Goal: Task Accomplishment & Management: Use online tool/utility

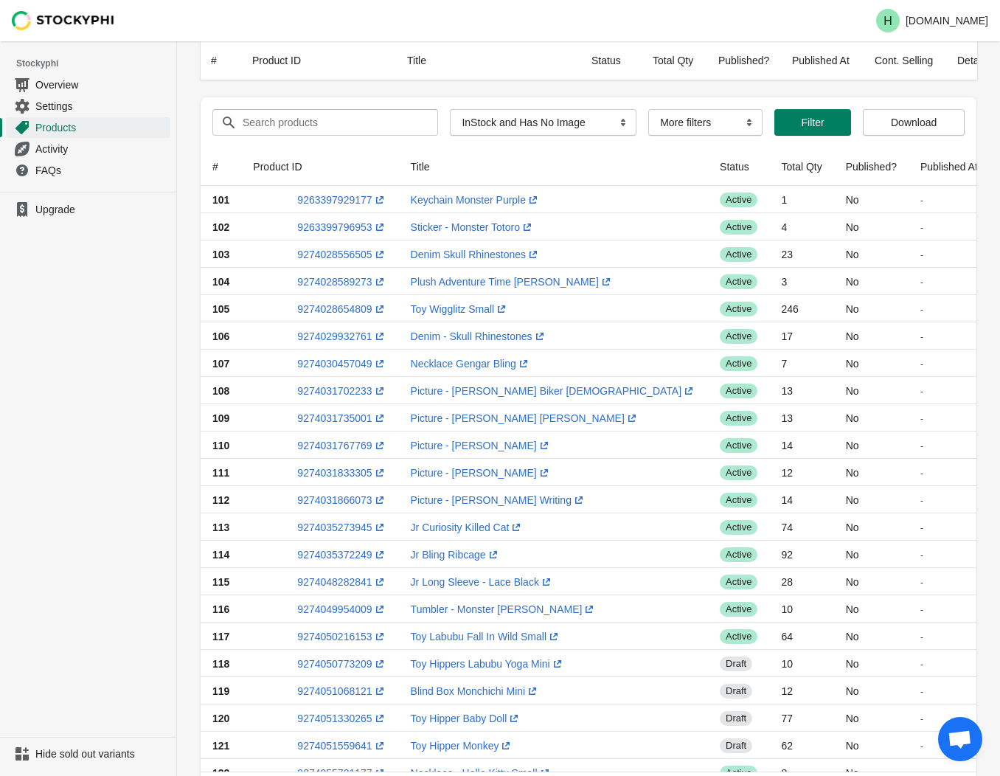
select select "instock_has_no_image"
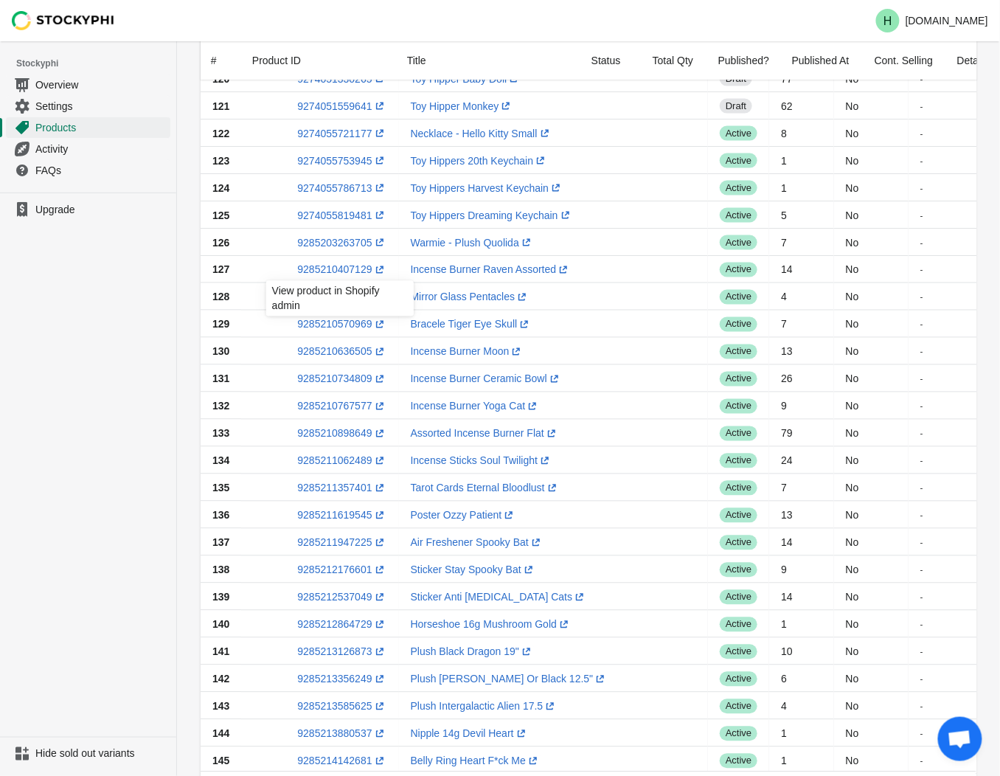
click at [63, 333] on ul "Upgrade" at bounding box center [88, 464] width 176 height 544
click at [320, 298] on link "9285210505433 (opens a new window)" at bounding box center [341, 297] width 89 height 12
click at [140, 344] on ul "Upgrade" at bounding box center [88, 464] width 176 height 544
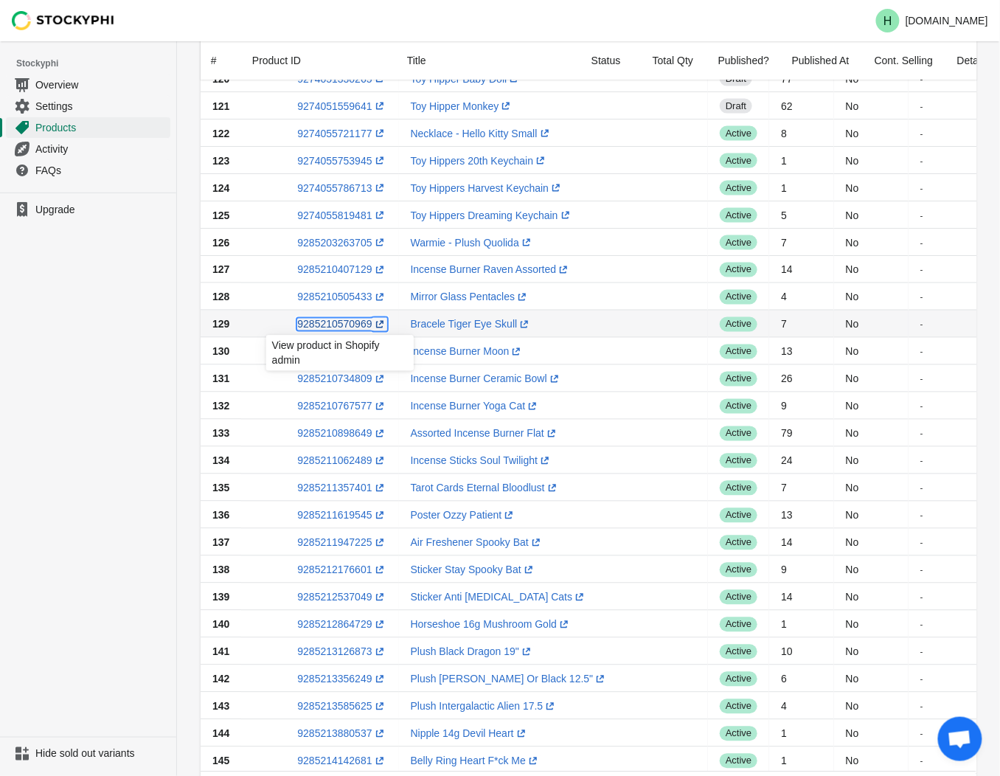
click at [328, 325] on link "9285210570969 (opens a new window)" at bounding box center [341, 325] width 89 height 12
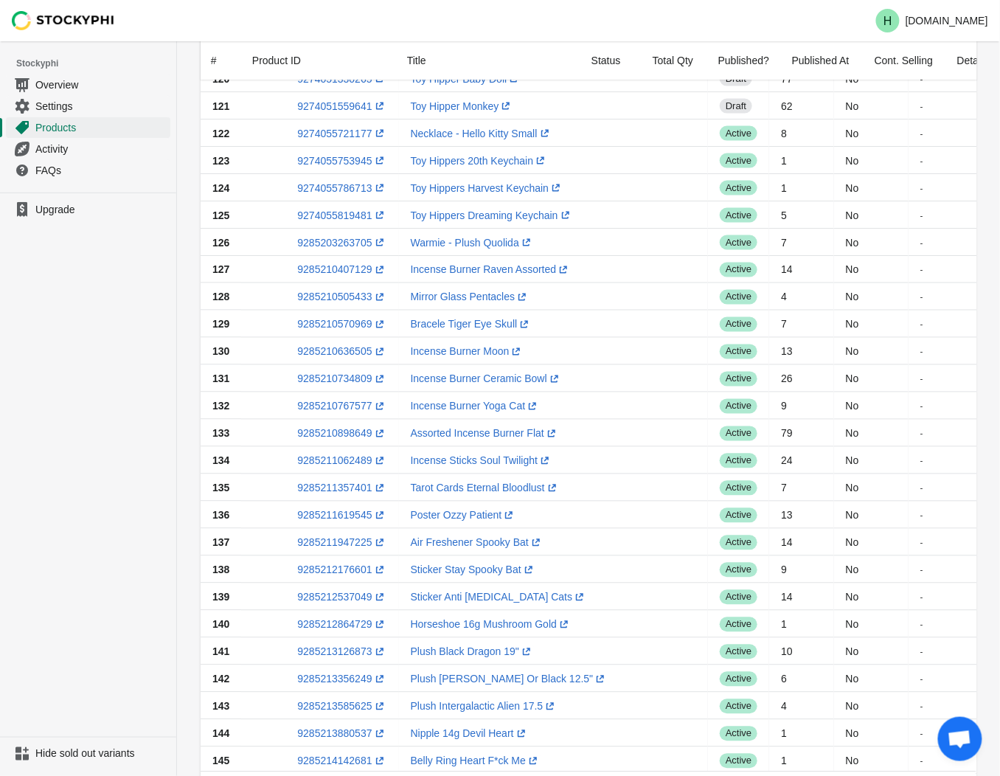
click at [106, 350] on ul "Upgrade" at bounding box center [88, 464] width 176 height 544
click at [325, 355] on link "9285210636505 (opens a new window)" at bounding box center [341, 352] width 89 height 12
click at [50, 372] on ul "Upgrade" at bounding box center [88, 464] width 176 height 544
click at [329, 377] on link "9285210734809 (opens a new window)" at bounding box center [341, 379] width 89 height 12
click at [171, 440] on ul "Upgrade" at bounding box center [88, 464] width 176 height 544
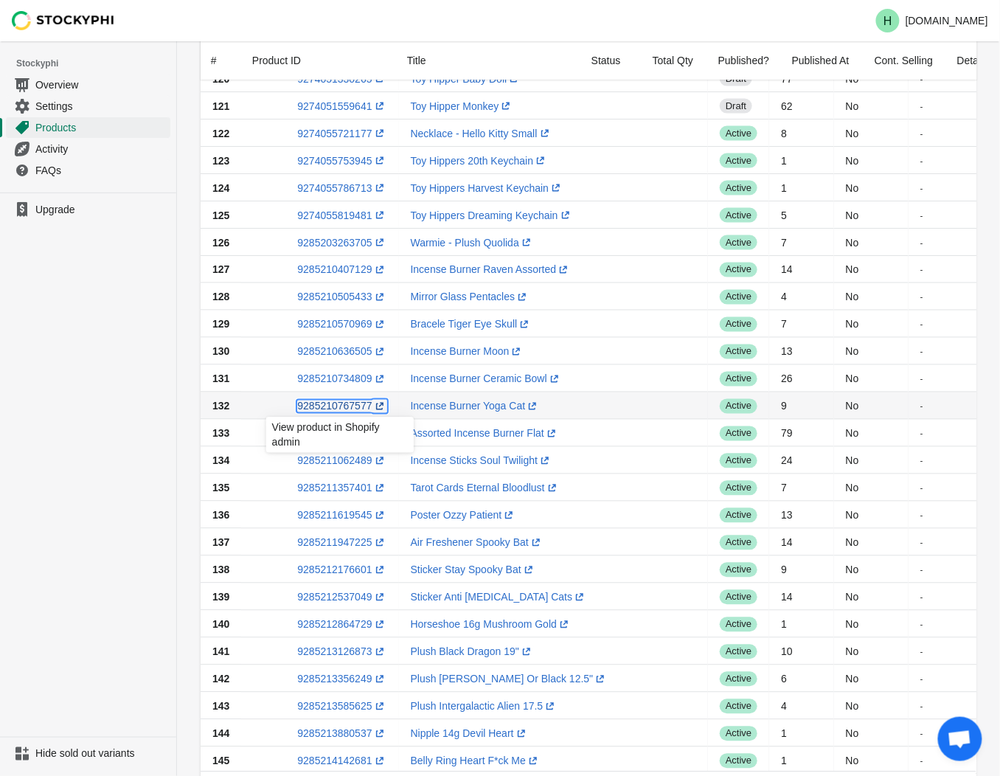
click at [337, 406] on link "9285210767577 (opens a new window)" at bounding box center [341, 406] width 89 height 12
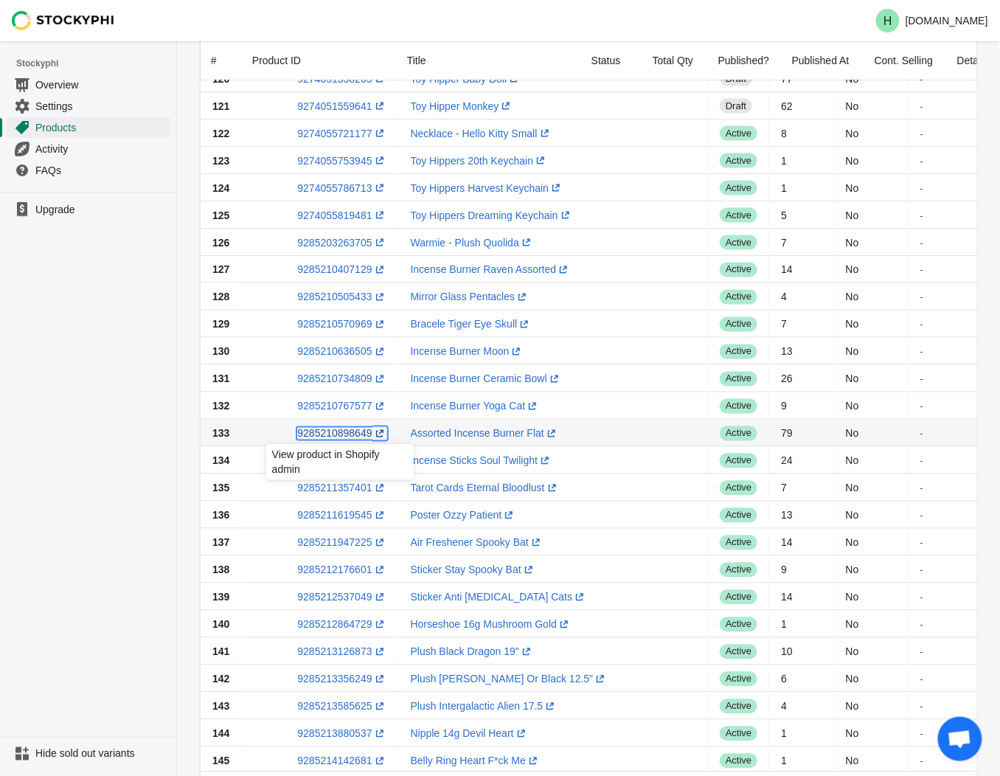
click at [328, 431] on link "9285210898649 (opens a new window)" at bounding box center [341, 434] width 89 height 12
drag, startPoint x: 124, startPoint y: 507, endPoint x: 131, endPoint y: 503, distance: 8.2
click at [125, 507] on ul "Upgrade" at bounding box center [88, 464] width 176 height 544
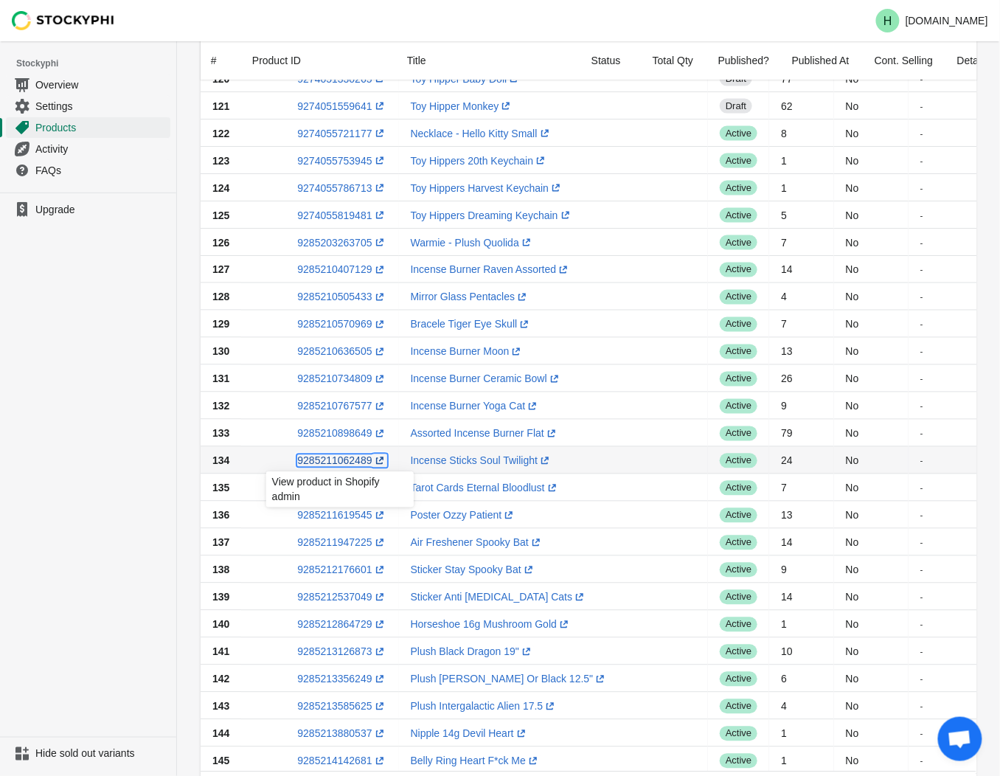
click at [328, 460] on link "9285211062489 (opens a new window)" at bounding box center [341, 461] width 89 height 12
click at [137, 476] on ul "Upgrade" at bounding box center [88, 464] width 176 height 544
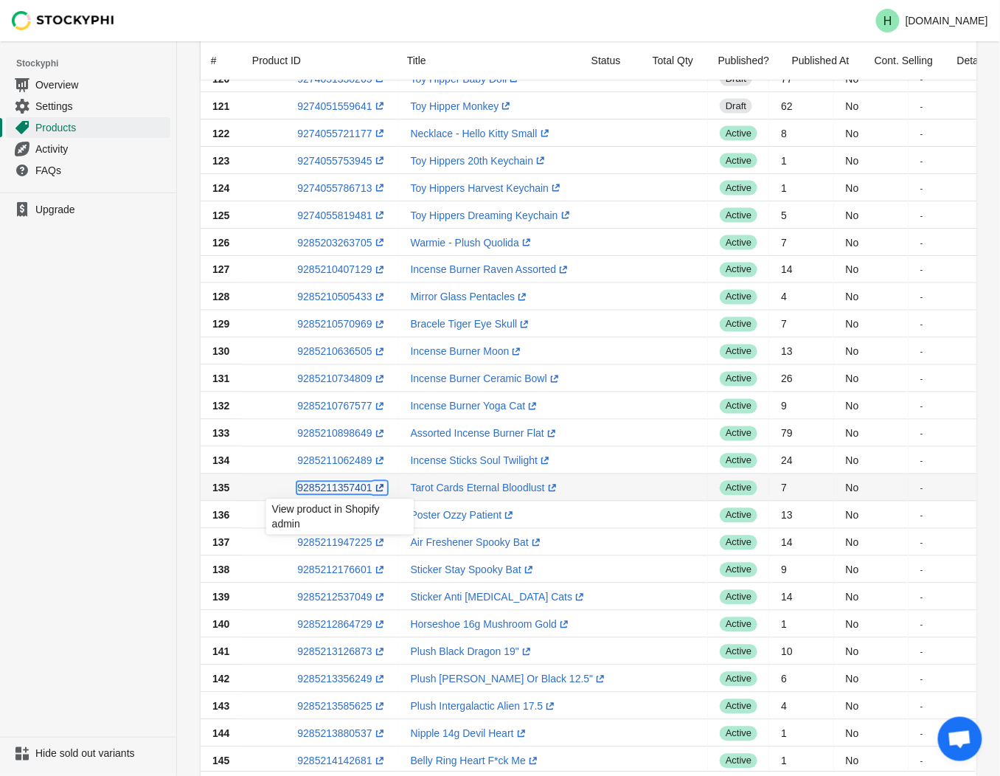
click at [341, 490] on link "9285211357401 (opens a new window)" at bounding box center [341, 488] width 89 height 12
click at [113, 487] on ul "Upgrade" at bounding box center [88, 464] width 176 height 544
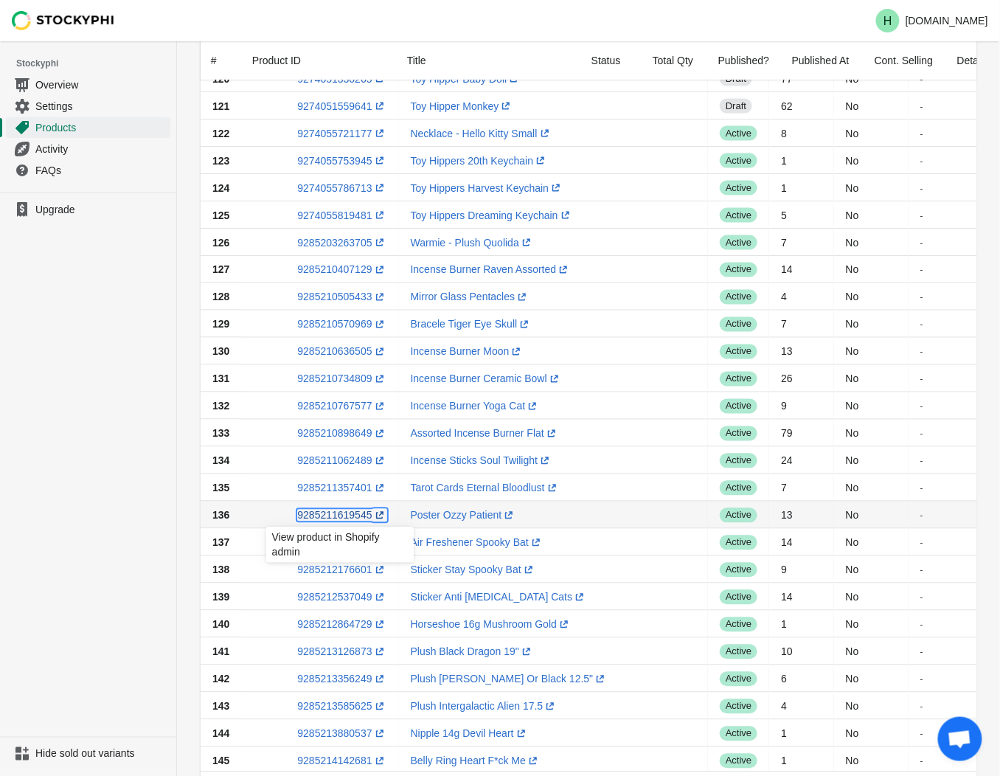
click at [327, 518] on link "9285211619545 (opens a new window)" at bounding box center [341, 516] width 89 height 12
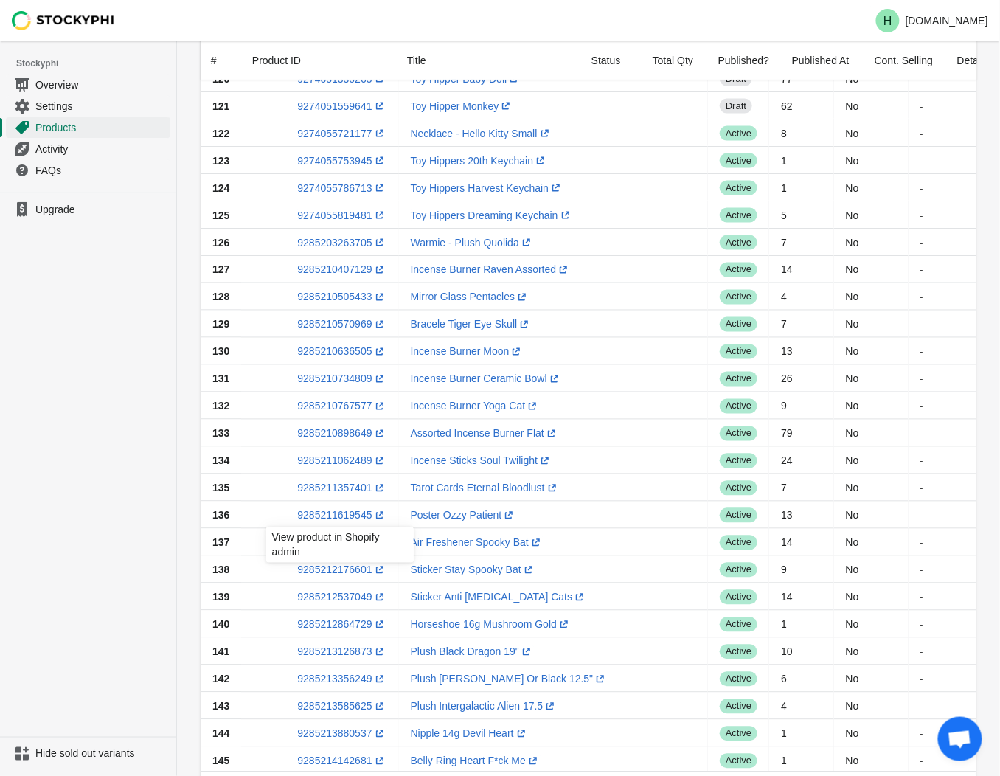
click at [106, 524] on ul "Upgrade" at bounding box center [88, 464] width 176 height 544
click at [334, 543] on link "9285211947225 (opens a new window)" at bounding box center [341, 543] width 89 height 12
click at [107, 455] on ul "Upgrade" at bounding box center [88, 464] width 176 height 544
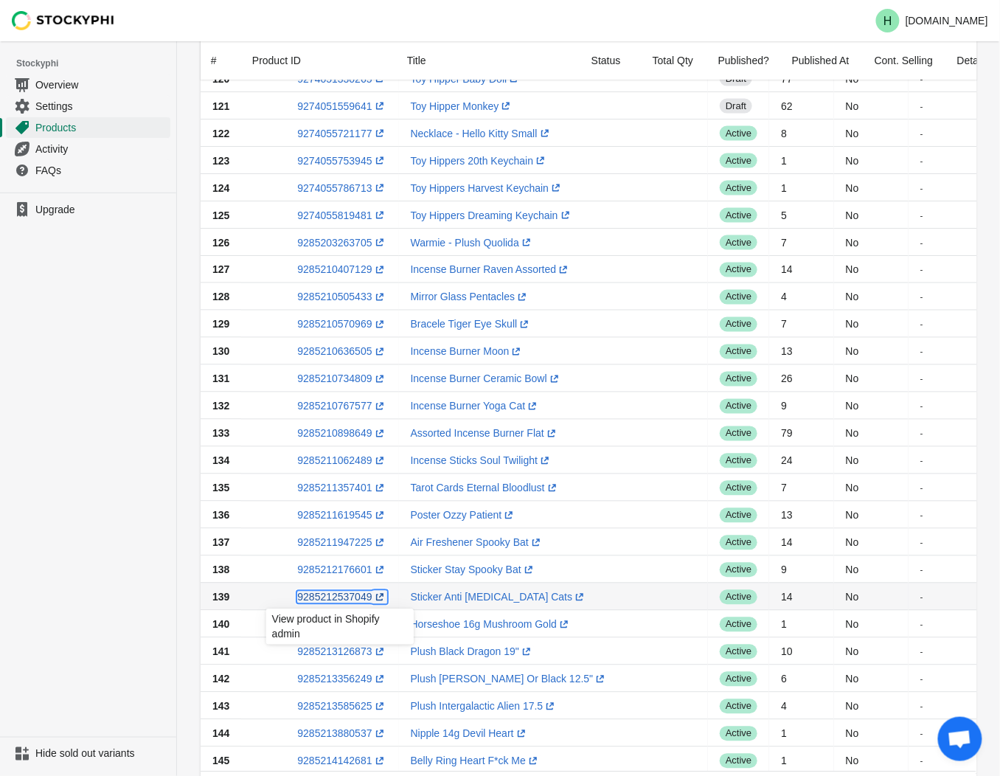
click at [335, 600] on link "9285212537049 (opens a new window)" at bounding box center [341, 597] width 89 height 12
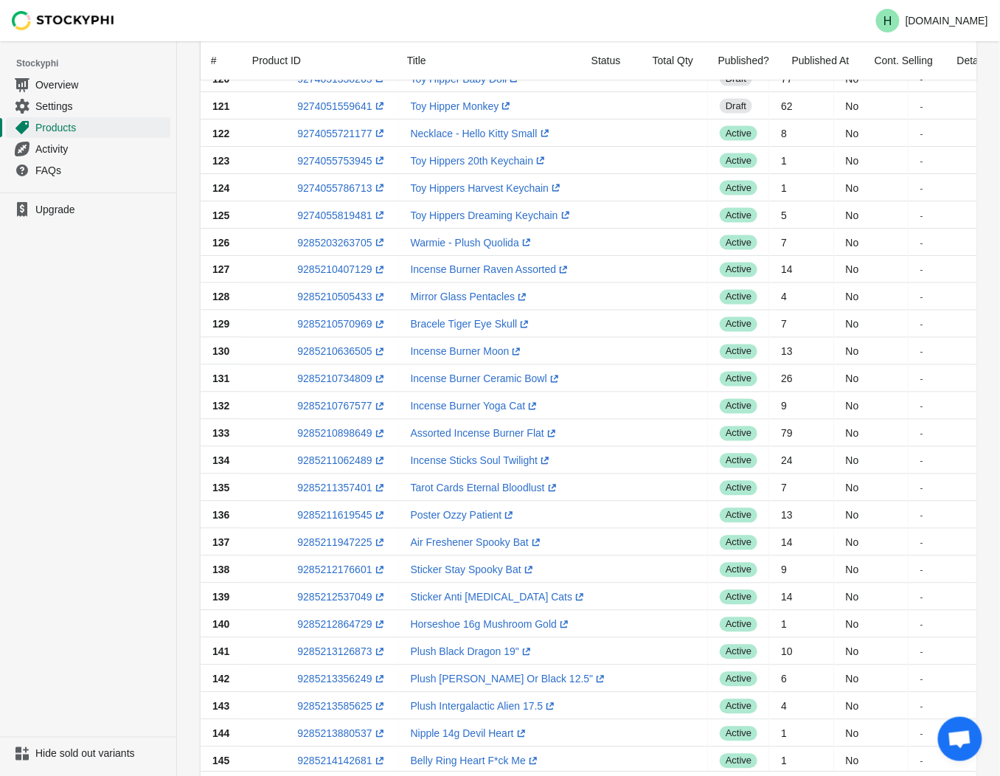
click at [87, 608] on ul "Upgrade" at bounding box center [88, 464] width 176 height 544
click at [330, 627] on link "9285212864729 (opens a new window)" at bounding box center [341, 625] width 89 height 12
click at [102, 445] on ul "Upgrade" at bounding box center [88, 464] width 176 height 544
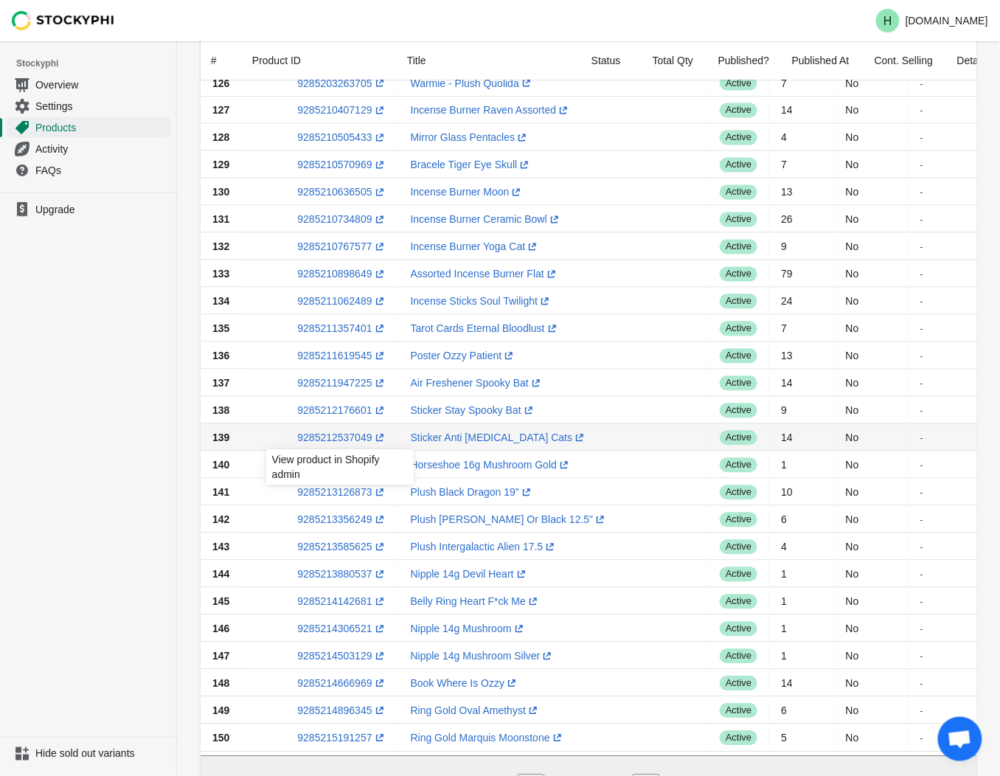
scroll to position [804, 0]
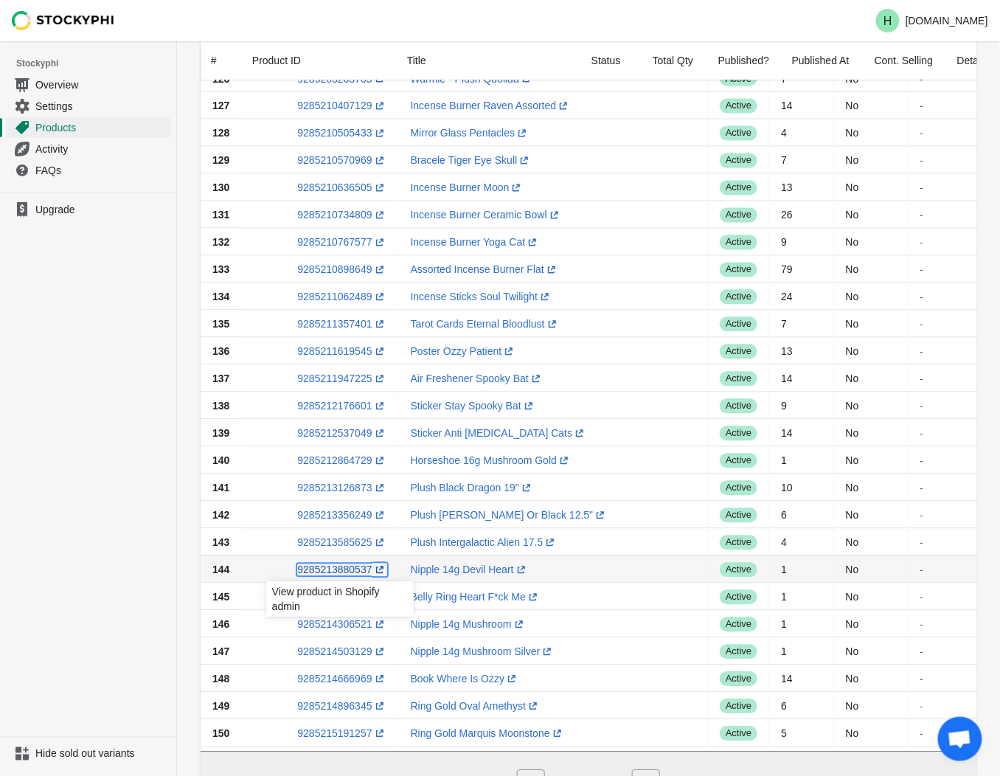
click at [333, 570] on link "9285213880537 (opens a new window)" at bounding box center [341, 569] width 89 height 12
click at [118, 520] on ul "Upgrade" at bounding box center [88, 464] width 176 height 544
click at [326, 597] on div "View product in Shopify admin" at bounding box center [339, 603] width 171 height 50
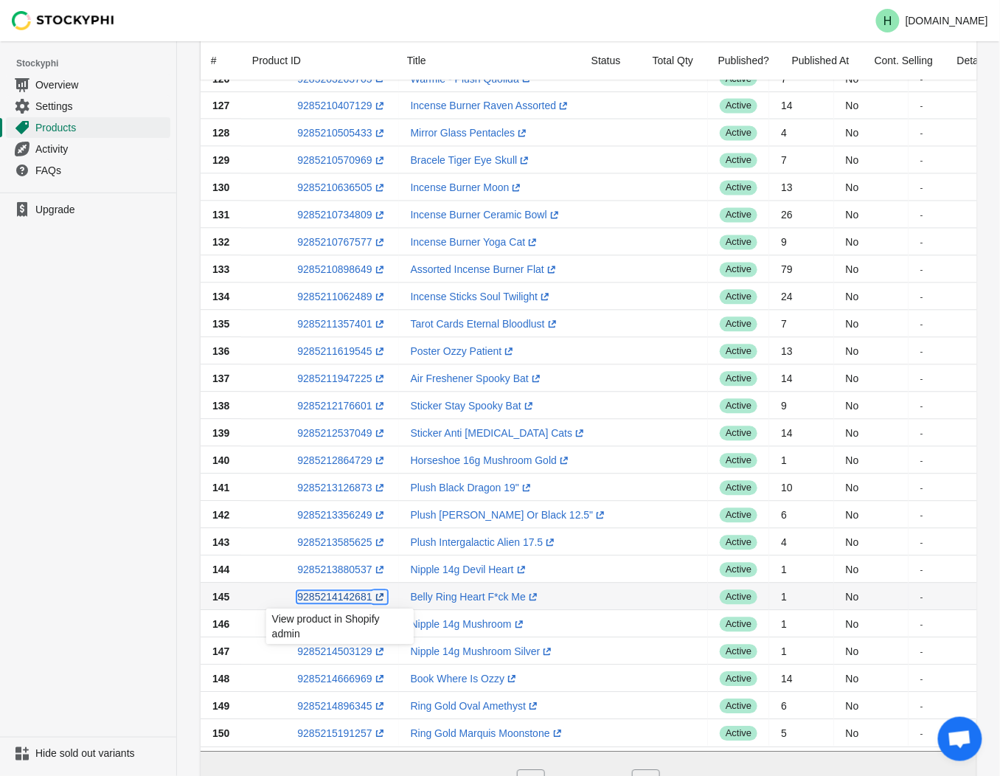
click at [327, 600] on link "9285214142681 (opens a new window)" at bounding box center [341, 597] width 89 height 12
click at [125, 617] on ul "Upgrade" at bounding box center [88, 464] width 176 height 544
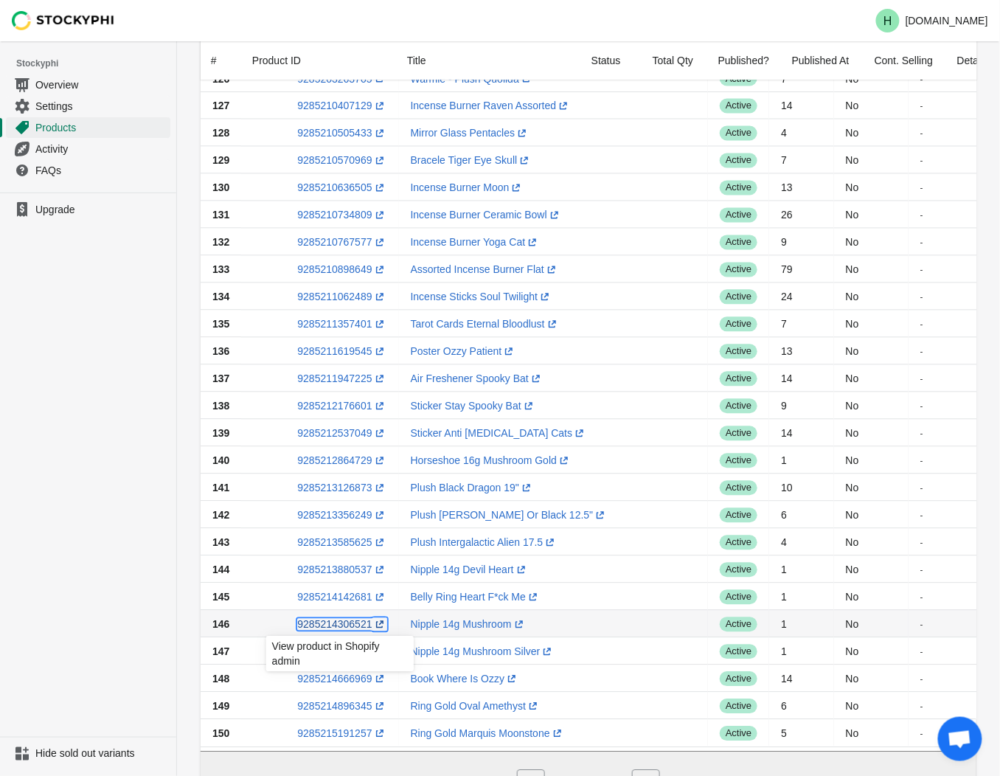
click at [323, 628] on link "9285214306521 (opens a new window)" at bounding box center [341, 624] width 89 height 12
click at [84, 601] on ul "Upgrade" at bounding box center [88, 464] width 176 height 544
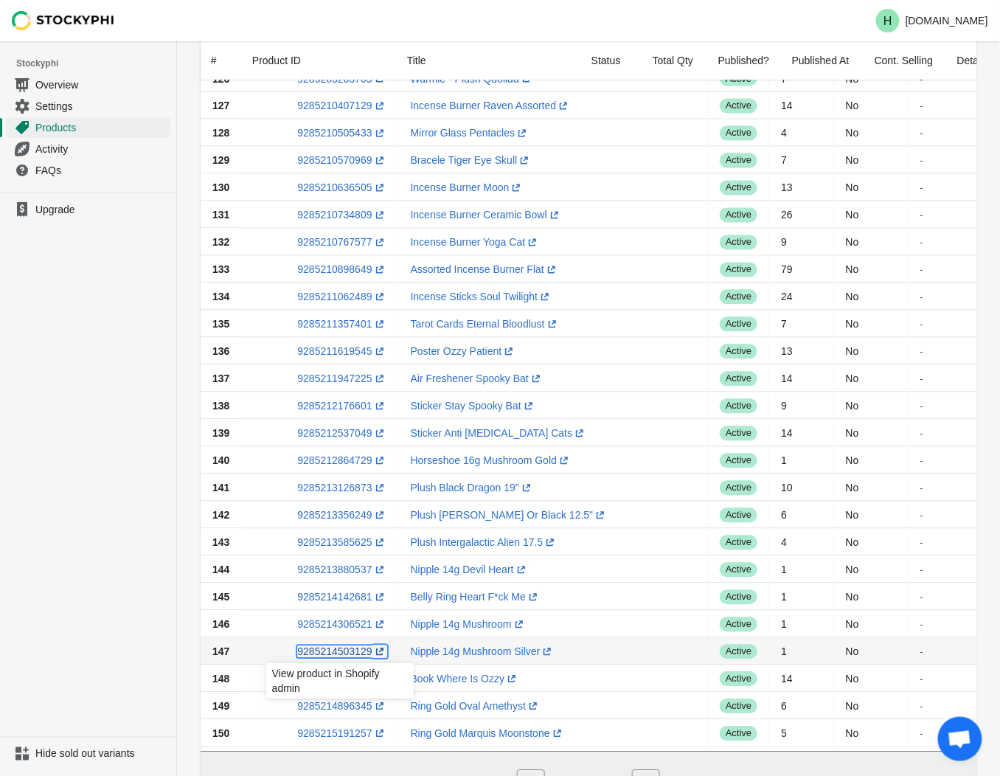
click at [335, 656] on link "9285214503129 (opens a new window)" at bounding box center [341, 651] width 89 height 12
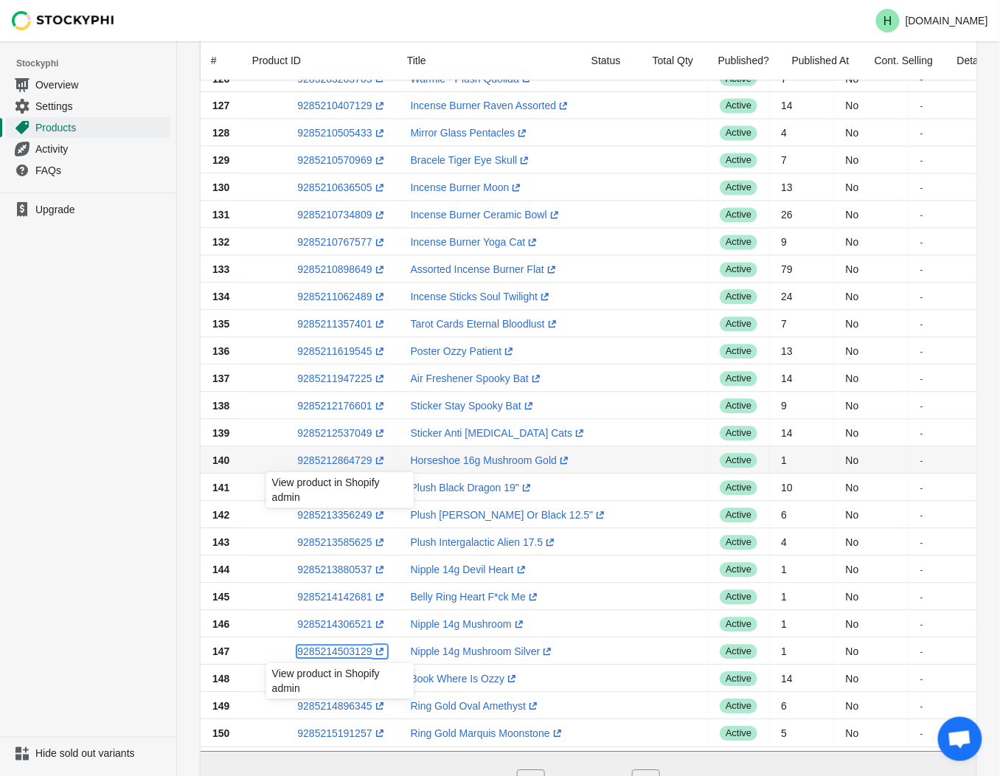
scroll to position [886, 0]
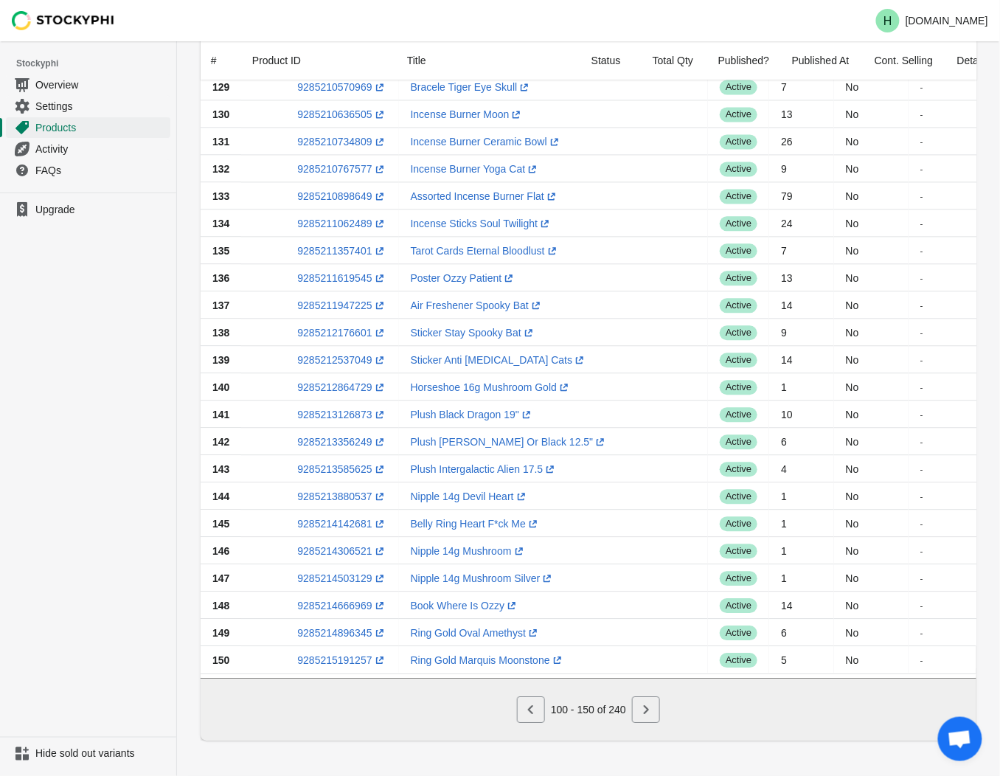
click at [100, 404] on ul "Upgrade" at bounding box center [88, 464] width 176 height 544
click at [339, 627] on link "9285214896345 (opens a new window)" at bounding box center [341, 633] width 89 height 12
click at [646, 709] on icon "Next" at bounding box center [646, 709] width 15 height 15
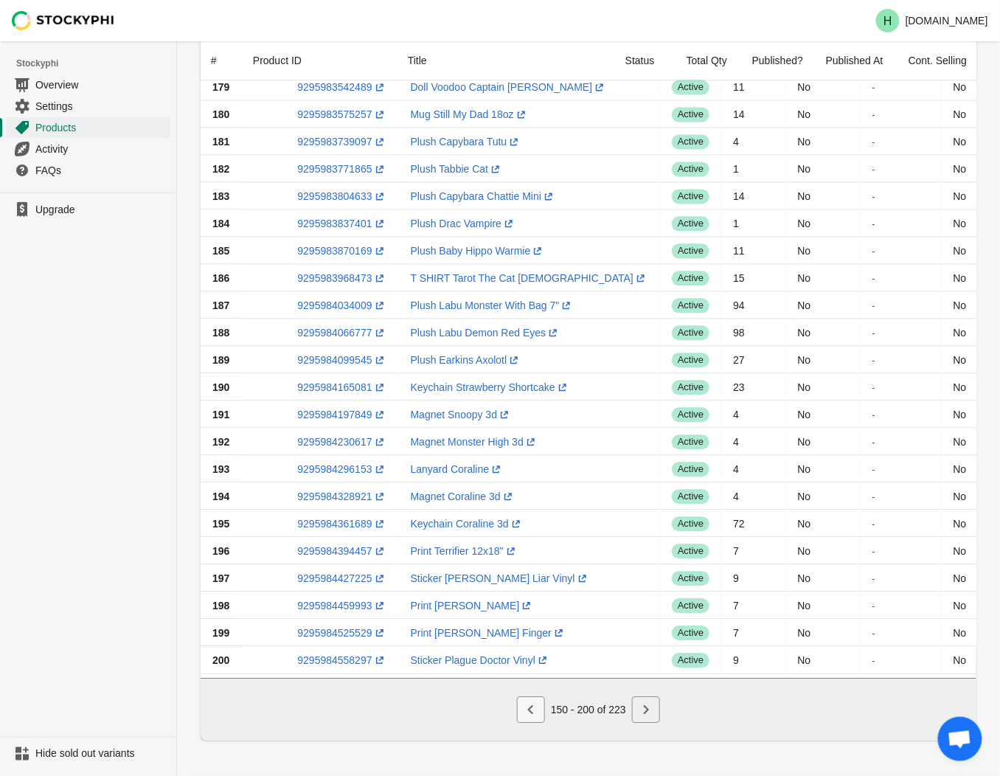
click at [534, 718] on button "Previous" at bounding box center [531, 709] width 28 height 27
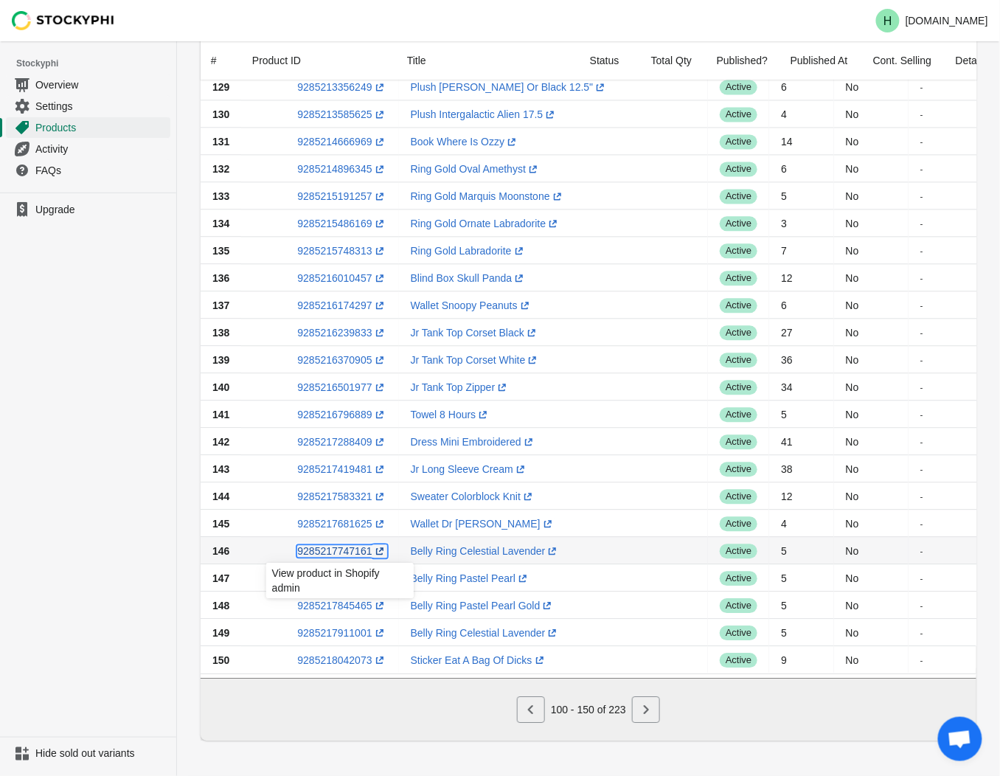
click at [335, 546] on link "9285217747161 (opens a new window)" at bounding box center [341, 551] width 89 height 12
click at [20, 555] on ul "Upgrade" at bounding box center [88, 464] width 176 height 544
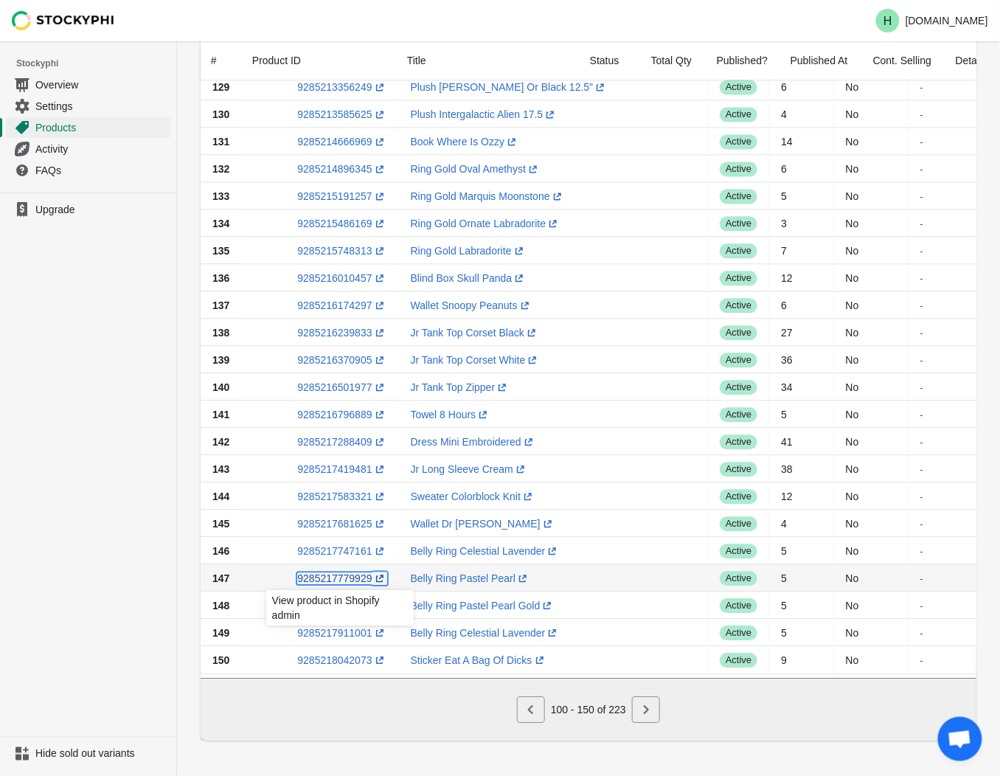
click at [330, 574] on link "9285217779929 (opens a new window)" at bounding box center [341, 578] width 89 height 12
click at [123, 481] on ul "Upgrade" at bounding box center [88, 464] width 176 height 544
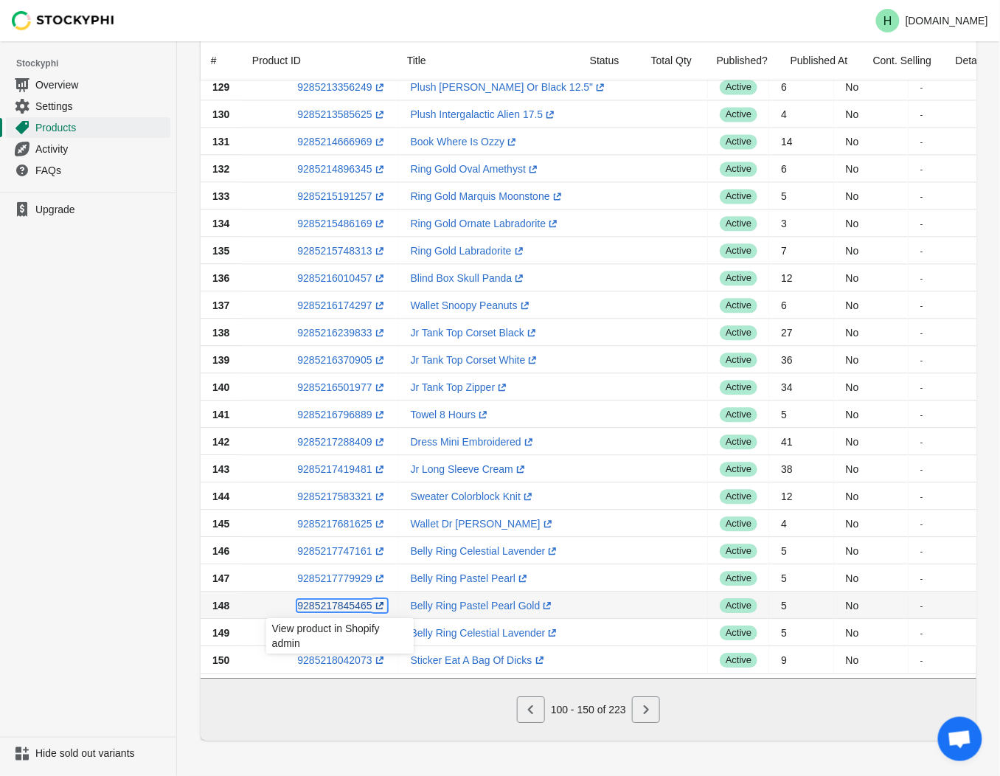
click at [341, 600] on link "9285217845465 (opens a new window)" at bounding box center [341, 605] width 89 height 12
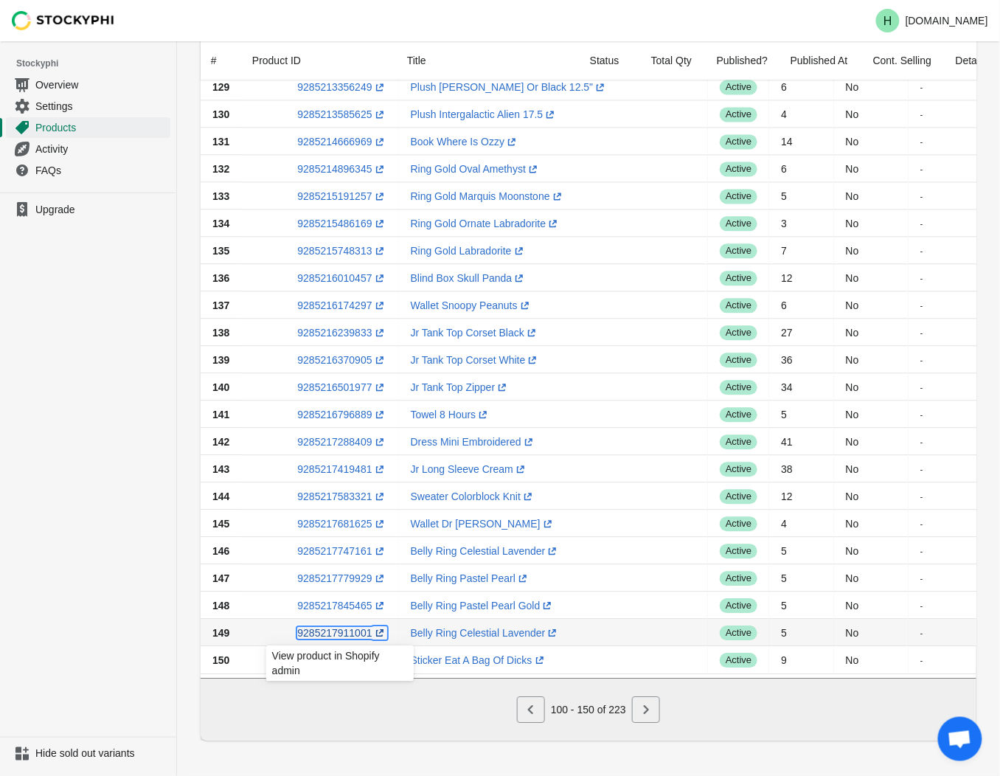
click at [337, 627] on link "9285217911001 (opens a new window)" at bounding box center [341, 633] width 89 height 12
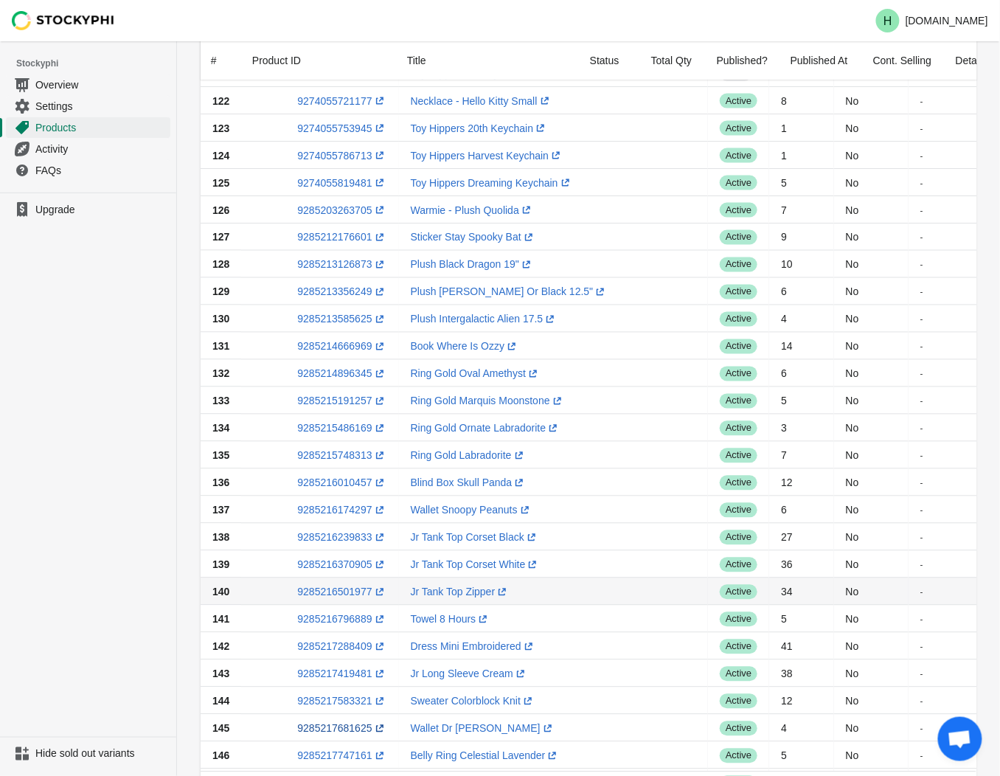
scroll to position [639, 0]
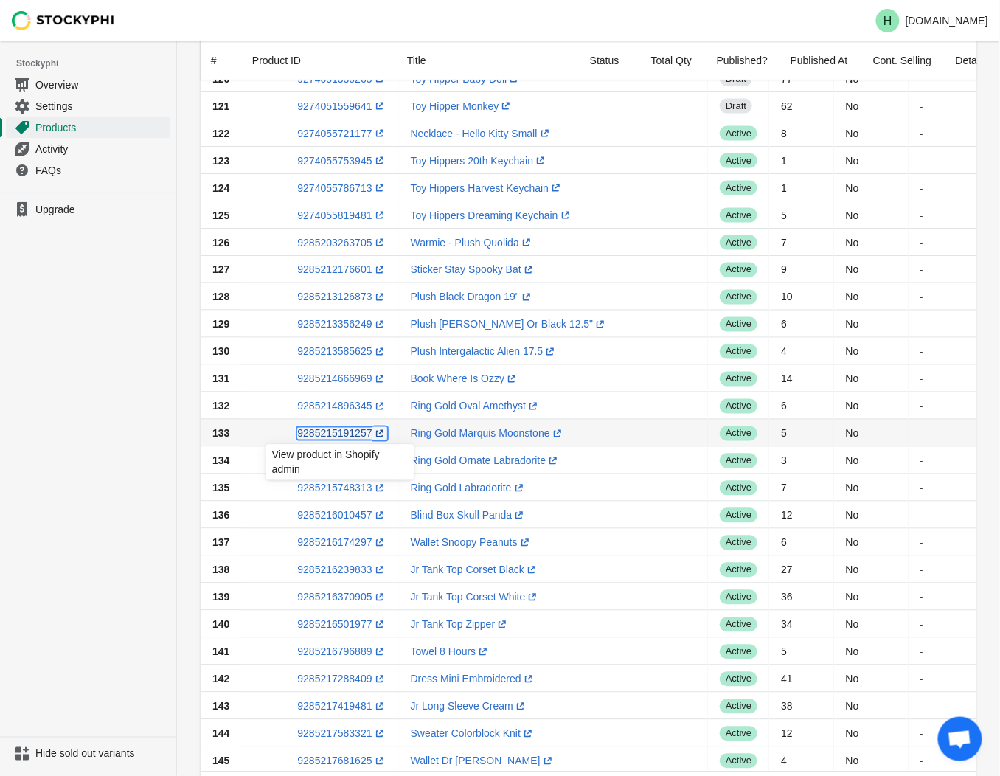
click at [336, 433] on link "9285215191257 (opens a new window)" at bounding box center [341, 434] width 89 height 12
click at [127, 454] on ul "Upgrade" at bounding box center [88, 464] width 176 height 544
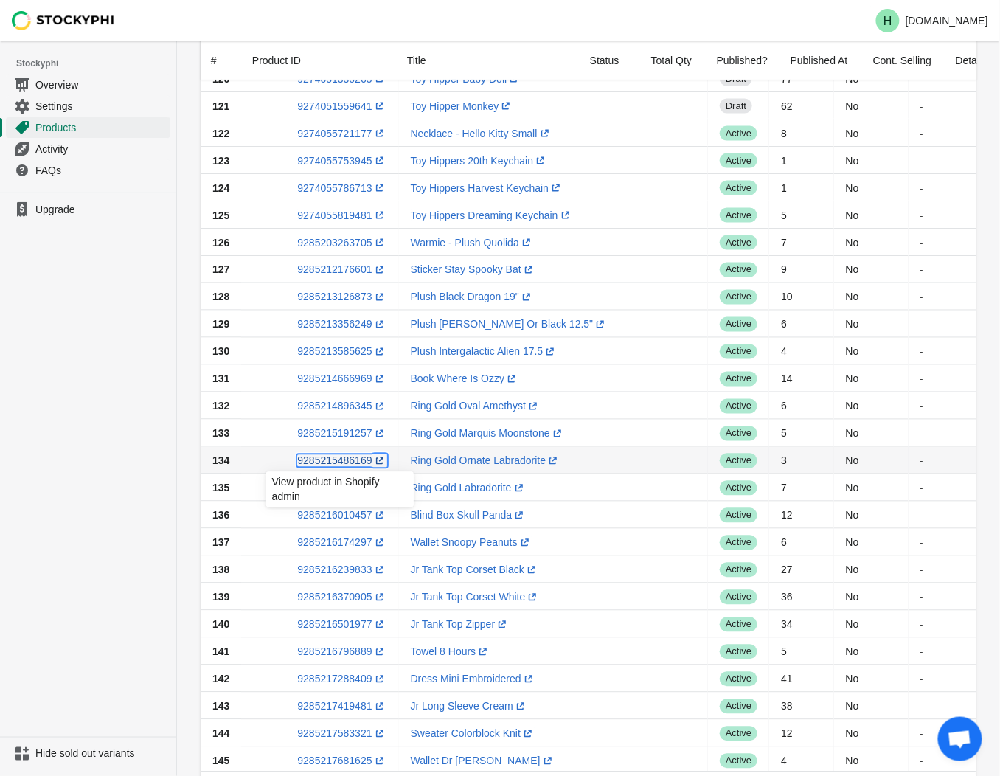
click at [342, 459] on link "9285215486169 (opens a new window)" at bounding box center [341, 461] width 89 height 12
click at [156, 445] on ul "Upgrade" at bounding box center [88, 464] width 176 height 544
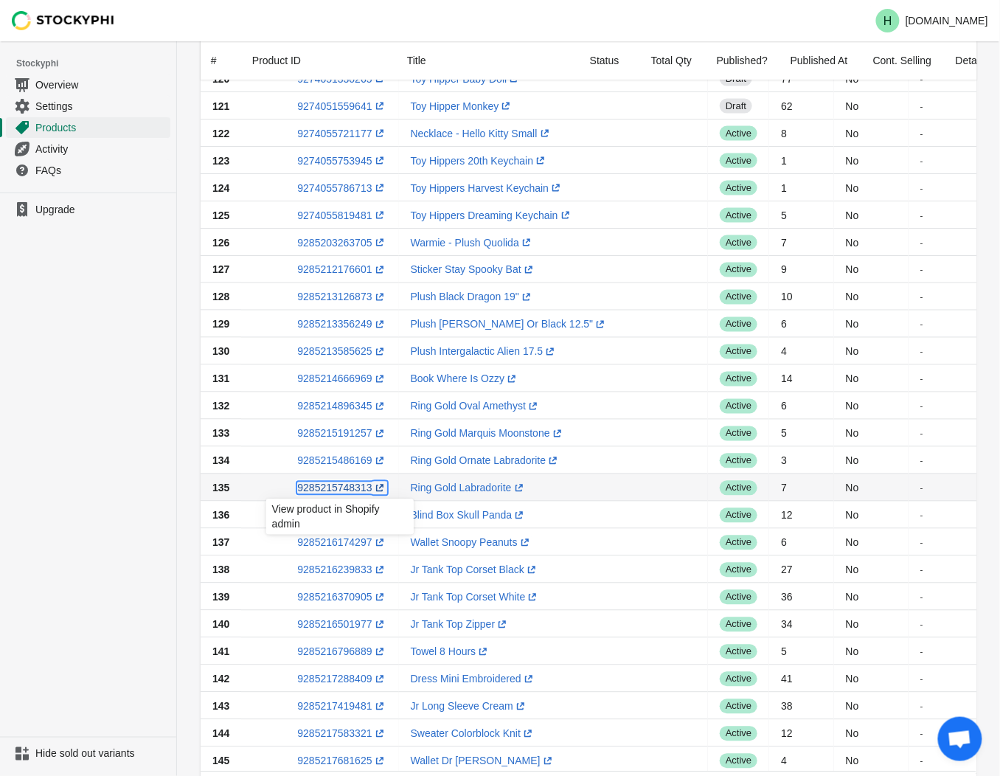
click at [343, 488] on link "9285215748313 (opens a new window)" at bounding box center [341, 488] width 89 height 12
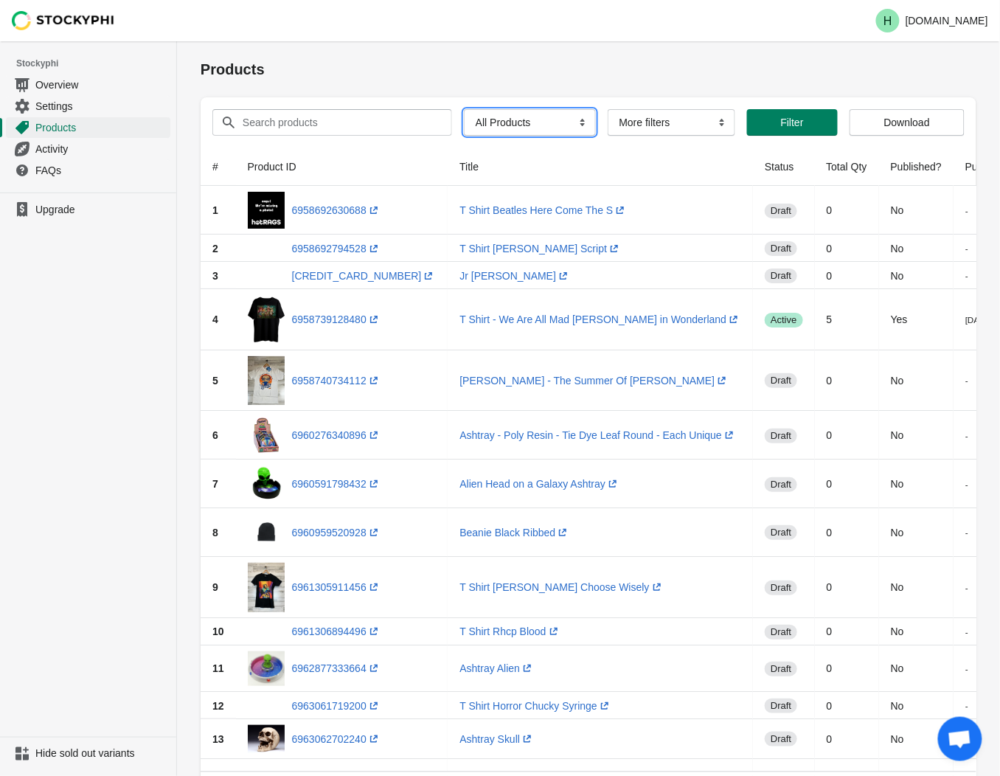
click at [574, 125] on select "All Products InStock InStock Published InStock Un-Published OOS OOS Published O…" at bounding box center [530, 122] width 132 height 27
click at [464, 109] on select "All Products InStock InStock Published InStock Un-Published OOS OOS Published O…" at bounding box center [530, 122] width 132 height 27
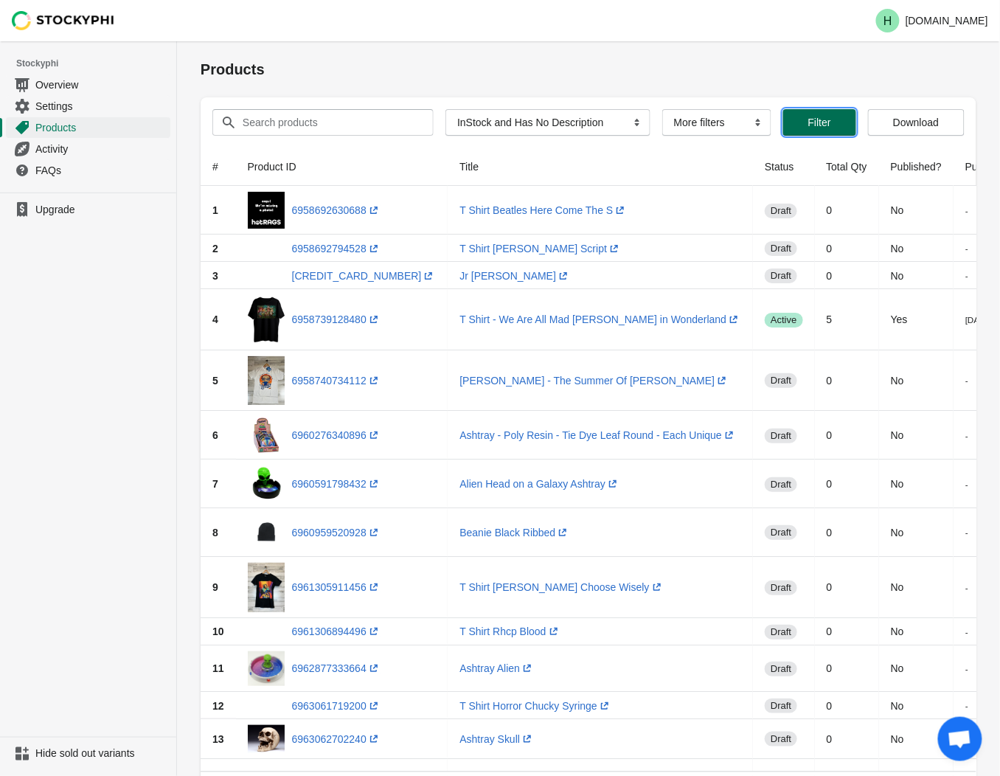
click at [808, 121] on span "Filter" at bounding box center [819, 123] width 23 height 12
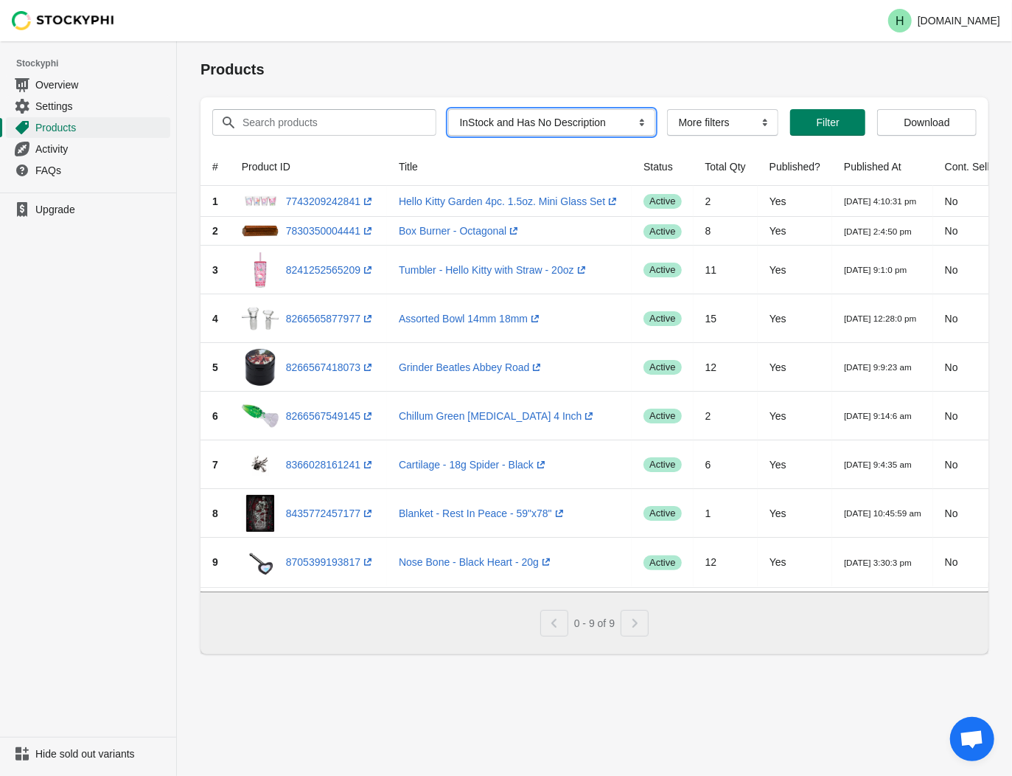
click at [636, 122] on select "All Products InStock InStock Published InStock Un-Published OOS OOS Published O…" at bounding box center [551, 122] width 207 height 27
select select "instock_has_no_image"
click at [448, 109] on select "All Products InStock InStock Published InStock Un-Published OOS OOS Published O…" at bounding box center [551, 122] width 207 height 27
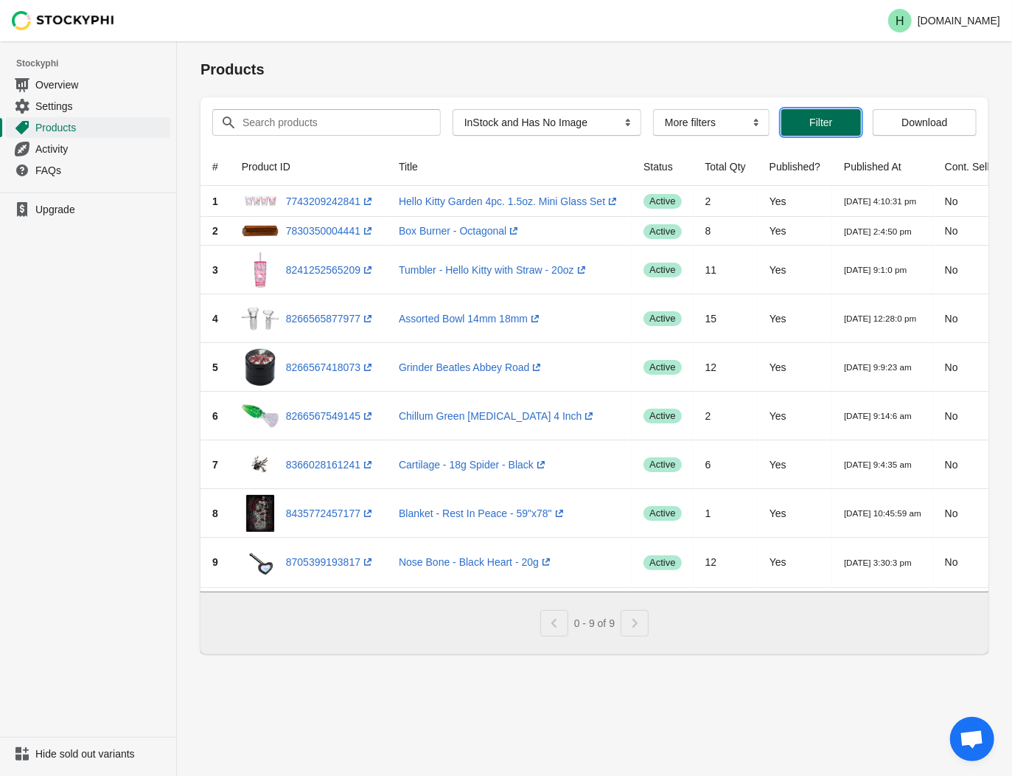
click at [810, 122] on span "Filter" at bounding box center [821, 123] width 23 height 12
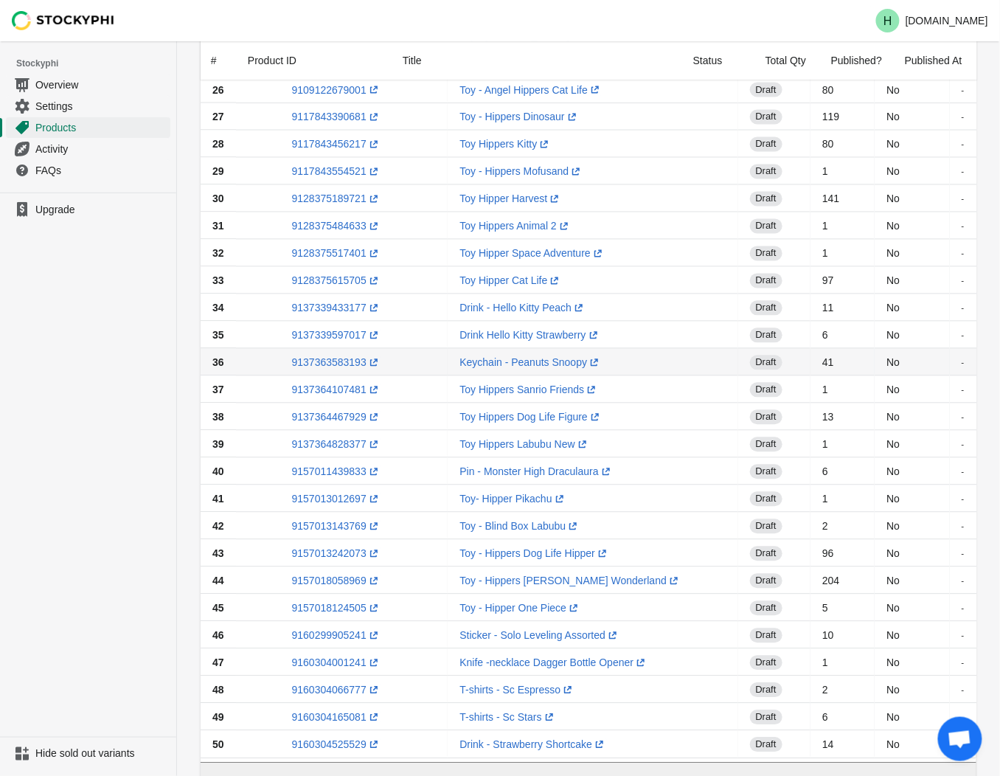
scroll to position [886, 0]
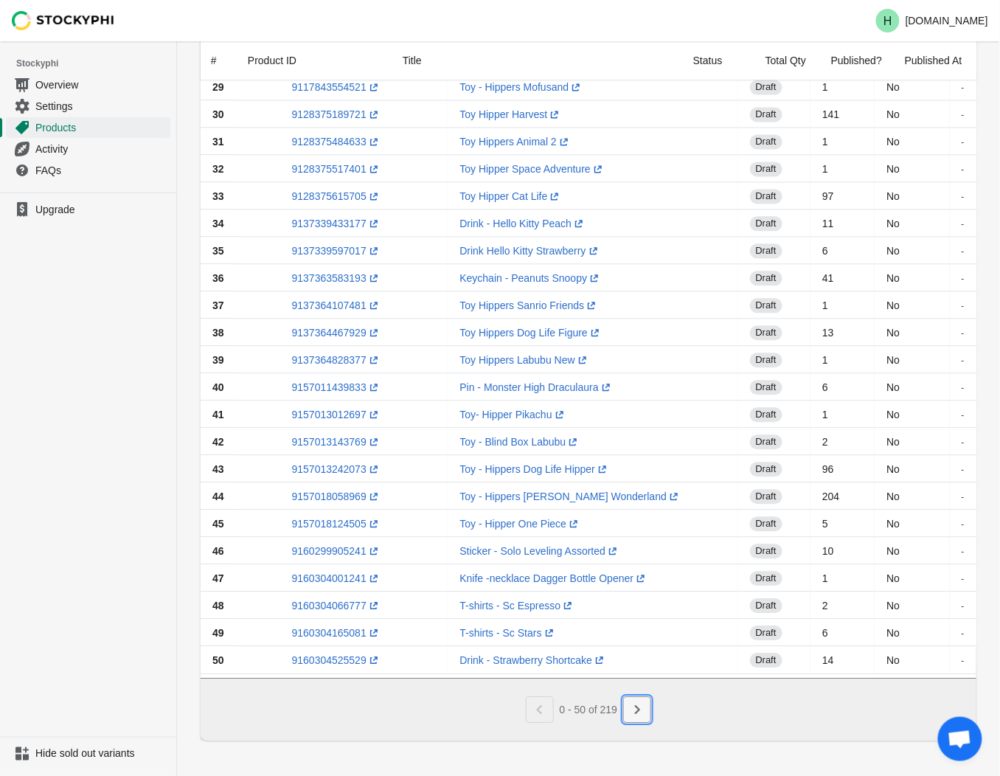
click at [636, 716] on icon "Next" at bounding box center [637, 709] width 15 height 15
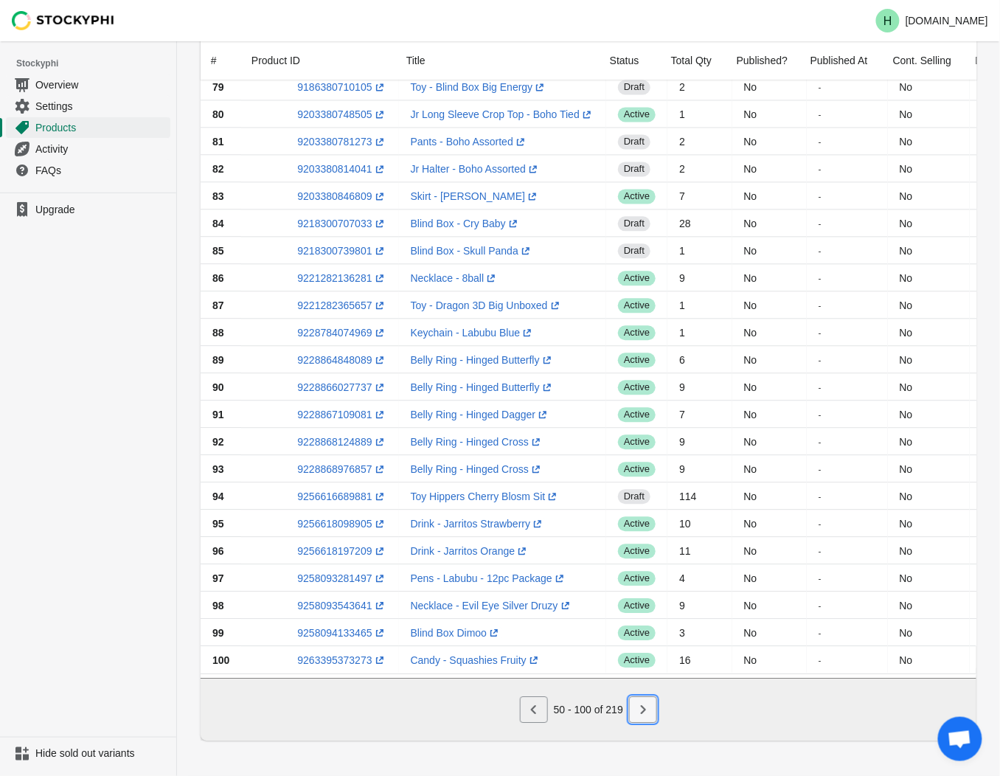
click at [644, 712] on icon "Next" at bounding box center [643, 709] width 15 height 15
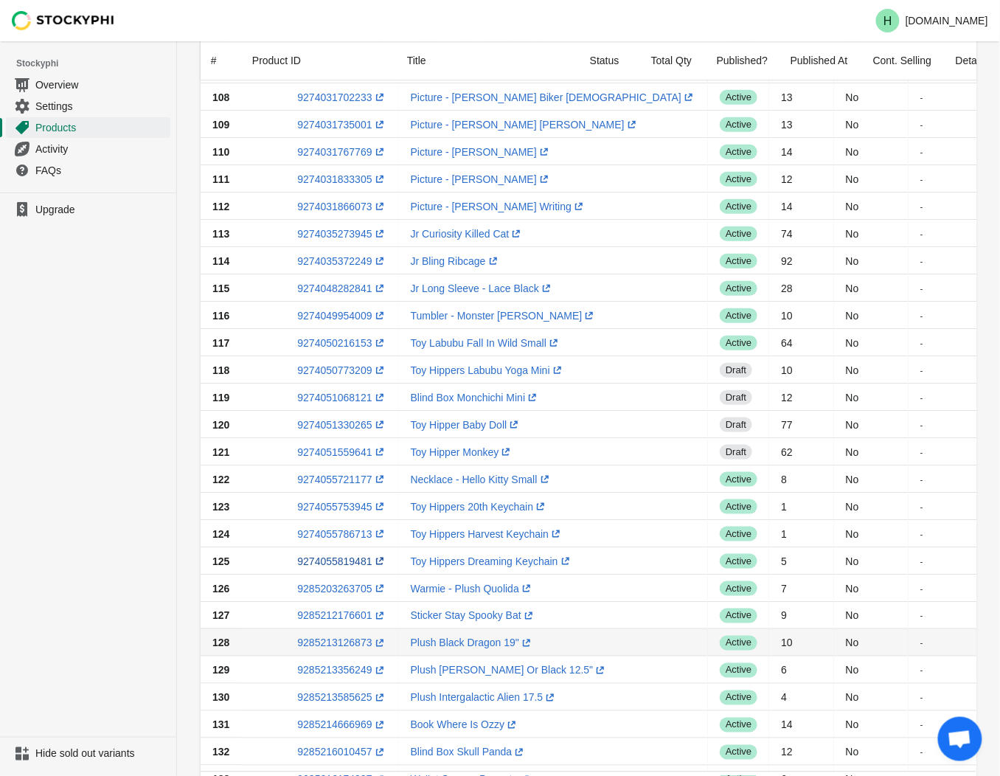
scroll to position [312, 0]
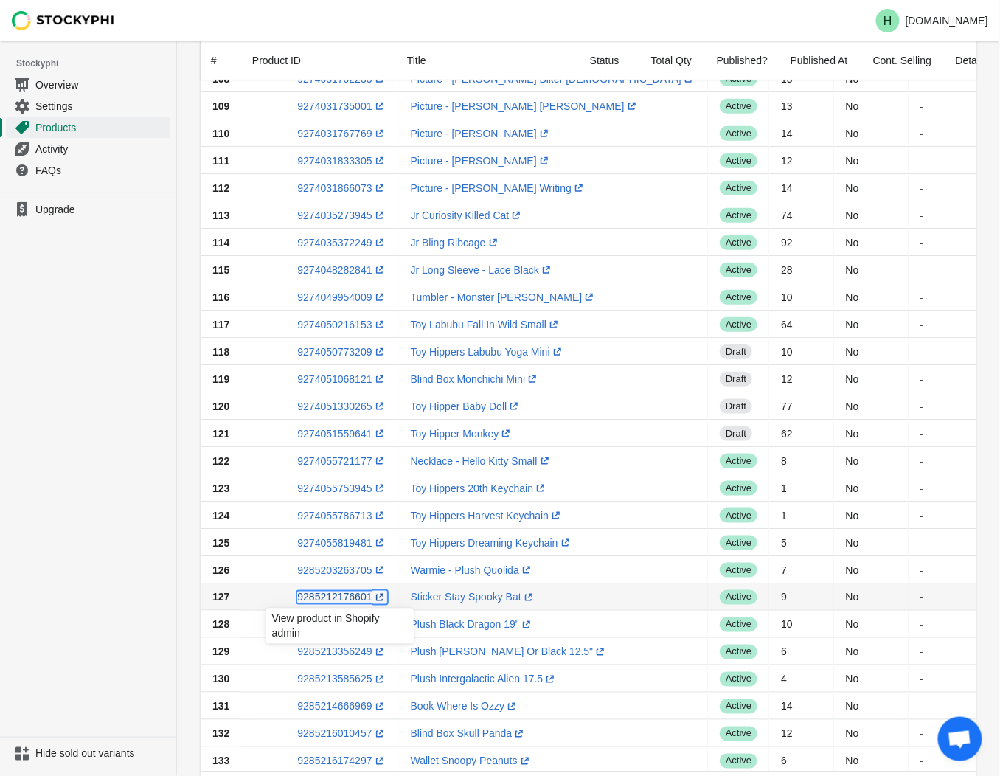
click at [321, 594] on link "9285212176601 (opens a new window)" at bounding box center [341, 597] width 89 height 12
click at [91, 411] on ul "Upgrade" at bounding box center [88, 464] width 176 height 544
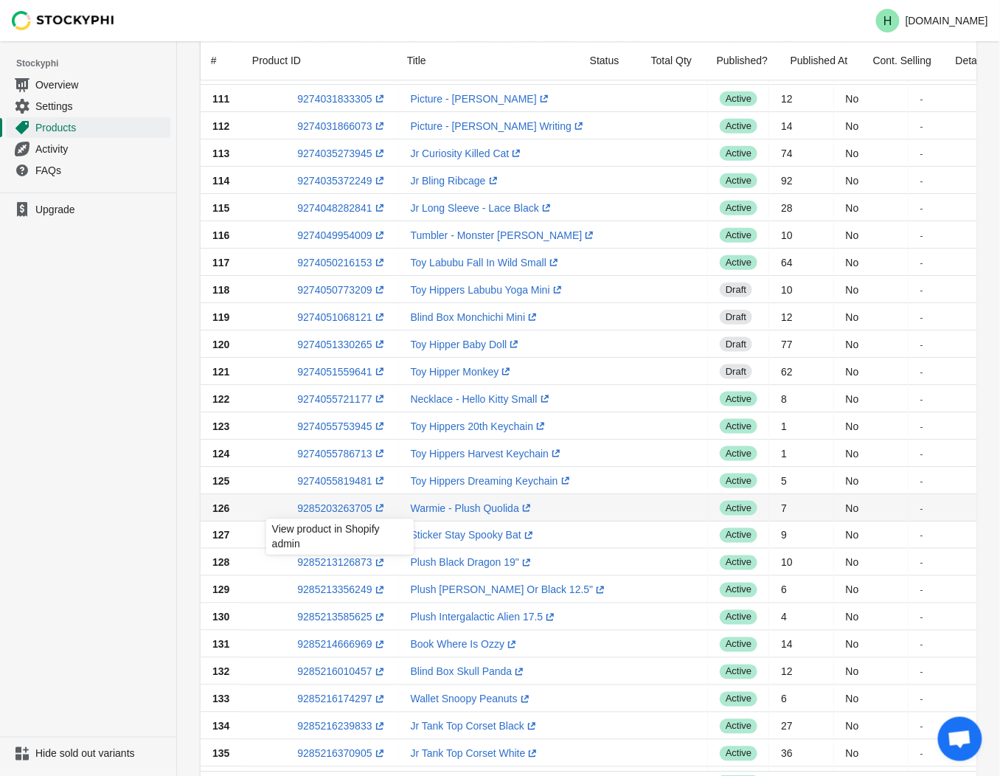
scroll to position [476, 0]
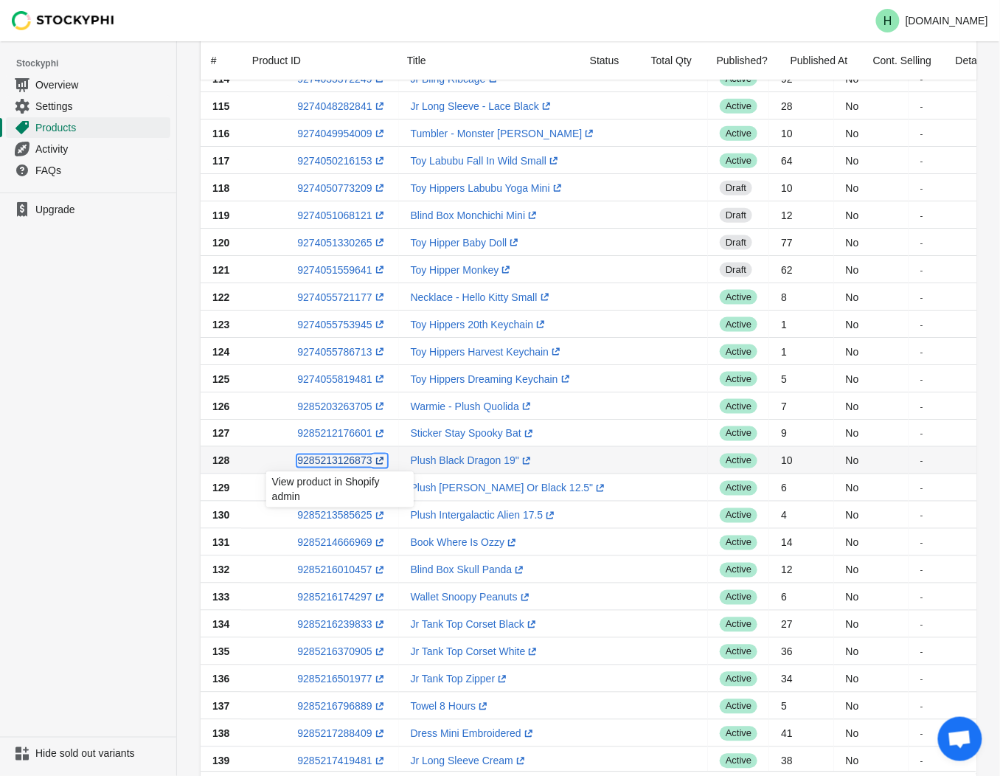
click at [333, 459] on link "9285213126873 (opens a new window)" at bounding box center [341, 461] width 89 height 12
click at [96, 314] on ul "Upgrade" at bounding box center [88, 464] width 176 height 544
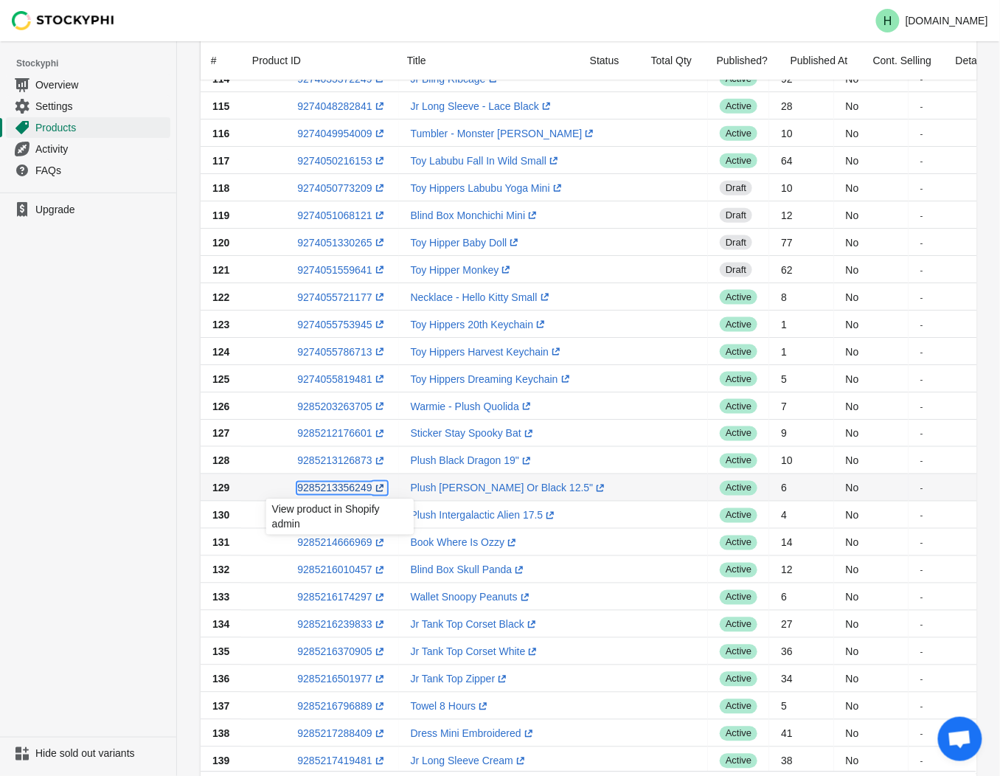
click at [333, 489] on link "9285213356249 (opens a new window)" at bounding box center [341, 488] width 89 height 12
click at [142, 440] on ul "Upgrade" at bounding box center [88, 464] width 176 height 544
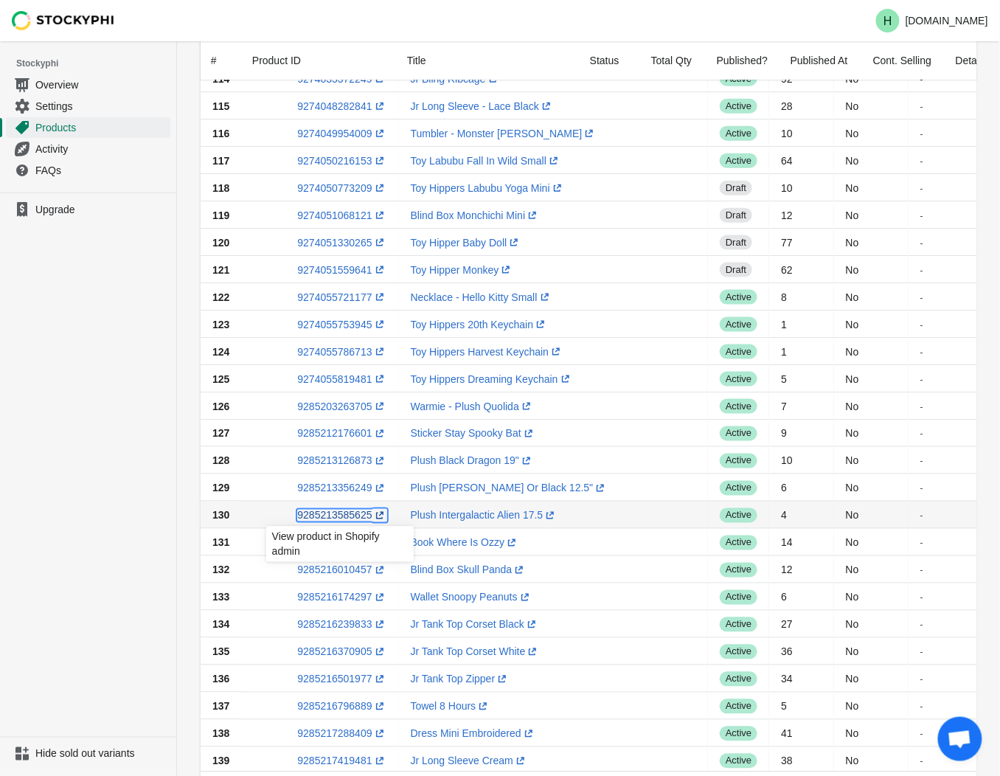
click at [333, 515] on link "9285213585625 (opens a new window)" at bounding box center [341, 516] width 89 height 12
click at [86, 470] on ul "Upgrade" at bounding box center [88, 464] width 176 height 544
click at [74, 572] on ul "Upgrade" at bounding box center [88, 464] width 176 height 544
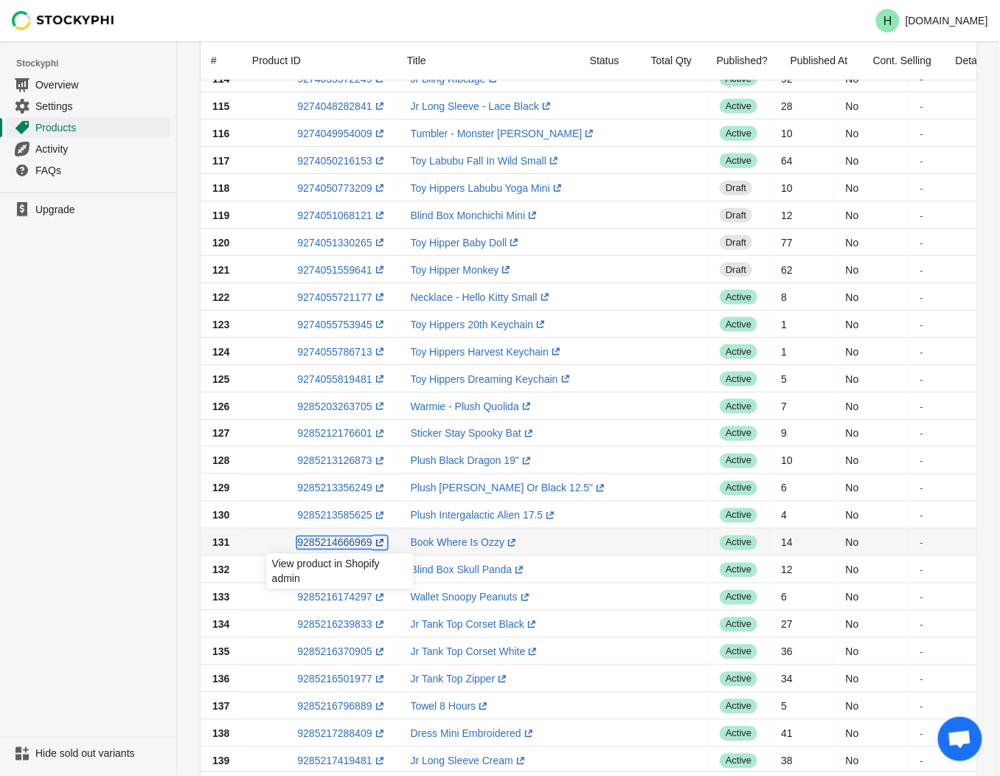
click at [327, 548] on link "9285214666969 (opens a new window)" at bounding box center [341, 543] width 89 height 12
click at [116, 524] on ul "Upgrade" at bounding box center [88, 464] width 176 height 544
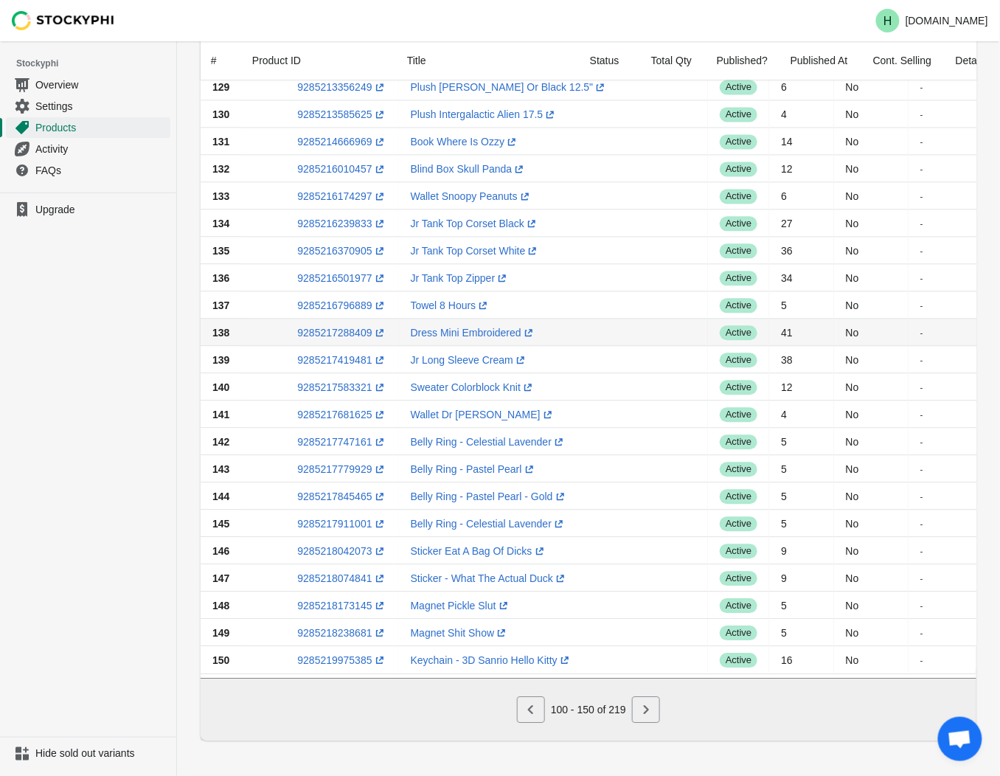
scroll to position [886, 0]
click at [640, 714] on icon "Next" at bounding box center [646, 709] width 15 height 15
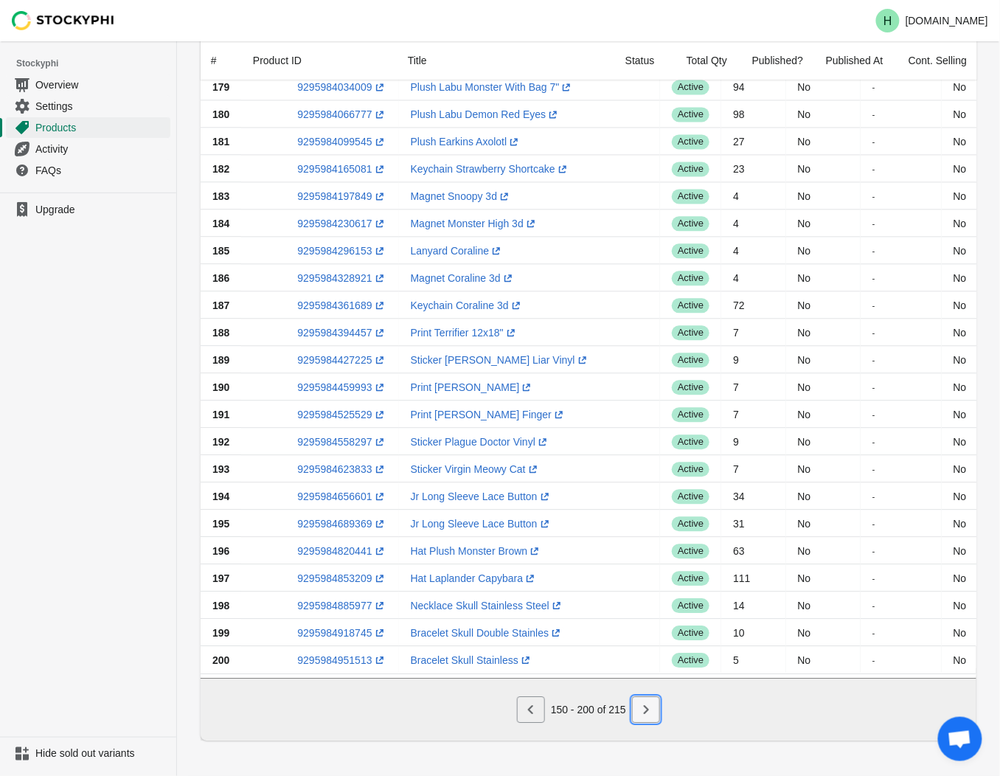
click at [647, 711] on icon "Next" at bounding box center [646, 709] width 15 height 15
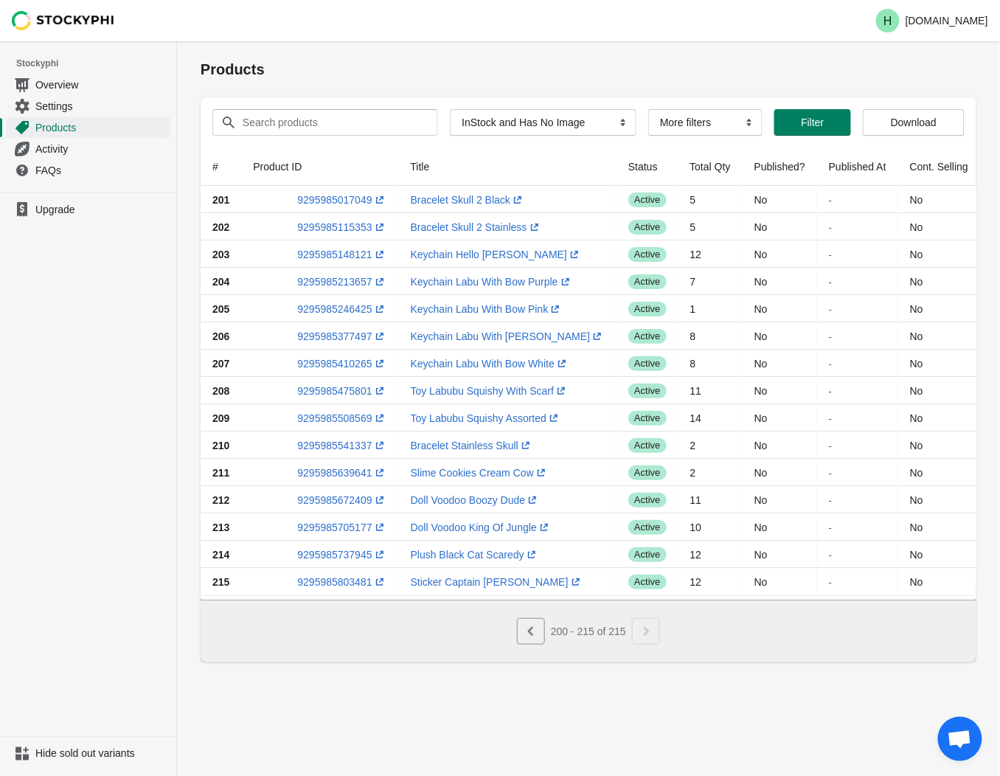
scroll to position [0, 0]
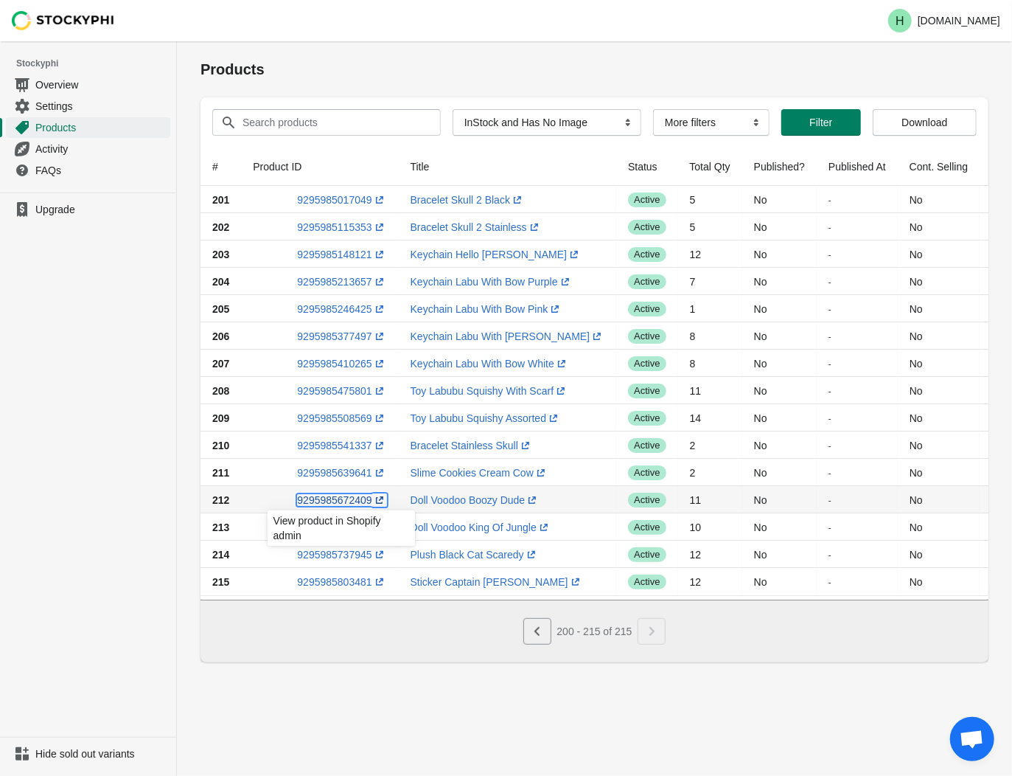
click at [330, 498] on link "9295985672409 (opens a new window)" at bounding box center [341, 500] width 89 height 12
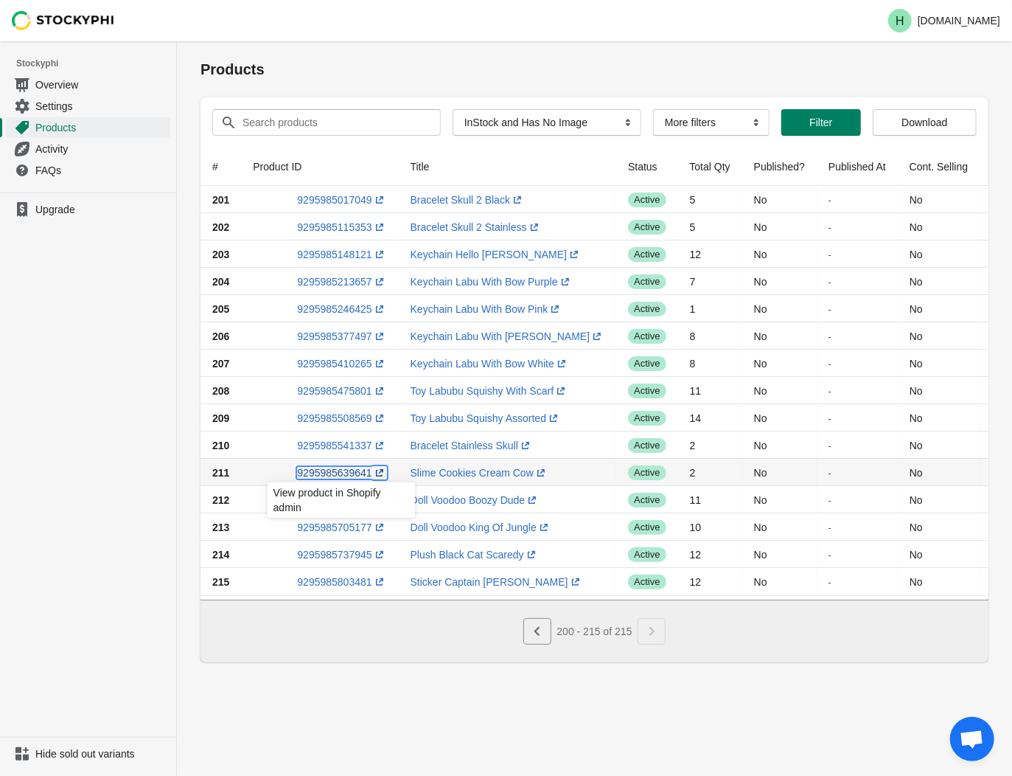
click at [347, 473] on link "9295985639641 (opens a new window)" at bounding box center [341, 473] width 89 height 12
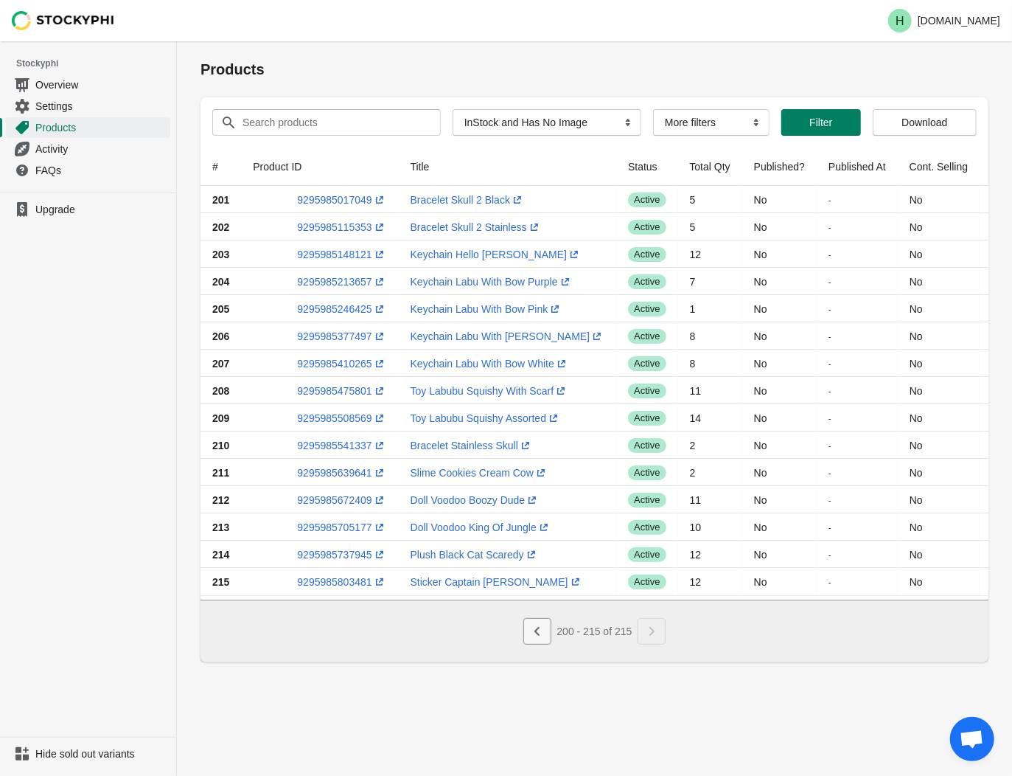
click at [532, 634] on icon "Previous" at bounding box center [537, 631] width 15 height 15
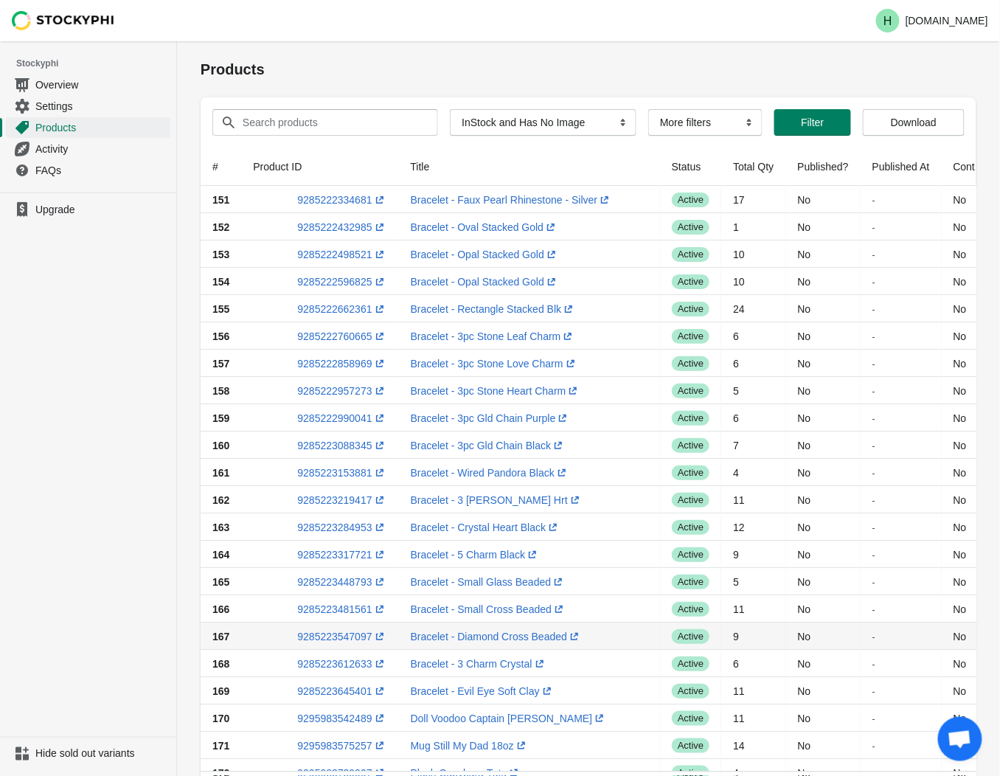
scroll to position [82, 0]
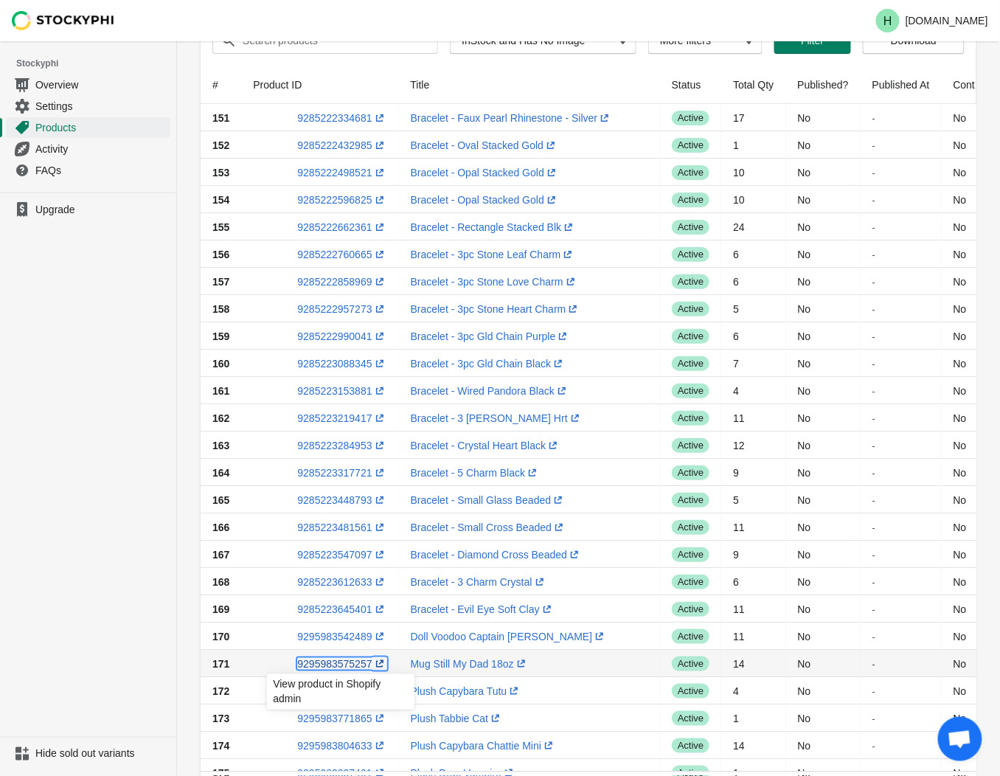
click at [347, 664] on link "9295983575257 (opens a new window)" at bounding box center [341, 664] width 89 height 12
click at [113, 482] on ul "Upgrade" at bounding box center [88, 464] width 176 height 544
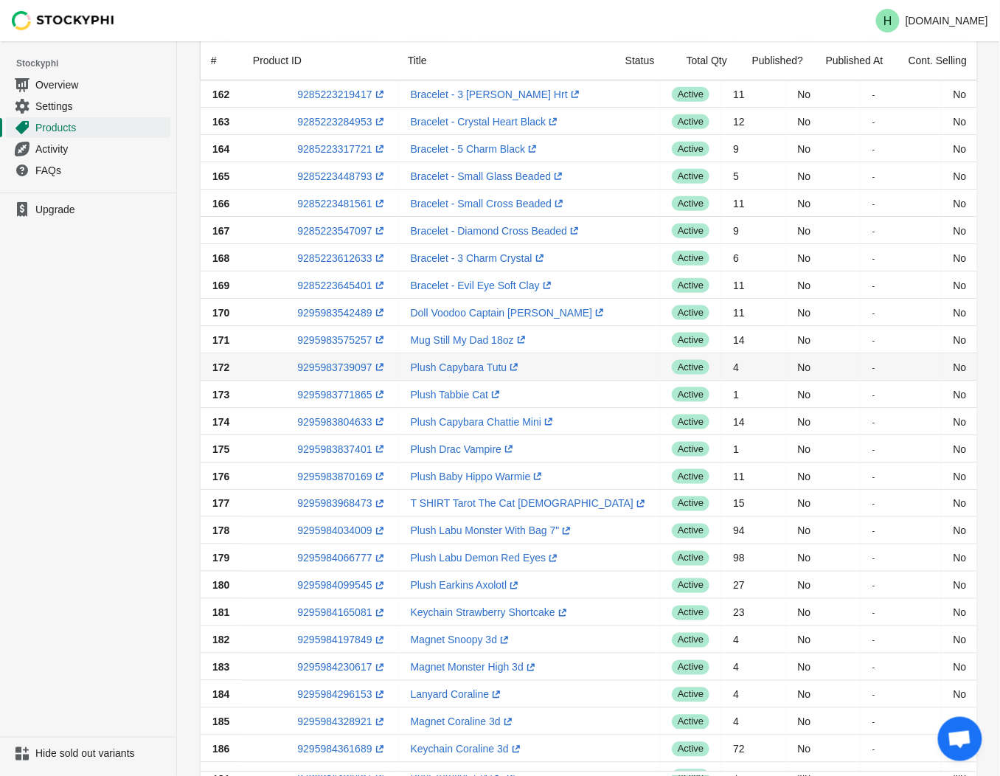
scroll to position [409, 0]
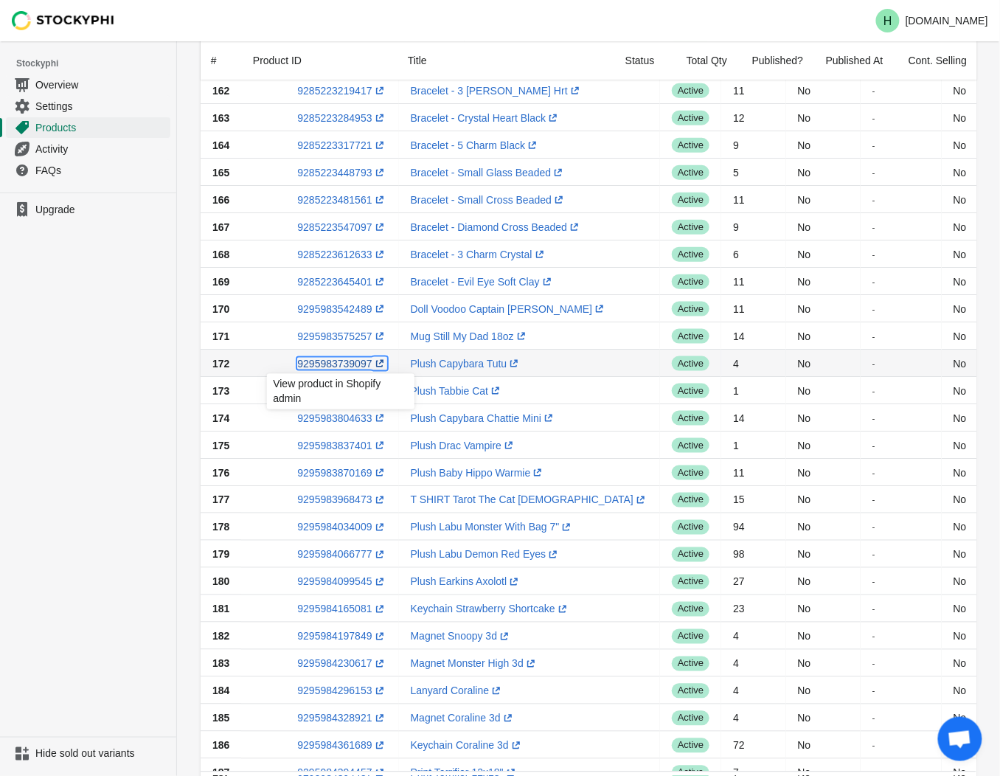
click at [322, 362] on link "9295983739097 (opens a new window)" at bounding box center [341, 364] width 89 height 12
click at [91, 465] on ul "Upgrade" at bounding box center [88, 464] width 176 height 544
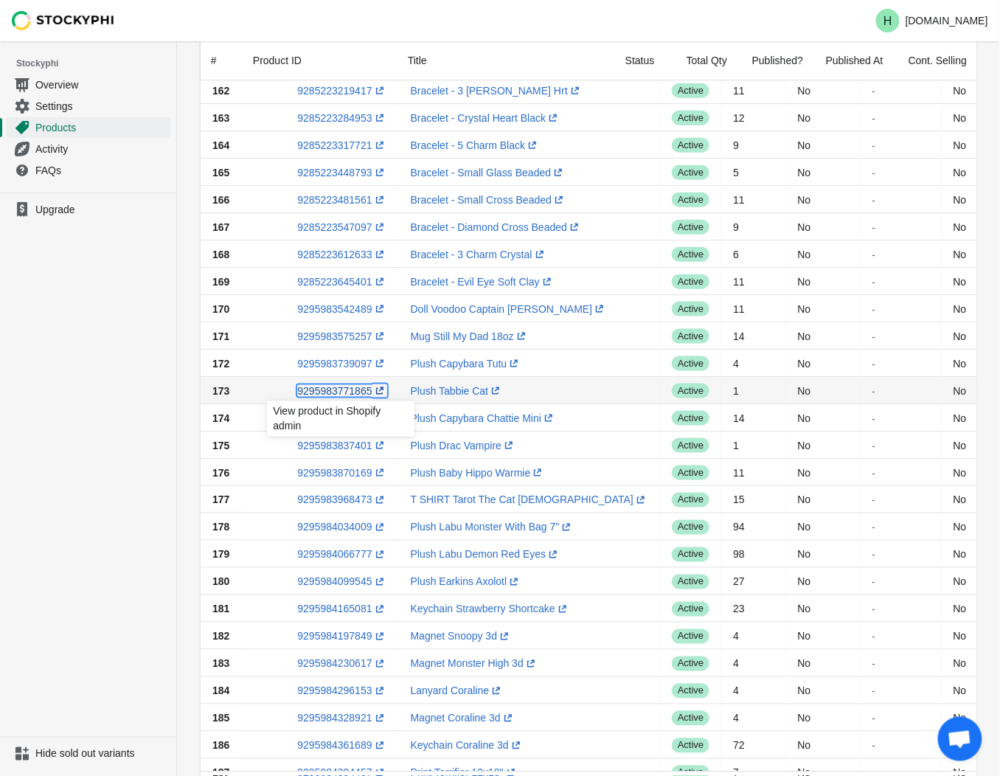
click at [336, 392] on link "9295983771865 (opens a new window)" at bounding box center [341, 391] width 89 height 12
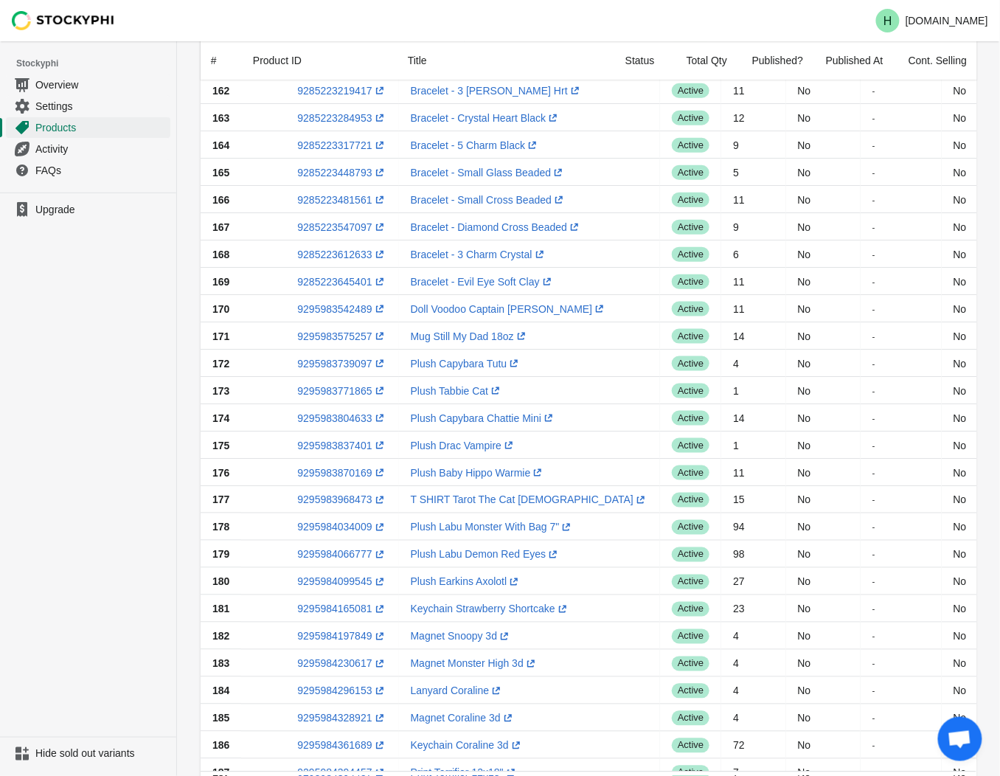
click at [143, 425] on ul "Upgrade" at bounding box center [88, 464] width 176 height 544
click at [341, 419] on link "9295983804633 (opens a new window)" at bounding box center [341, 418] width 89 height 12
click at [108, 366] on ul "Upgrade" at bounding box center [88, 464] width 176 height 544
click at [332, 445] on link "9295983837401 (opens a new window)" at bounding box center [341, 445] width 89 height 12
click at [74, 481] on ul "Upgrade" at bounding box center [88, 464] width 176 height 544
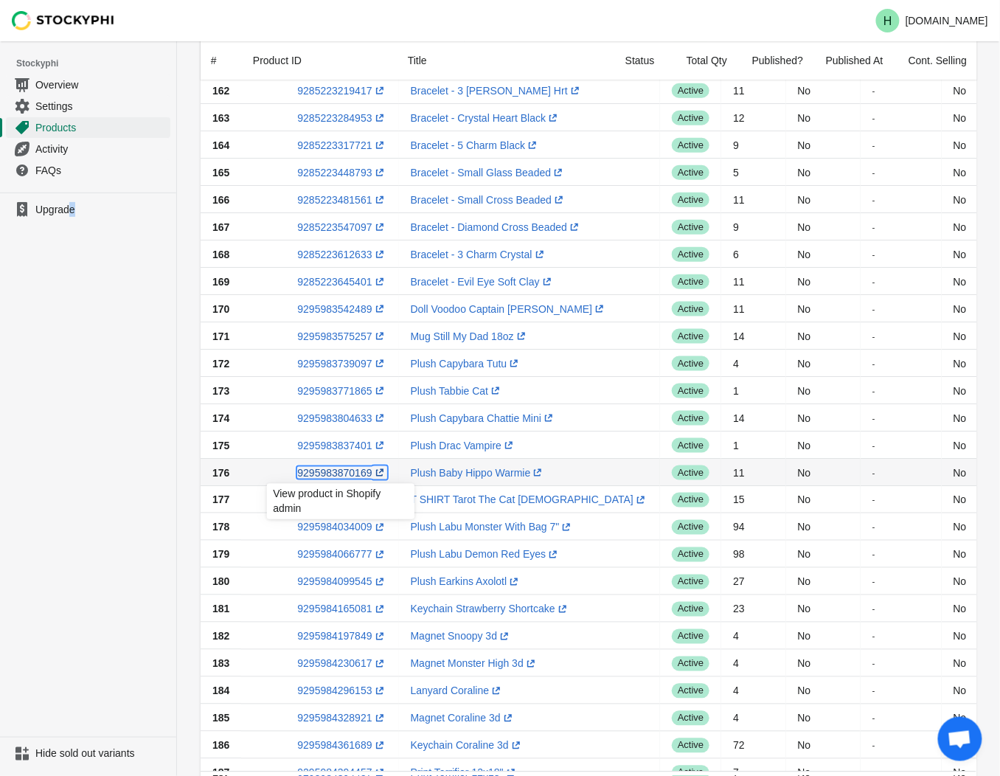
click at [339, 470] on link "9295983870169 (opens a new window)" at bounding box center [341, 473] width 89 height 12
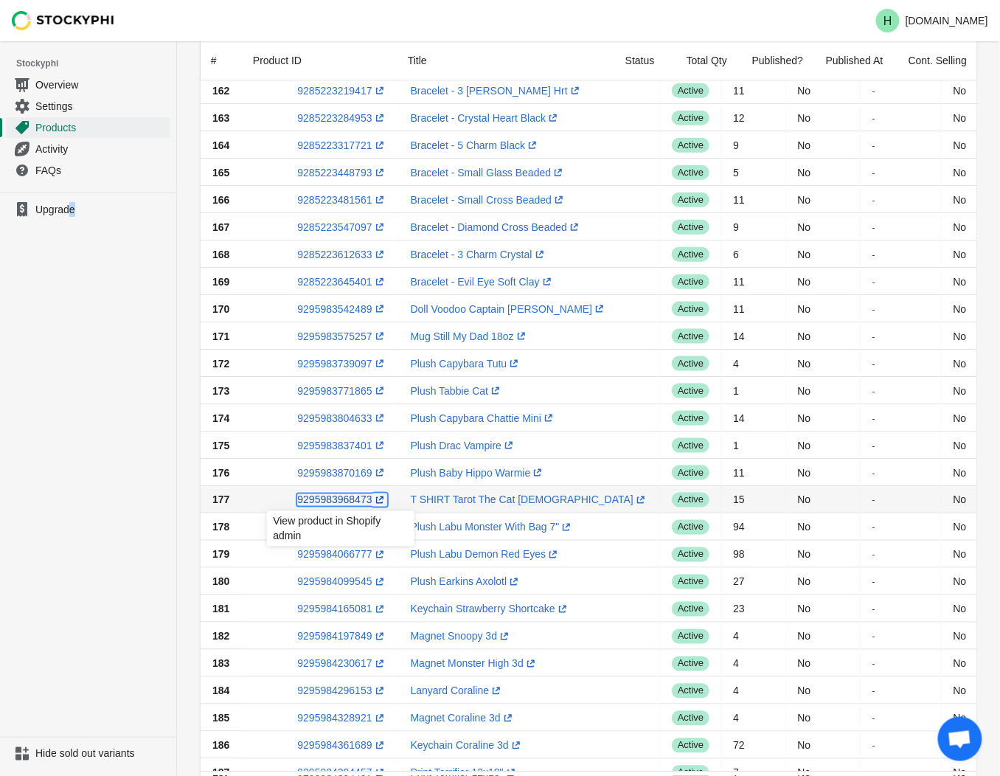
click at [343, 500] on link "9295983968473 (opens a new window)" at bounding box center [341, 500] width 89 height 12
click at [116, 468] on ul "Upgrade" at bounding box center [88, 464] width 176 height 544
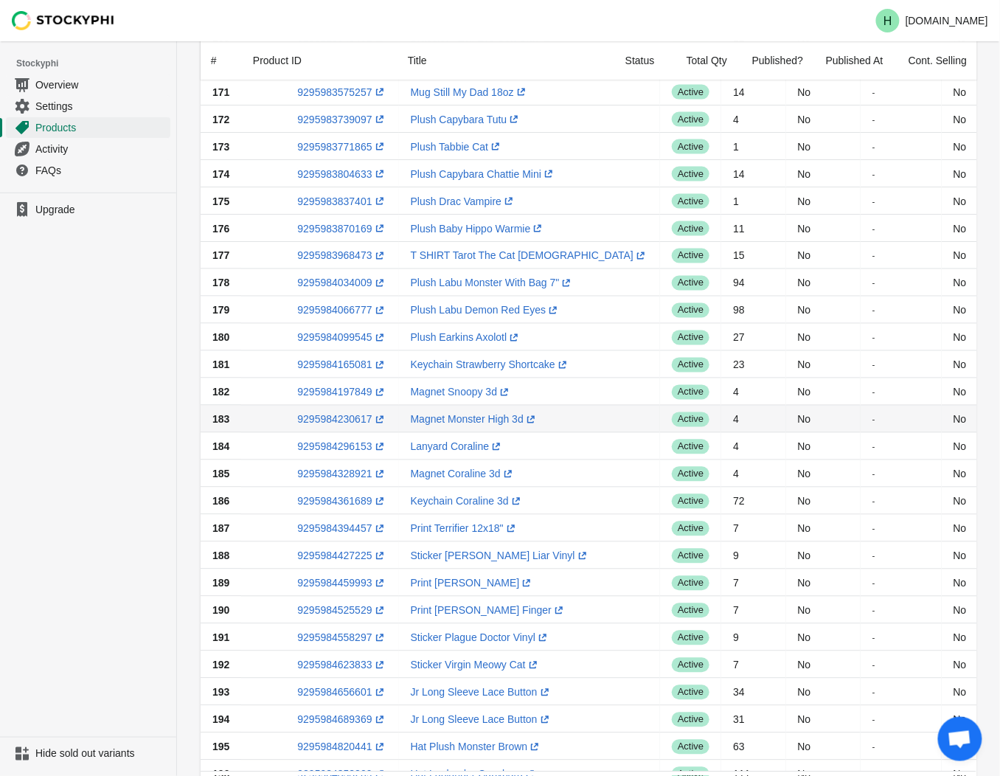
scroll to position [655, 0]
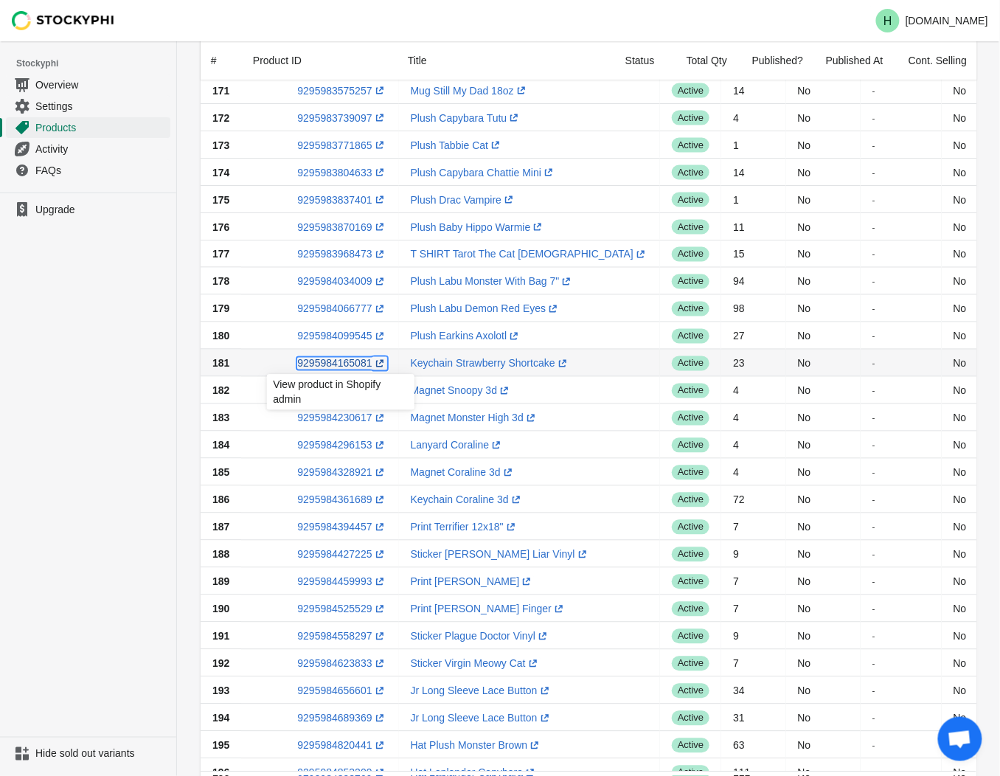
click at [330, 363] on link "9295984165081 (opens a new window)" at bounding box center [341, 364] width 89 height 12
click at [189, 481] on div "Submit Search products Clear All Products InStock InStock Published InStock Un-…" at bounding box center [581, 196] width 790 height 1531
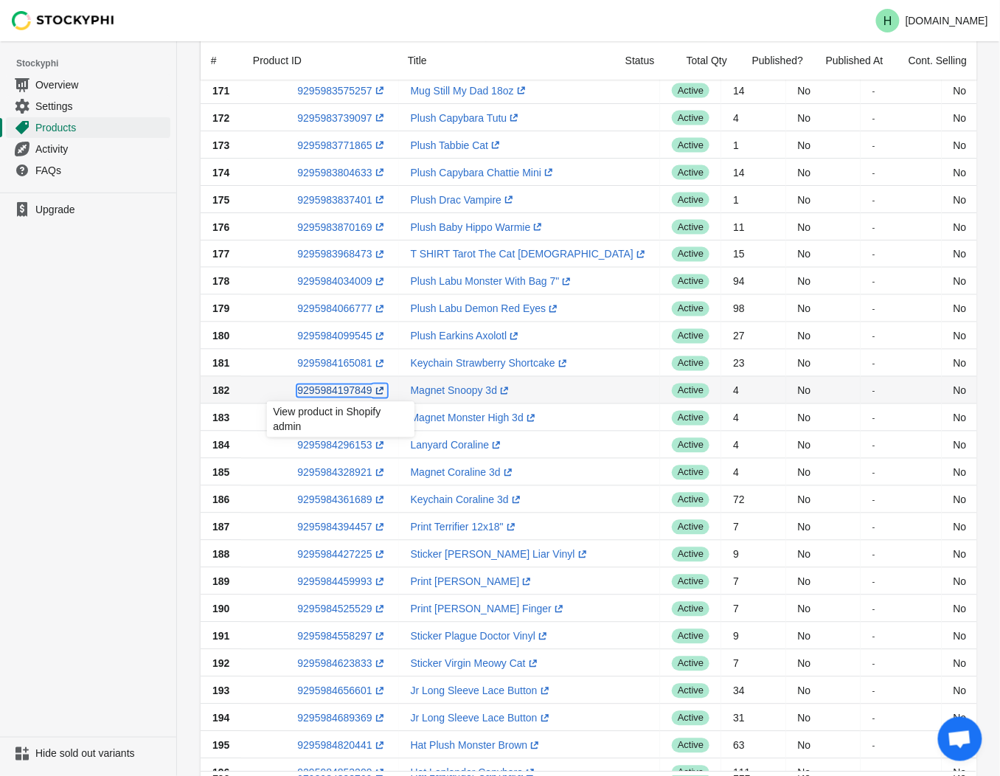
click at [336, 386] on link "9295984197849 (opens a new window)" at bounding box center [341, 391] width 89 height 12
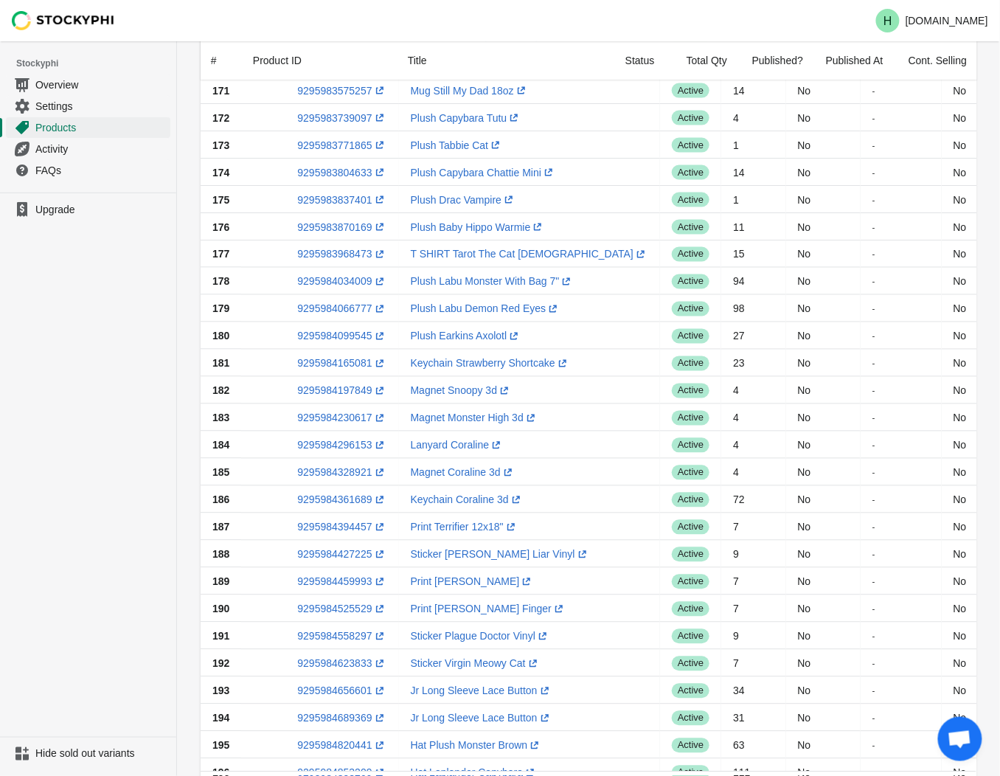
click at [104, 380] on ul "Upgrade" at bounding box center [88, 464] width 176 height 544
click at [343, 417] on link "9295984230617 (opens a new window)" at bounding box center [341, 418] width 89 height 12
click at [148, 457] on ul "Upgrade" at bounding box center [88, 464] width 176 height 544
click at [336, 473] on link "9295984328921 (opens a new window)" at bounding box center [341, 473] width 89 height 12
click at [114, 519] on ul "Upgrade" at bounding box center [88, 464] width 176 height 544
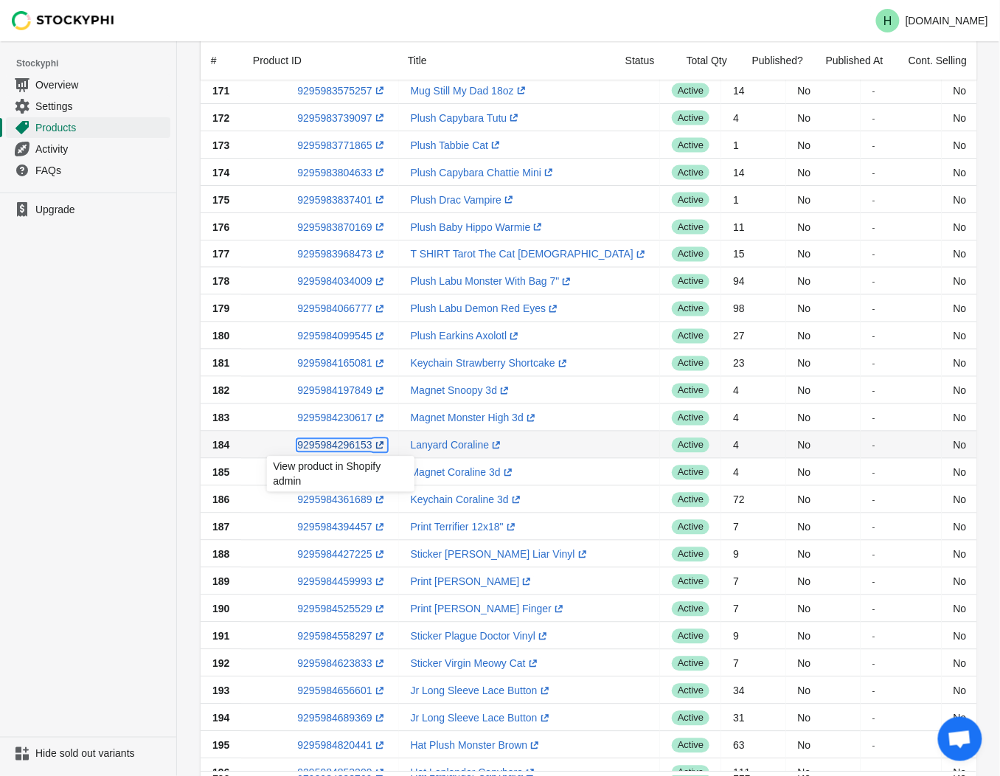
click at [329, 446] on link "9295984296153 (opens a new window)" at bounding box center [341, 445] width 89 height 12
click at [69, 470] on ul "Upgrade" at bounding box center [88, 464] width 176 height 544
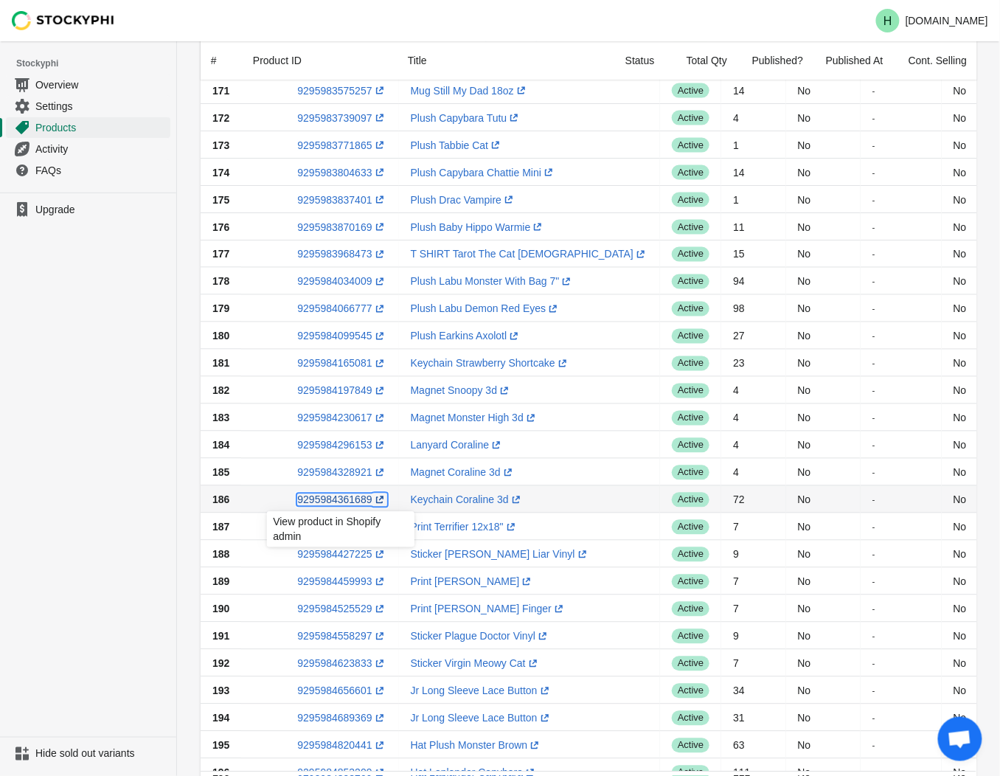
click at [337, 499] on link "9295984361689 (opens a new window)" at bounding box center [341, 500] width 89 height 12
click at [136, 534] on ul "Upgrade" at bounding box center [88, 464] width 176 height 544
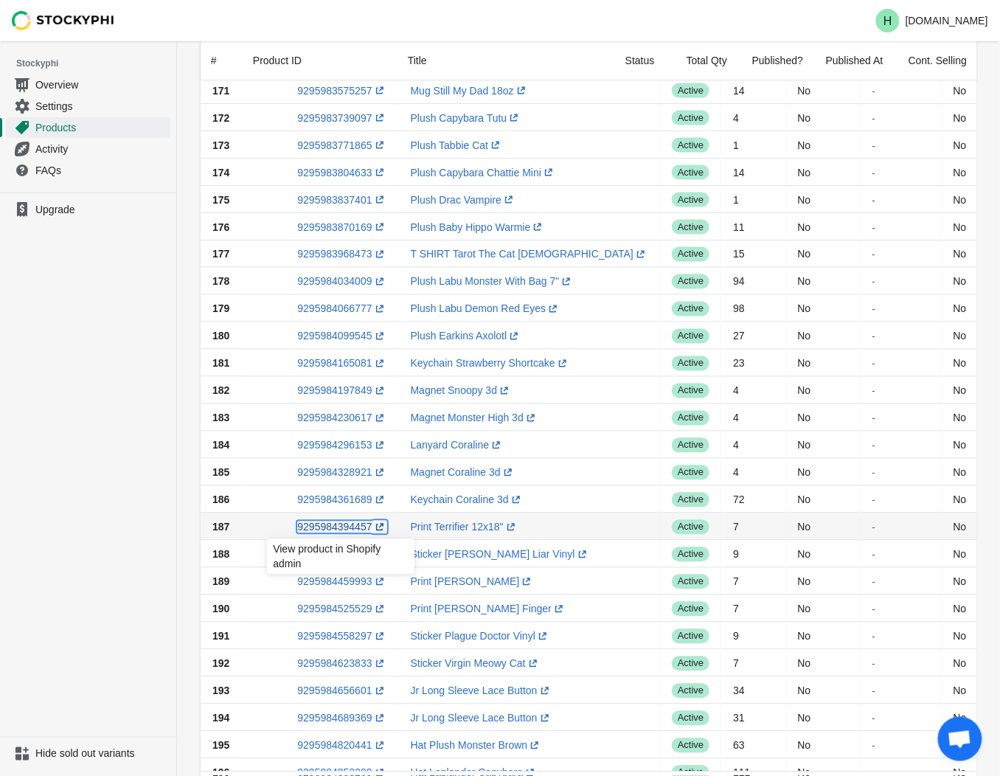
click at [341, 531] on link "9295984394457 (opens a new window)" at bounding box center [341, 527] width 89 height 12
click at [26, 548] on ul "Upgrade" at bounding box center [88, 464] width 176 height 544
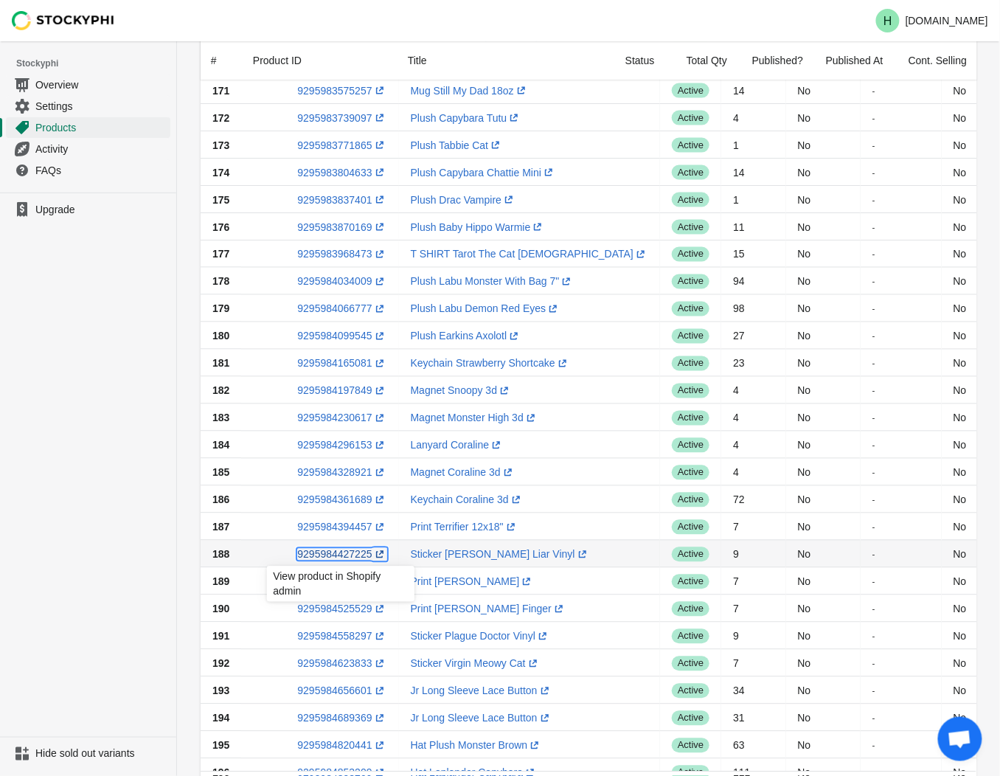
click at [335, 555] on link "9295984427225 (opens a new window)" at bounding box center [341, 555] width 89 height 12
drag, startPoint x: 30, startPoint y: 456, endPoint x: 64, endPoint y: 509, distance: 63.0
click at [30, 457] on ul "Upgrade" at bounding box center [88, 464] width 176 height 544
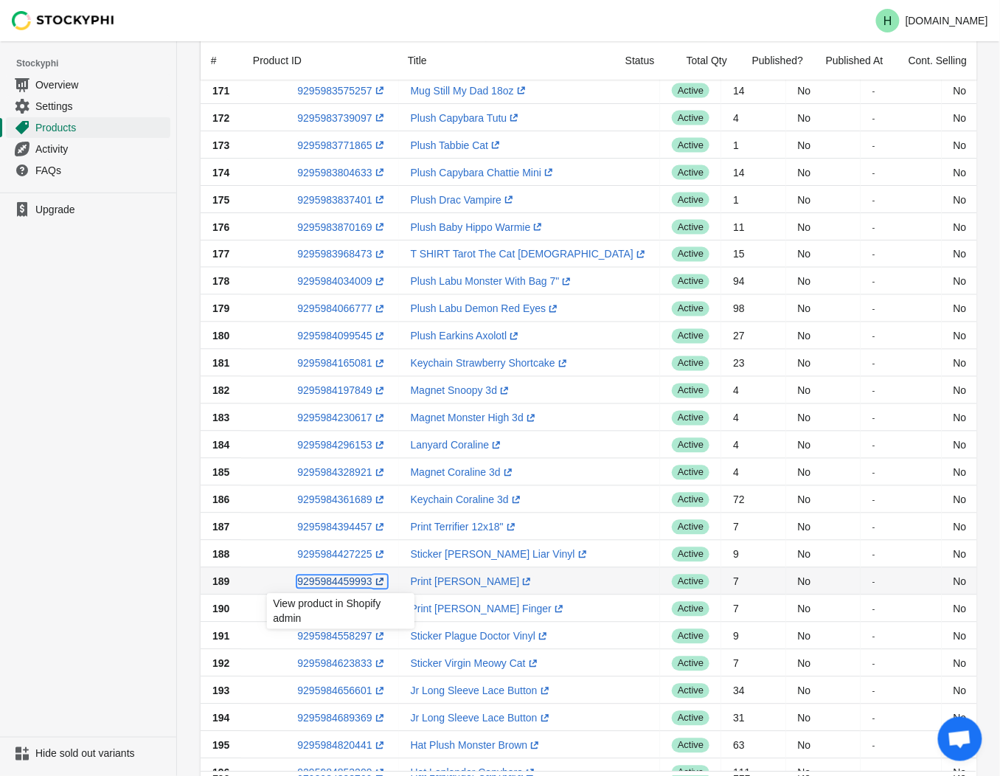
click at [318, 583] on link "9295984459993 (opens a new window)" at bounding box center [341, 582] width 89 height 12
click at [69, 455] on ul "Upgrade" at bounding box center [88, 464] width 176 height 544
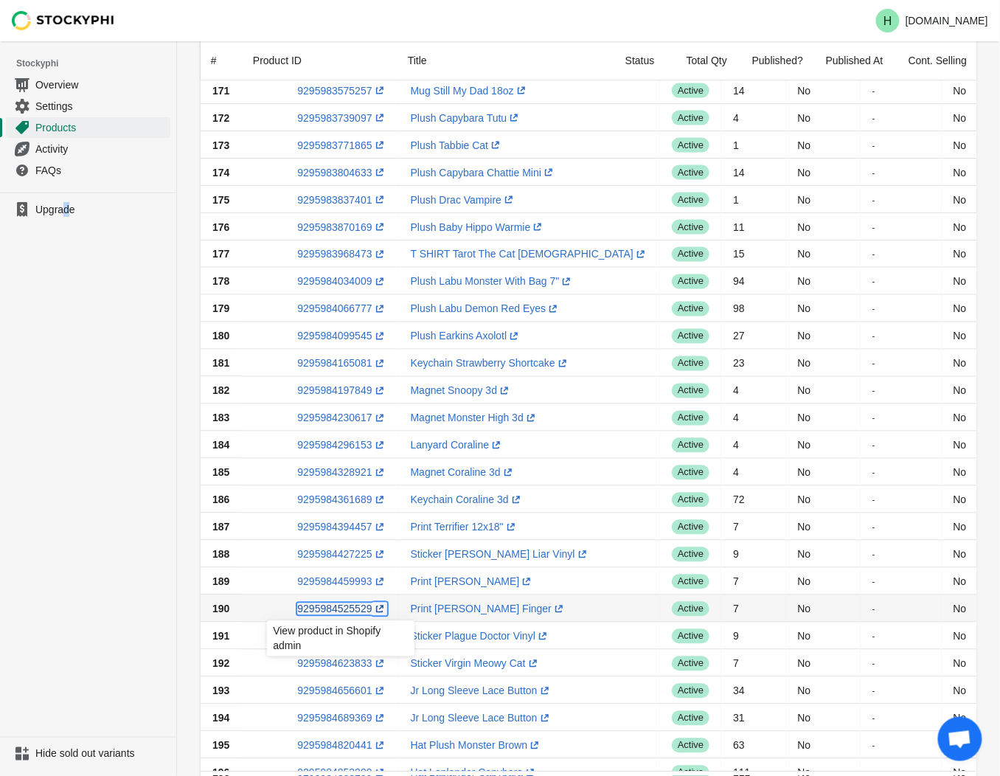
click at [332, 608] on link "9295984525529 (opens a new window)" at bounding box center [341, 609] width 89 height 12
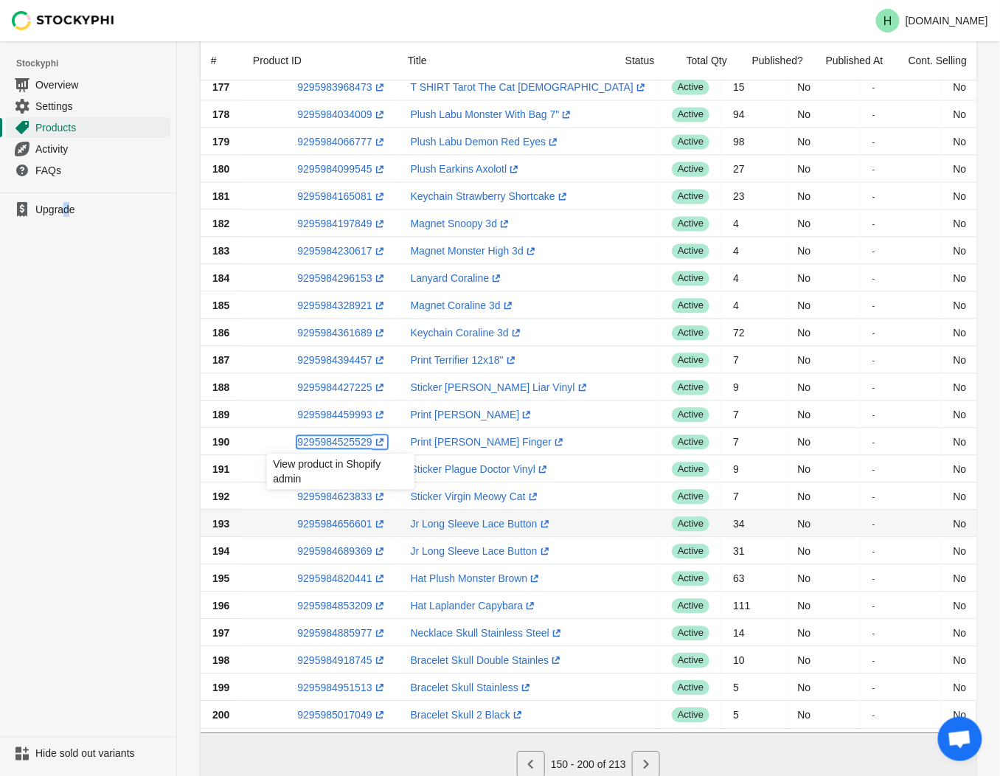
scroll to position [886, 0]
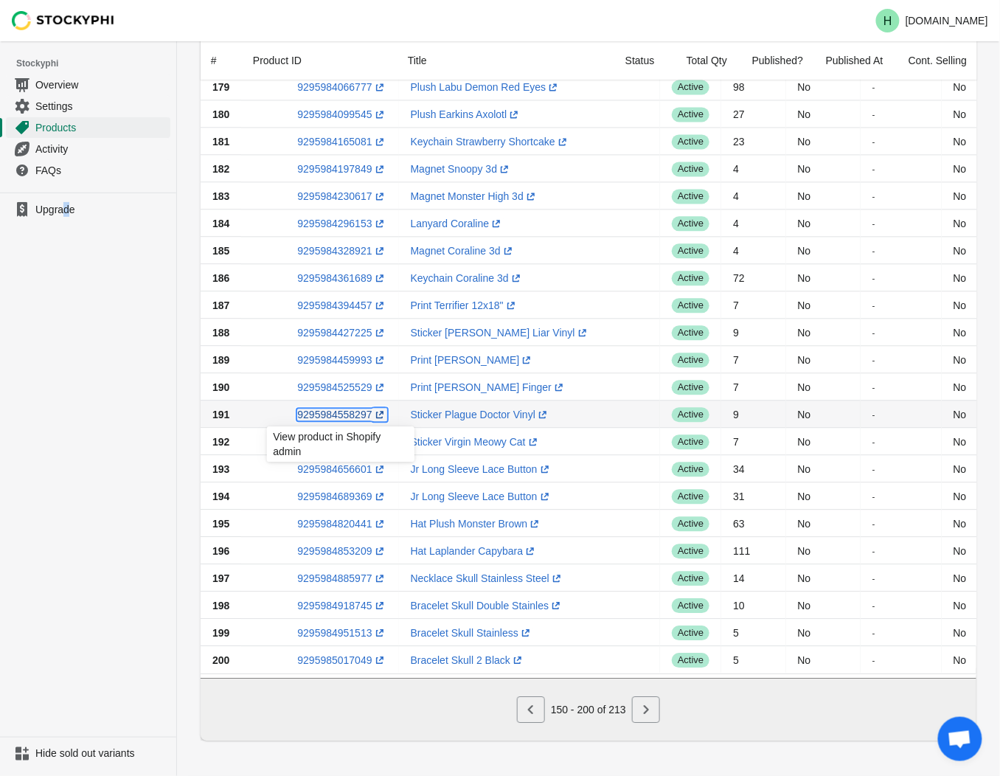
click at [334, 408] on link "9295984558297 (opens a new window)" at bounding box center [341, 414] width 89 height 12
click at [131, 437] on ul "Upgrade" at bounding box center [88, 464] width 176 height 544
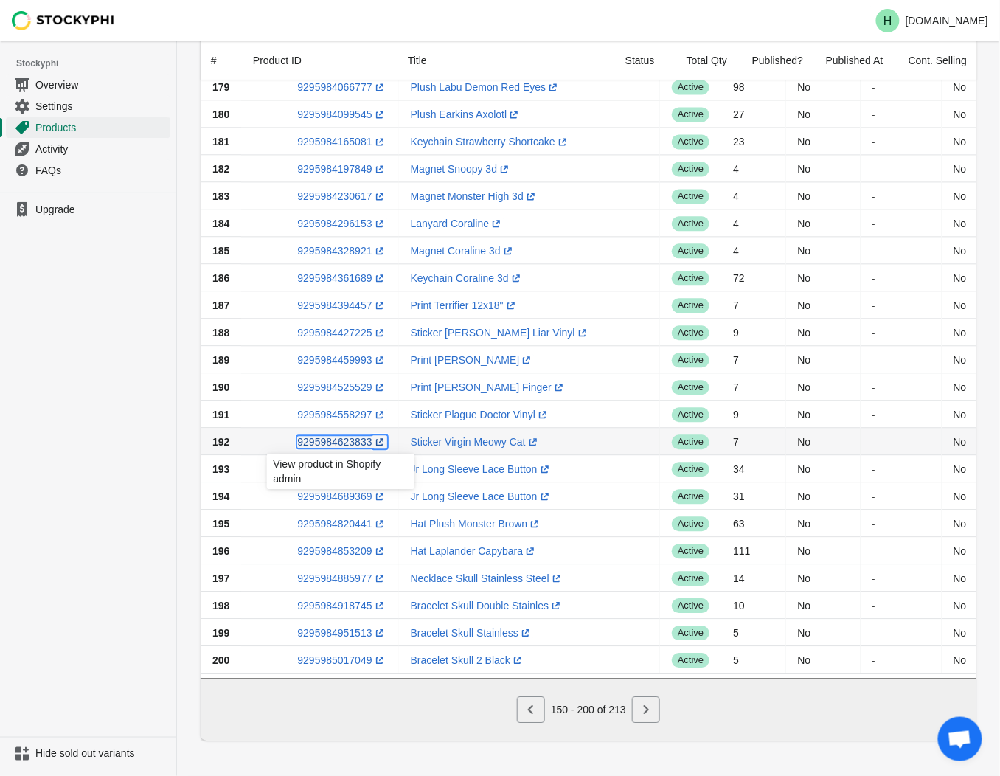
click at [339, 436] on link "9295984623833 (opens a new window)" at bounding box center [341, 442] width 89 height 12
click at [97, 432] on ul "Upgrade" at bounding box center [88, 464] width 176 height 544
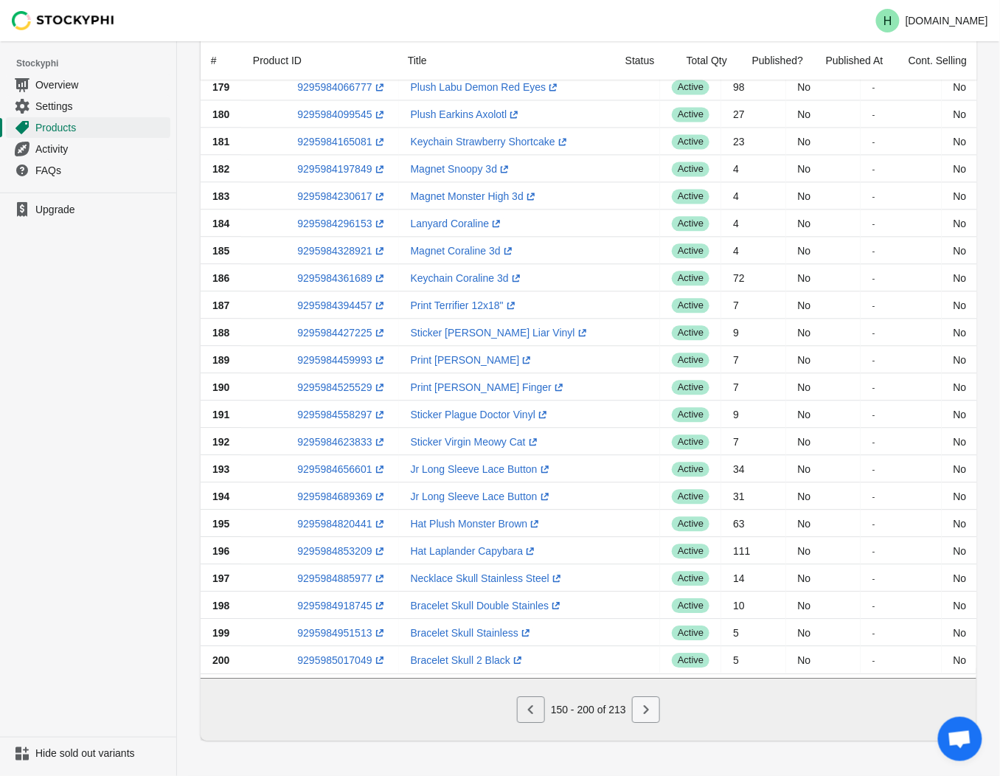
click at [650, 717] on button "Next" at bounding box center [646, 709] width 28 height 27
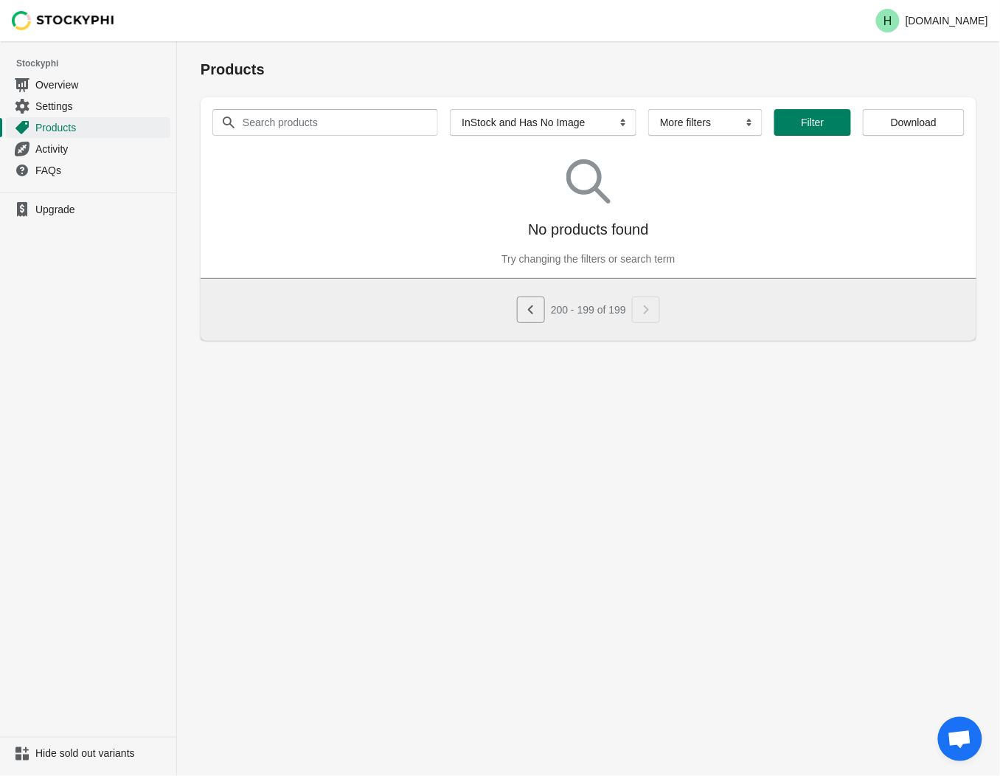
scroll to position [0, 0]
click at [538, 311] on icon "Previous" at bounding box center [537, 309] width 15 height 15
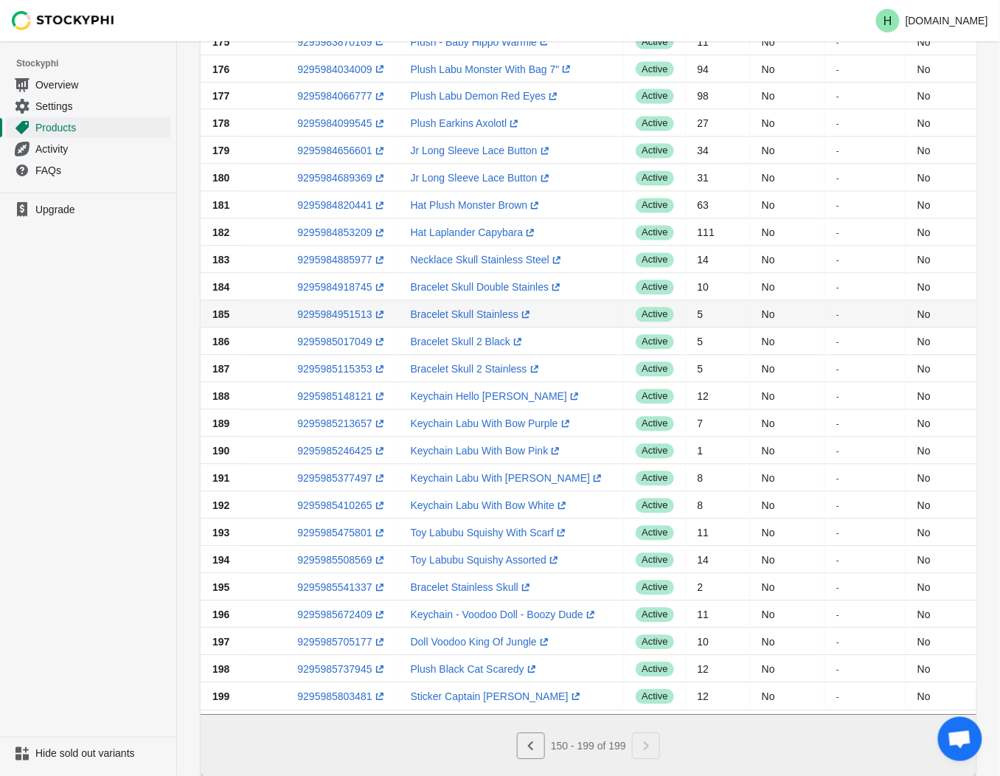
scroll to position [819, 0]
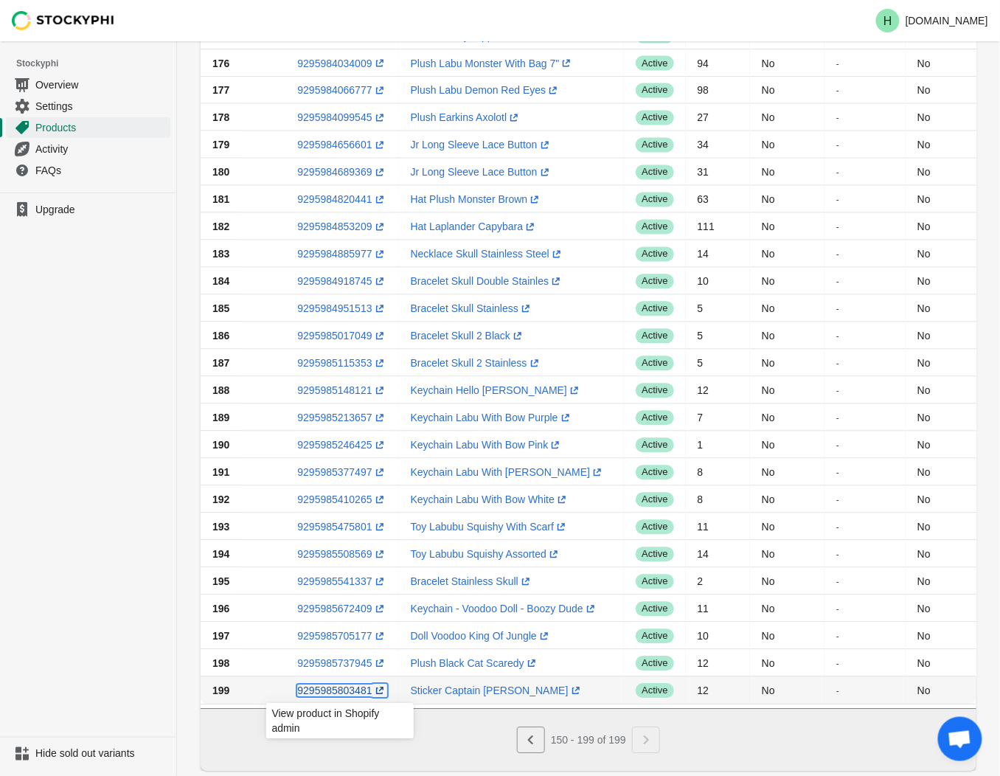
click at [320, 693] on link "9295985803481 (opens a new window)" at bounding box center [341, 690] width 89 height 12
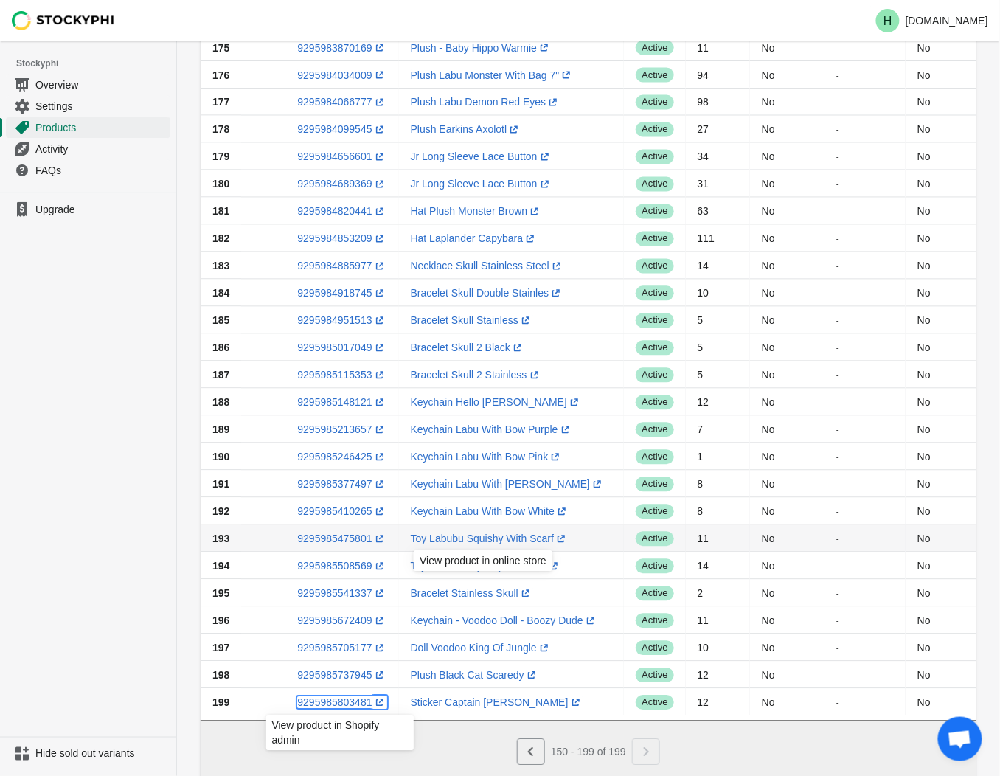
scroll to position [858, 0]
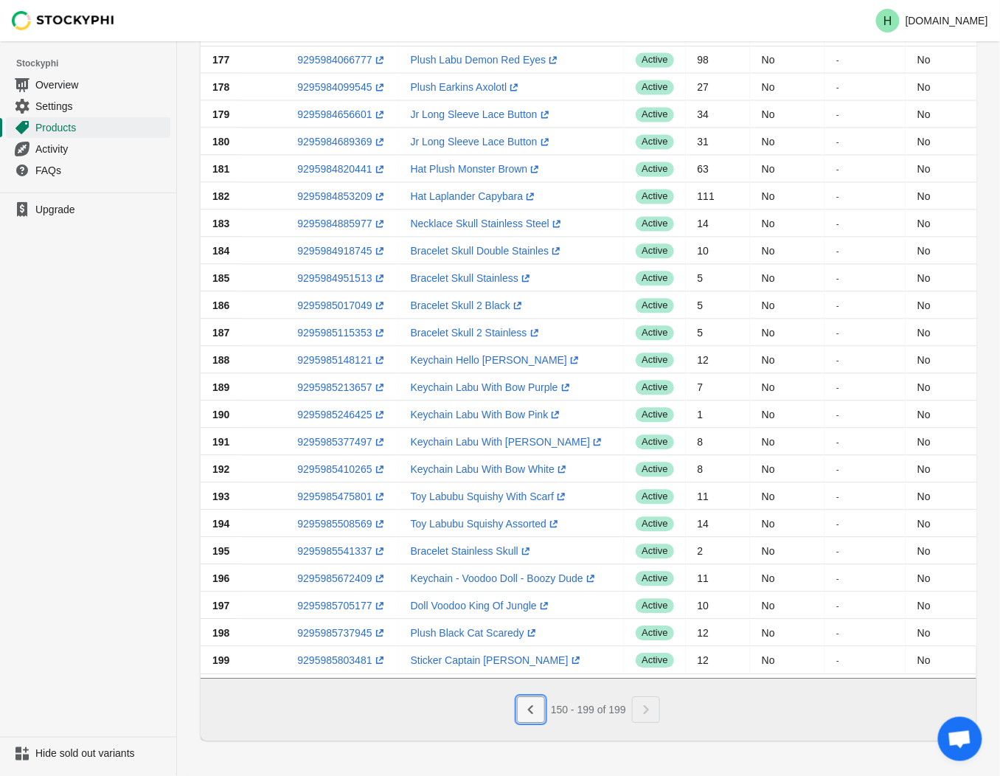
click at [536, 715] on icon "Previous" at bounding box center [531, 709] width 15 height 15
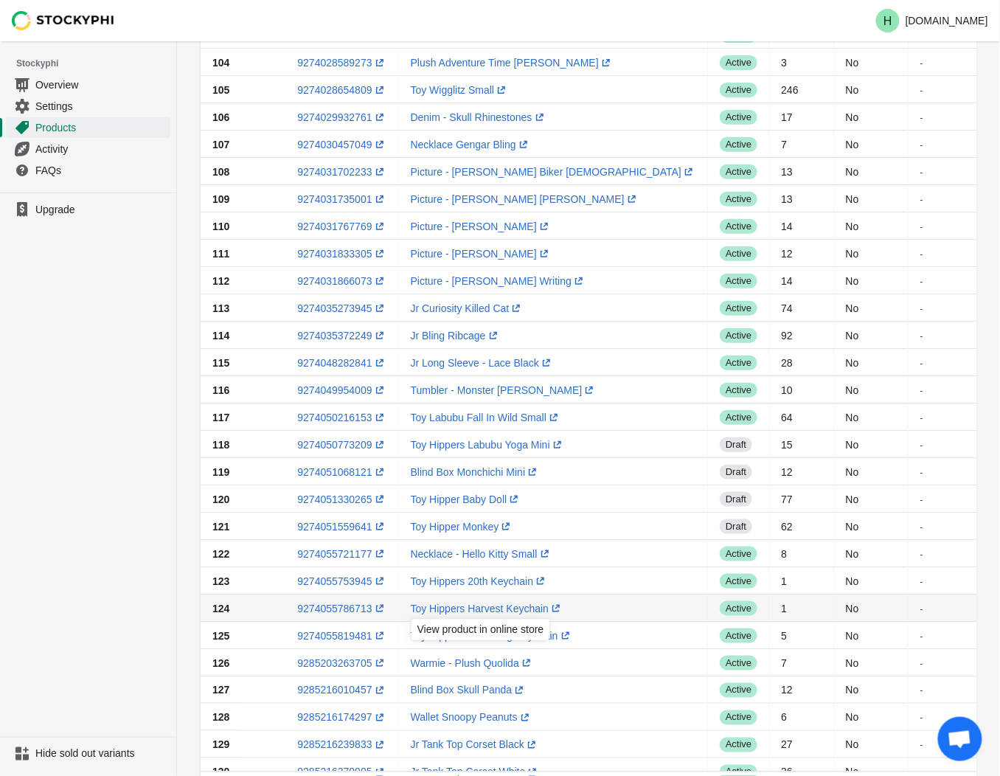
scroll to position [285, 0]
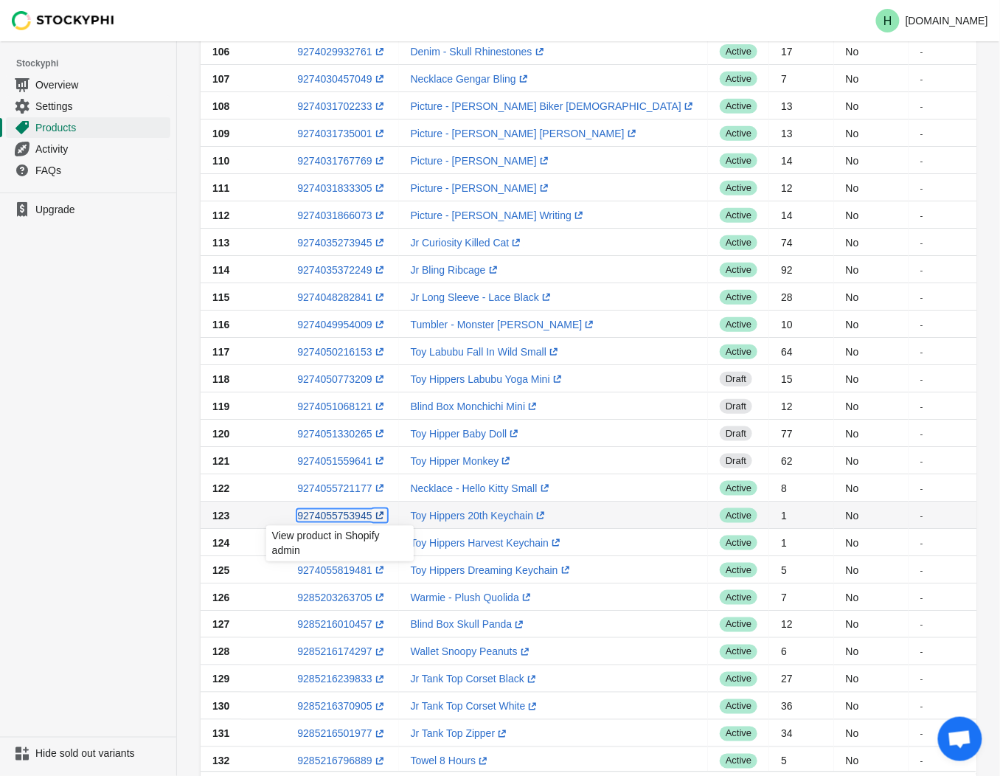
click at [336, 512] on link "9274055753945 (opens a new window)" at bounding box center [341, 516] width 89 height 12
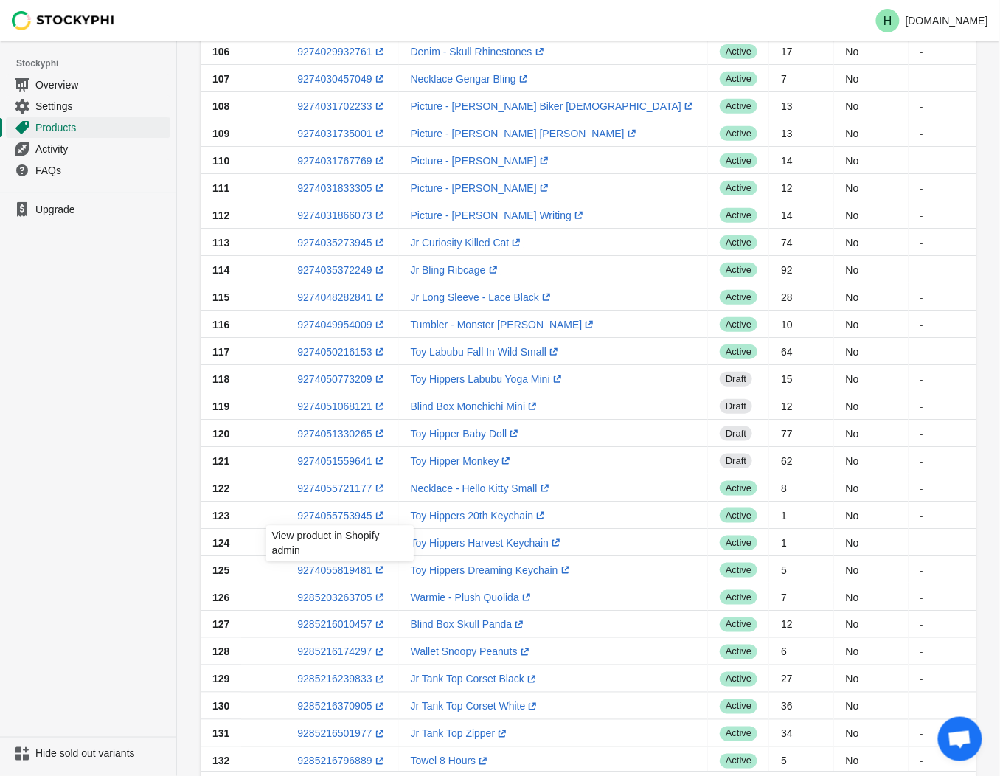
click at [87, 441] on ul "Upgrade" at bounding box center [88, 464] width 176 height 544
click at [323, 542] on link "9274055786713 (opens a new window)" at bounding box center [341, 543] width 89 height 12
click at [179, 529] on div "Products Submit Search products Clear All Products InStock InStock Published In…" at bounding box center [588, 545] width 823 height 1576
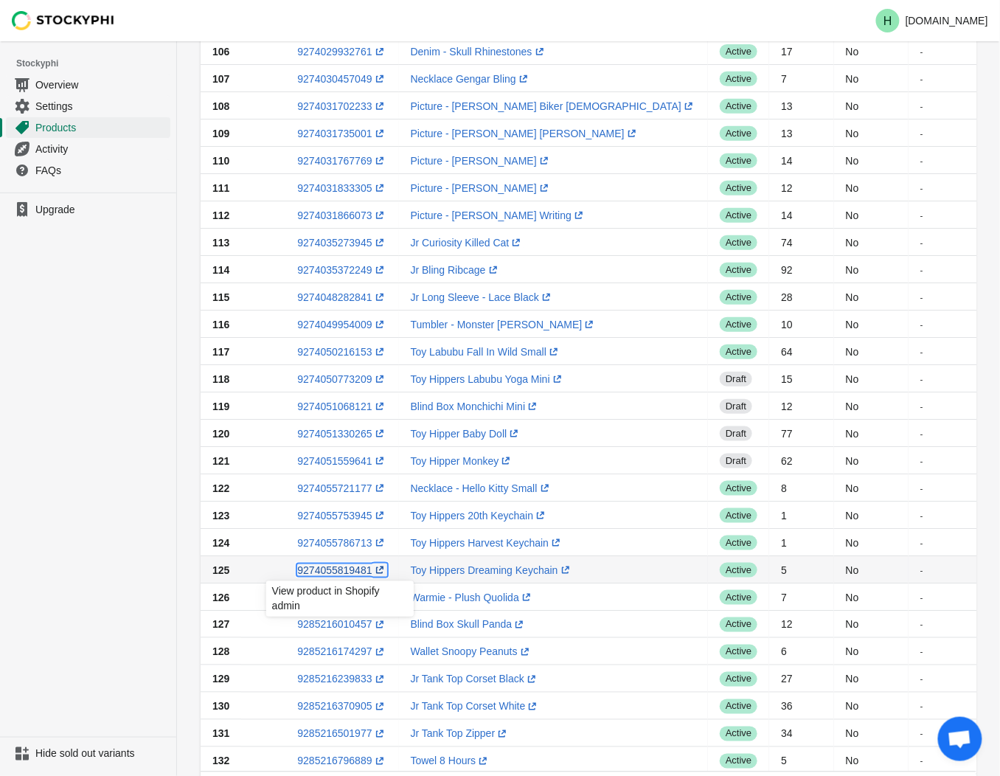
click at [333, 572] on link "9274055819481 (opens a new window)" at bounding box center [341, 570] width 89 height 12
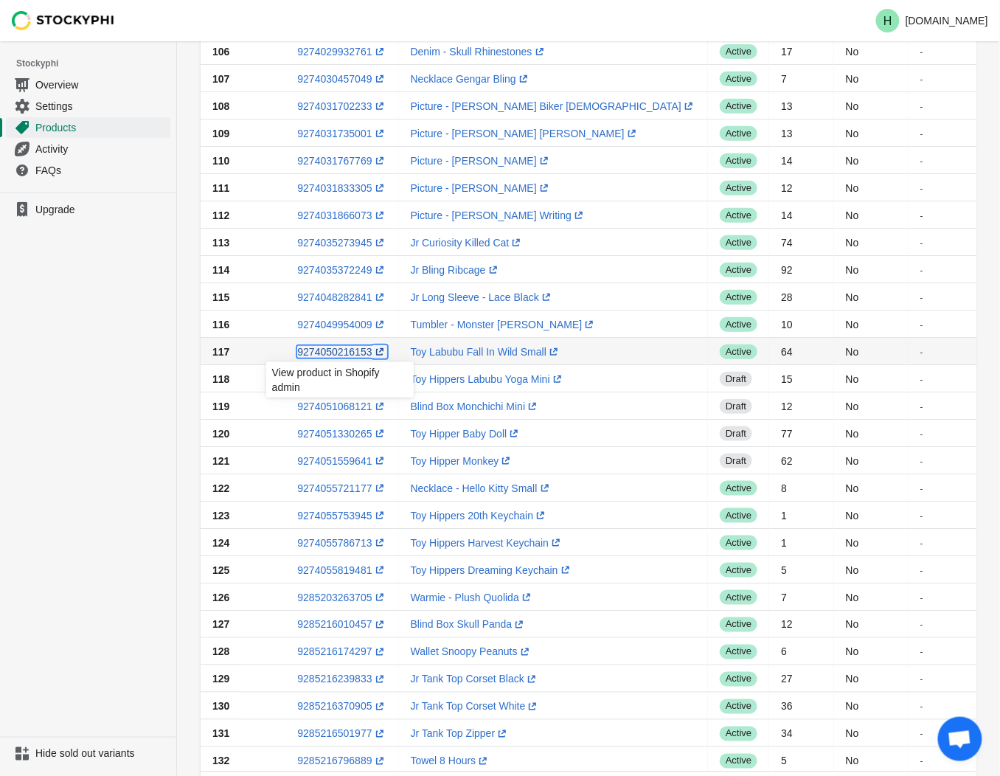
click at [334, 352] on link "9274050216153 (opens a new window)" at bounding box center [341, 352] width 89 height 12
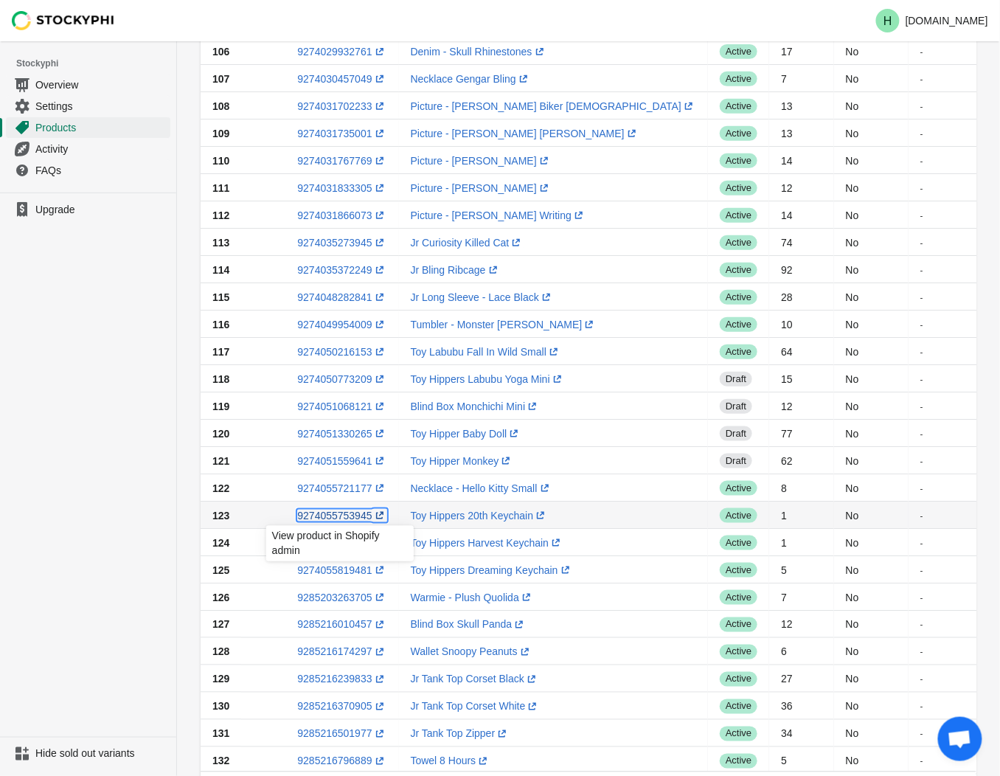
click at [324, 517] on link "9274055753945 (opens a new window)" at bounding box center [341, 516] width 89 height 12
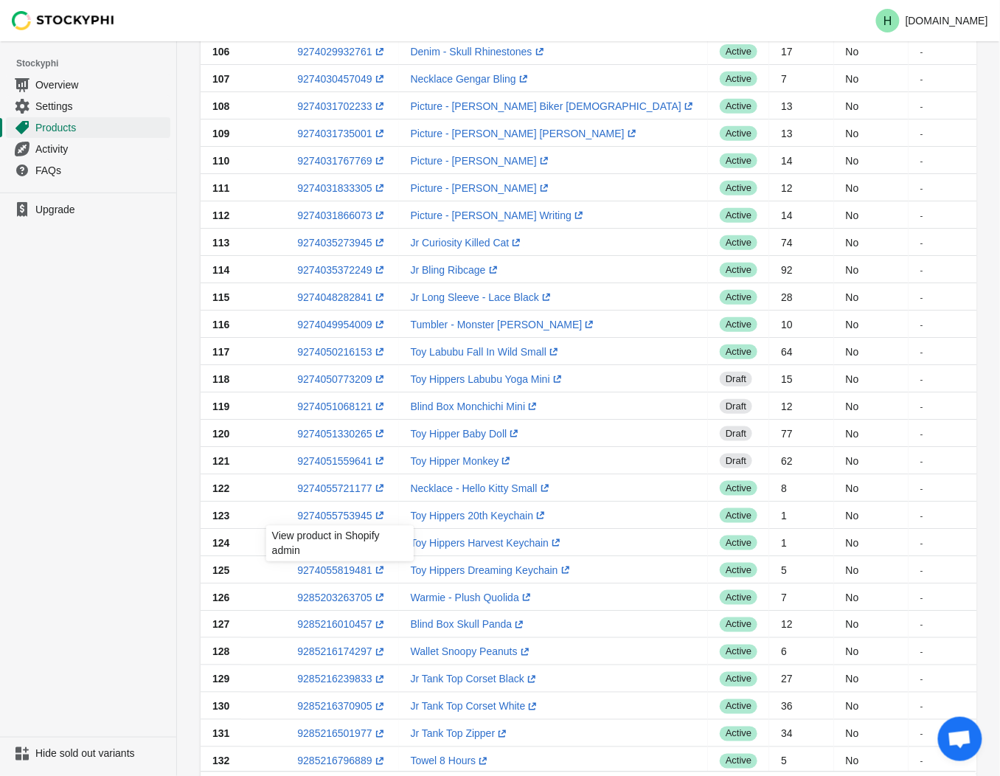
click at [142, 473] on ul "Upgrade" at bounding box center [88, 464] width 176 height 544
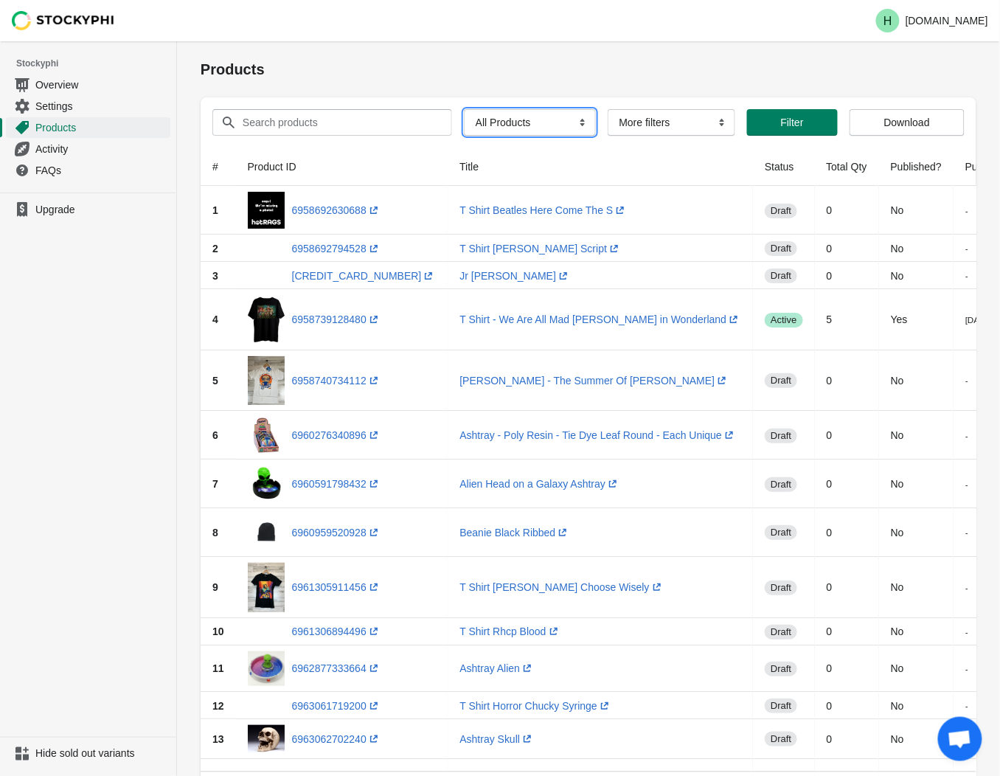
click at [577, 123] on select "All Products InStock InStock Published InStock Un-Published OOS OOS Published O…" at bounding box center [530, 122] width 132 height 27
select select "instock_has_no_image"
click at [464, 109] on select "All Products InStock InStock Published InStock Un-Published OOS OOS Published O…" at bounding box center [530, 122] width 132 height 27
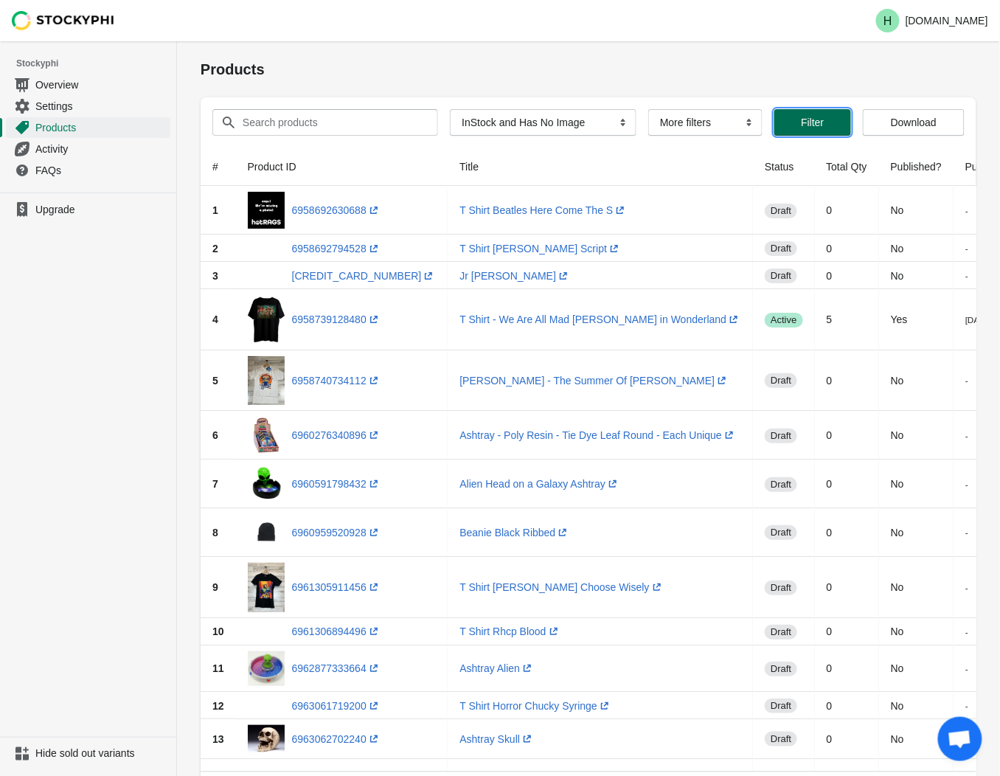
click at [793, 126] on span "Filter" at bounding box center [813, 123] width 54 height 12
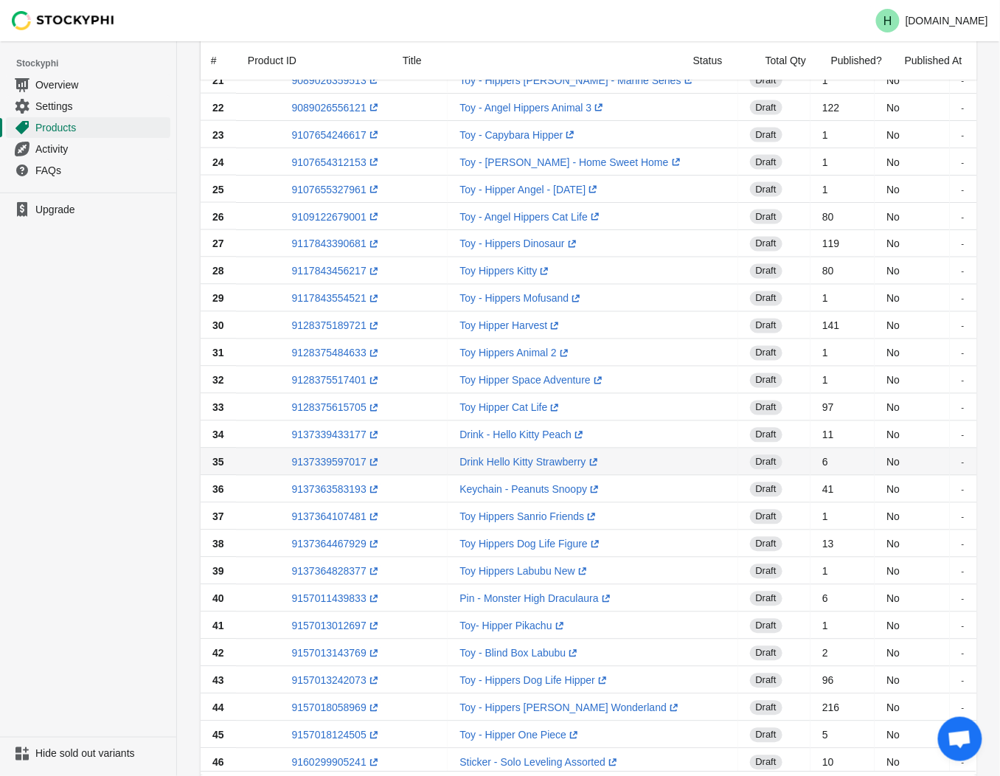
scroll to position [886, 0]
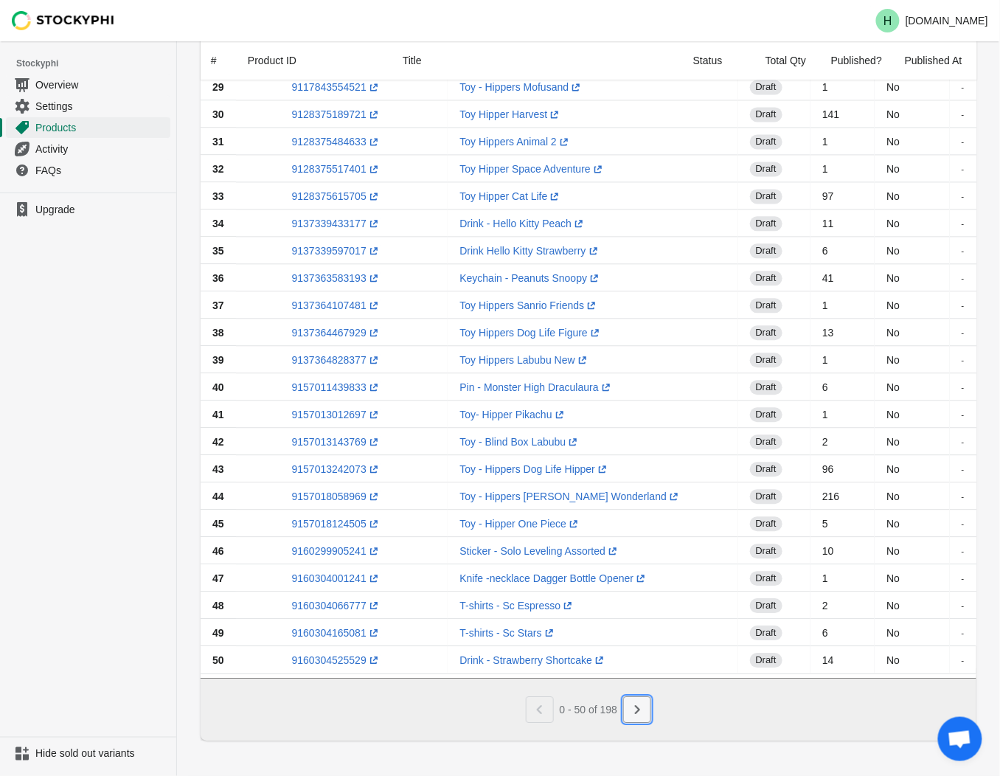
click at [639, 714] on icon "Next" at bounding box center [637, 709] width 15 height 15
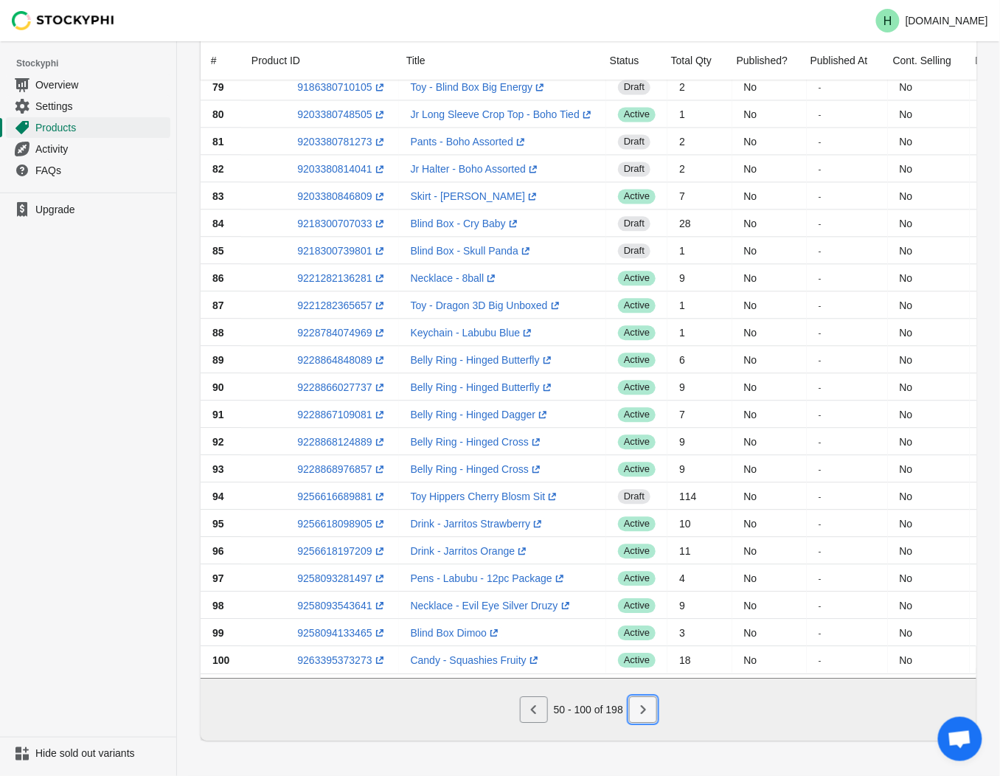
click at [642, 711] on icon "Next" at bounding box center [643, 709] width 15 height 15
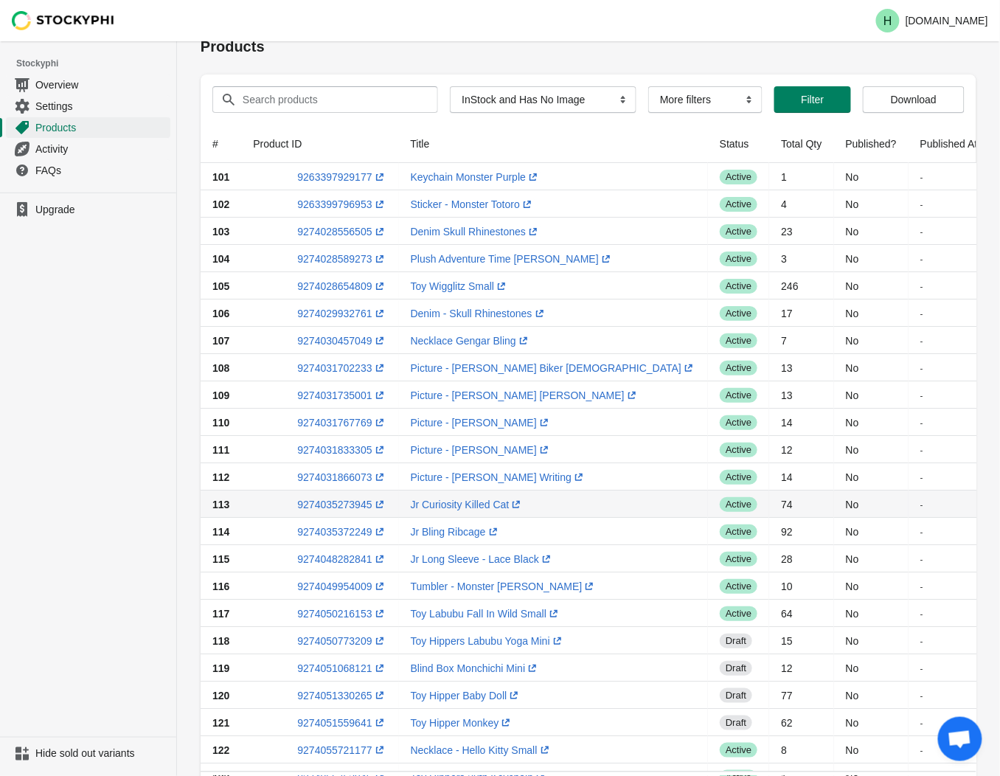
scroll to position [0, 0]
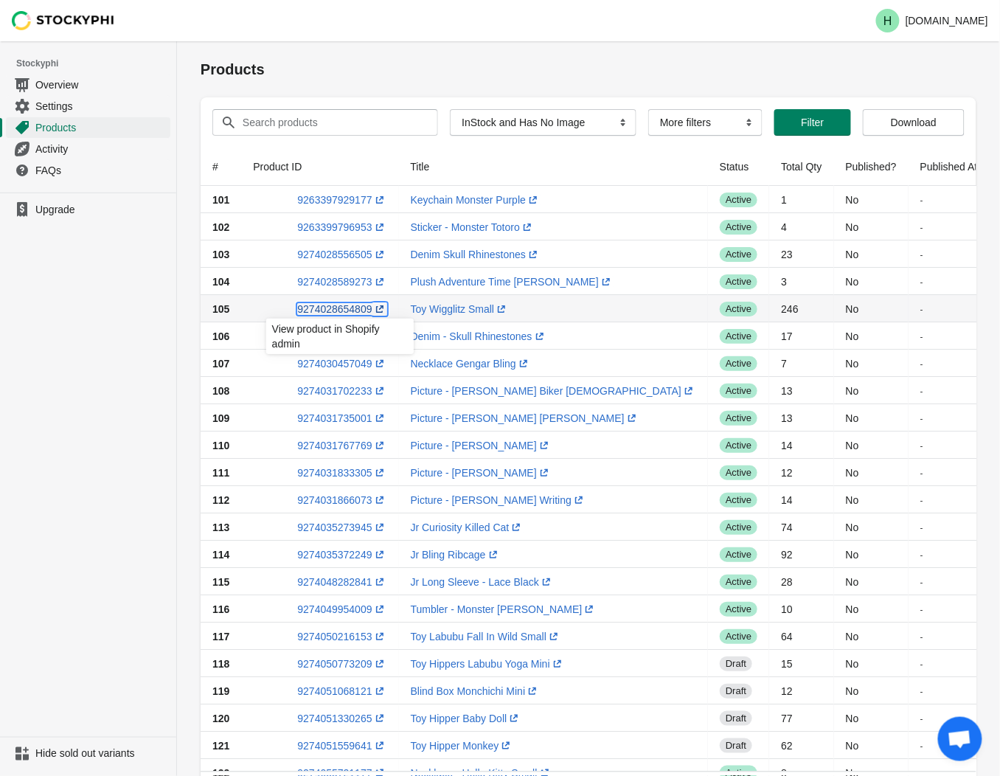
click at [335, 310] on link "9274028654809 (opens a new window)" at bounding box center [341, 309] width 89 height 12
click at [74, 492] on ul "Upgrade" at bounding box center [88, 464] width 176 height 544
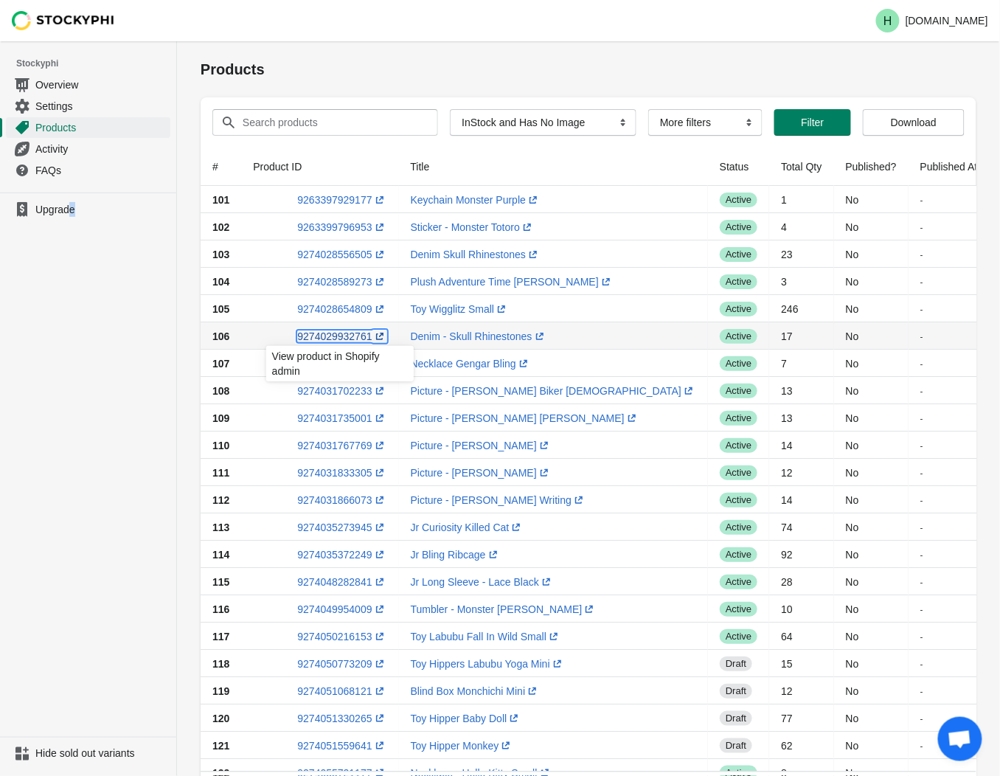
drag, startPoint x: 74, startPoint y: 492, endPoint x: 322, endPoint y: 338, distance: 292.4
click at [322, 338] on link "9274029932761 (opens a new window)" at bounding box center [341, 336] width 89 height 12
click at [109, 392] on ul "Upgrade" at bounding box center [88, 464] width 176 height 544
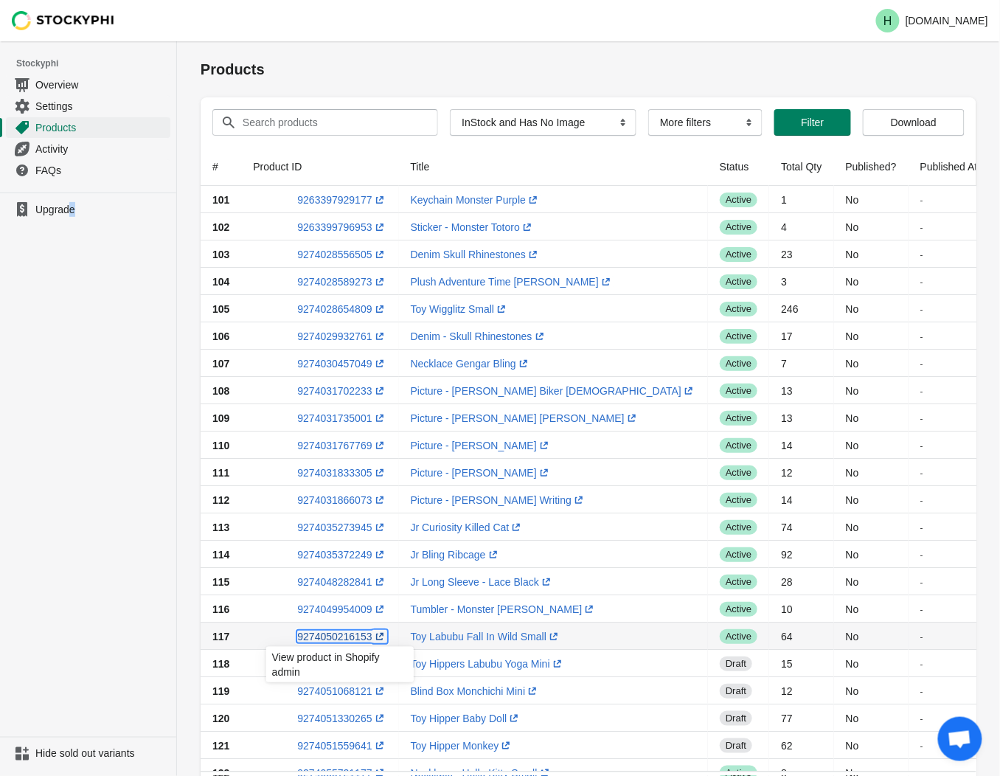
click at [324, 638] on link "9274050216153 (opens a new window)" at bounding box center [341, 636] width 89 height 12
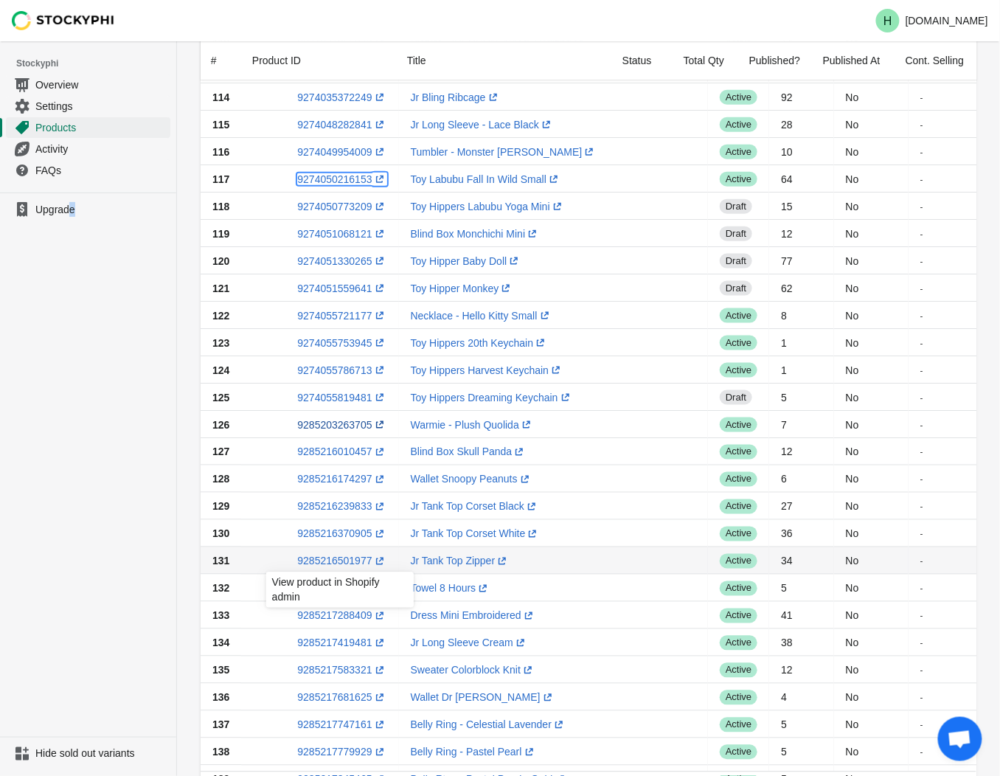
scroll to position [491, 0]
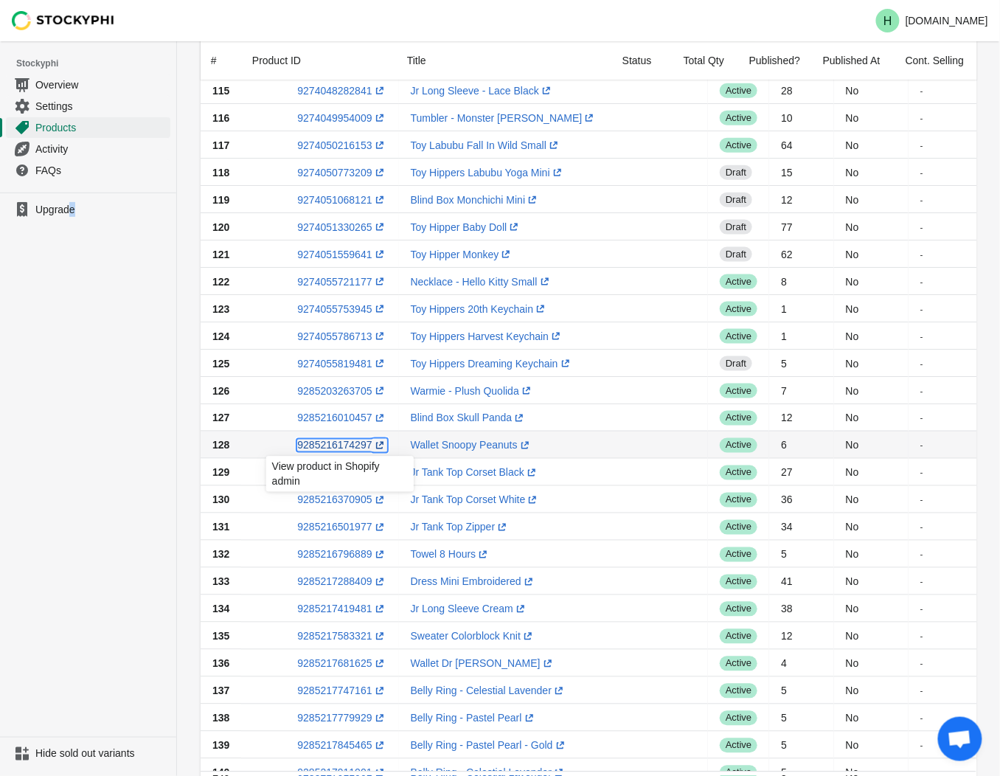
click at [328, 448] on link "9285216174297 (opens a new window)" at bounding box center [341, 445] width 89 height 12
click at [69, 540] on ul "Upgrade" at bounding box center [88, 464] width 176 height 544
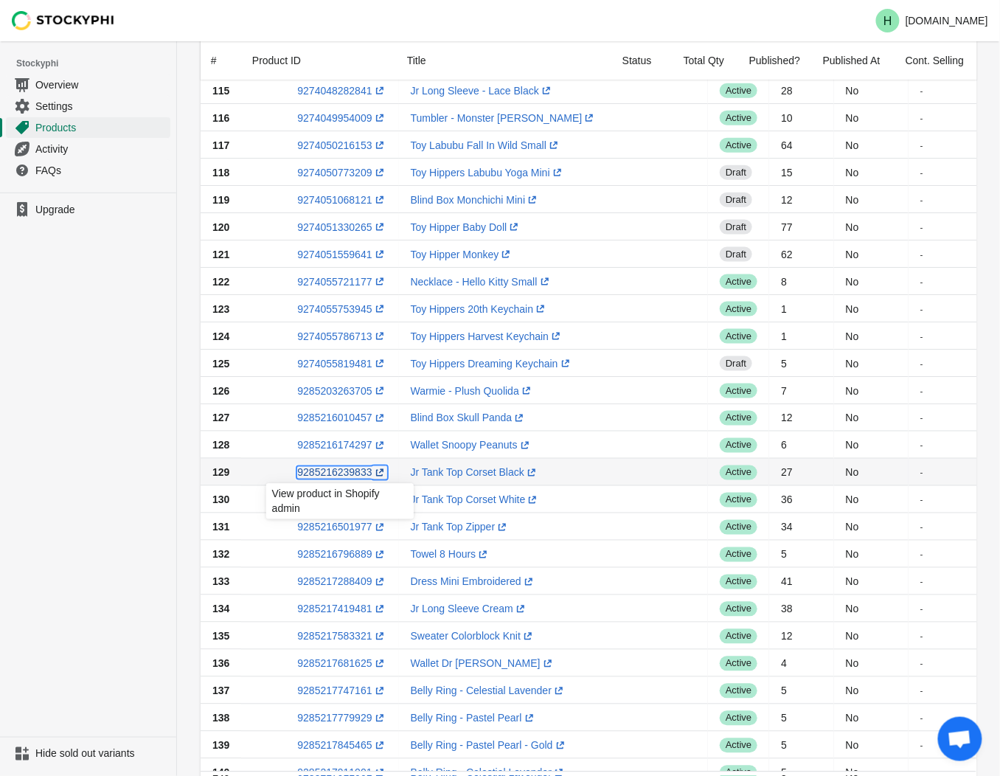
click at [333, 473] on link "9285216239833 (opens a new window)" at bounding box center [341, 473] width 89 height 12
drag, startPoint x: 139, startPoint y: 517, endPoint x: 149, endPoint y: 518, distance: 10.4
click at [139, 517] on ul "Upgrade" at bounding box center [88, 464] width 176 height 544
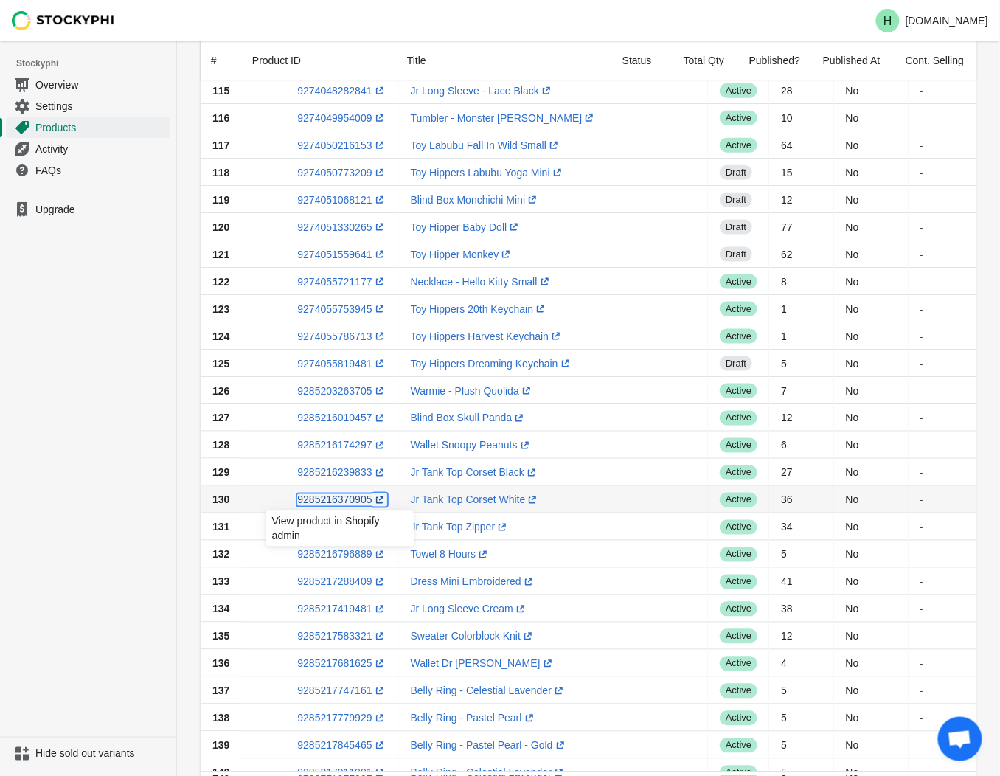
click at [347, 500] on link "9285216370905 (opens a new window)" at bounding box center [341, 500] width 89 height 12
click at [128, 480] on ul "Upgrade" at bounding box center [88, 464] width 176 height 544
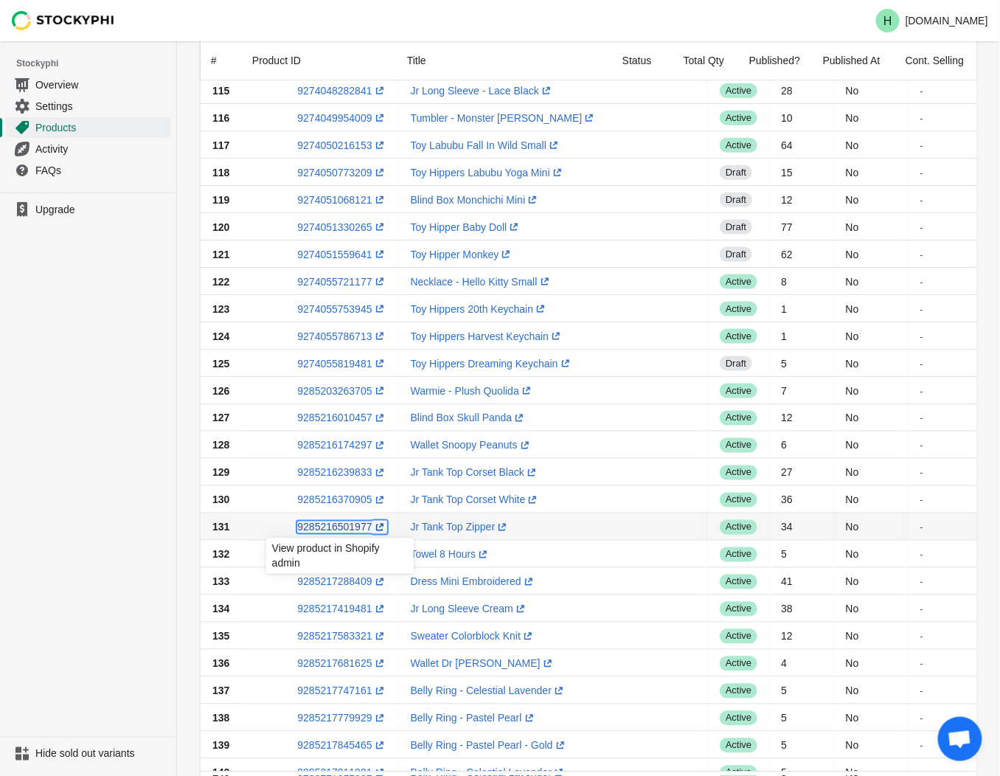
click at [329, 529] on link "9285216501977 (opens a new window)" at bounding box center [341, 527] width 89 height 12
click at [97, 364] on ul "Upgrade" at bounding box center [88, 464] width 176 height 544
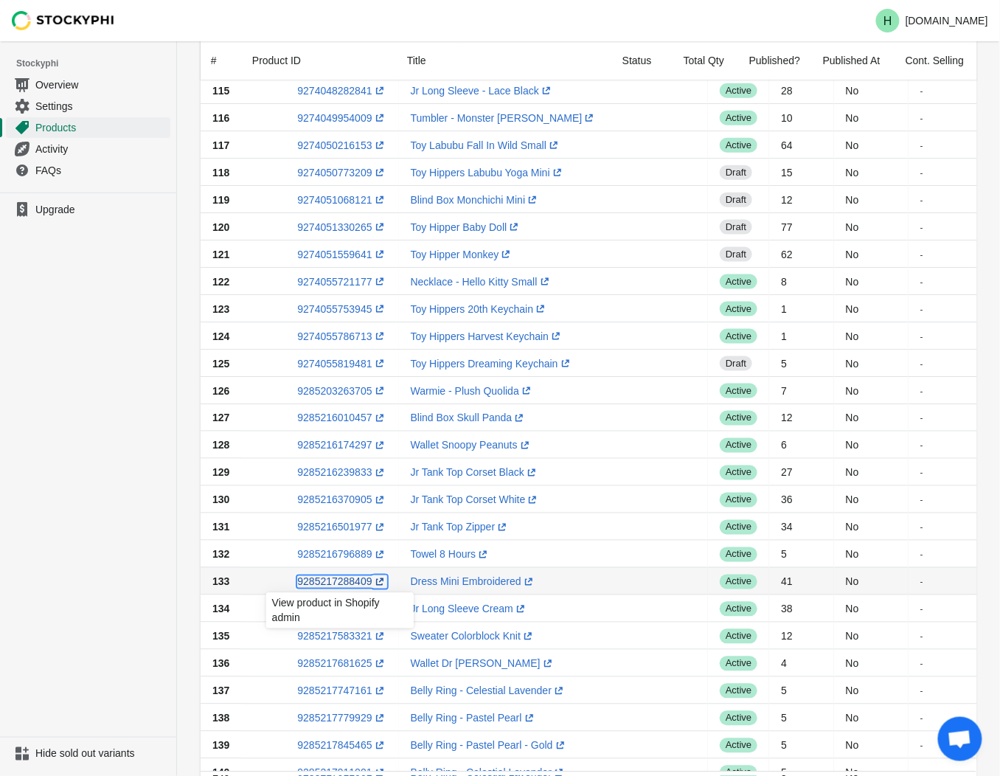
click at [341, 585] on link "9285217288409 (opens a new window)" at bounding box center [341, 582] width 89 height 12
click at [56, 462] on ul "Upgrade" at bounding box center [88, 464] width 176 height 544
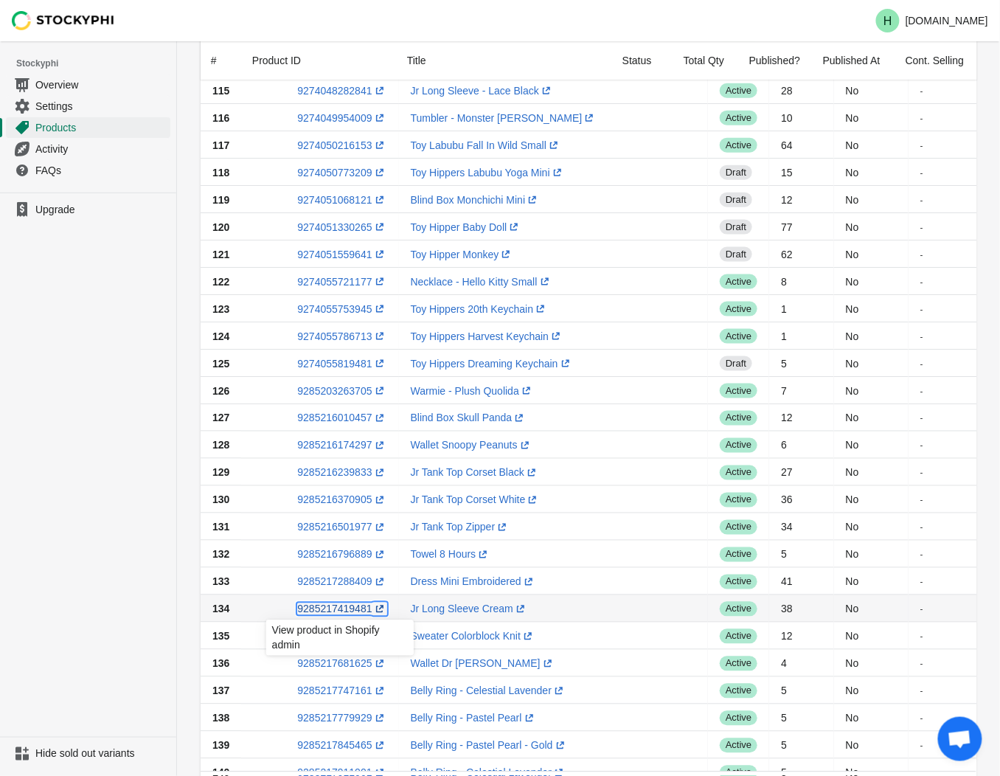
click at [327, 613] on link "9285217419481 (opens a new window)" at bounding box center [341, 609] width 89 height 12
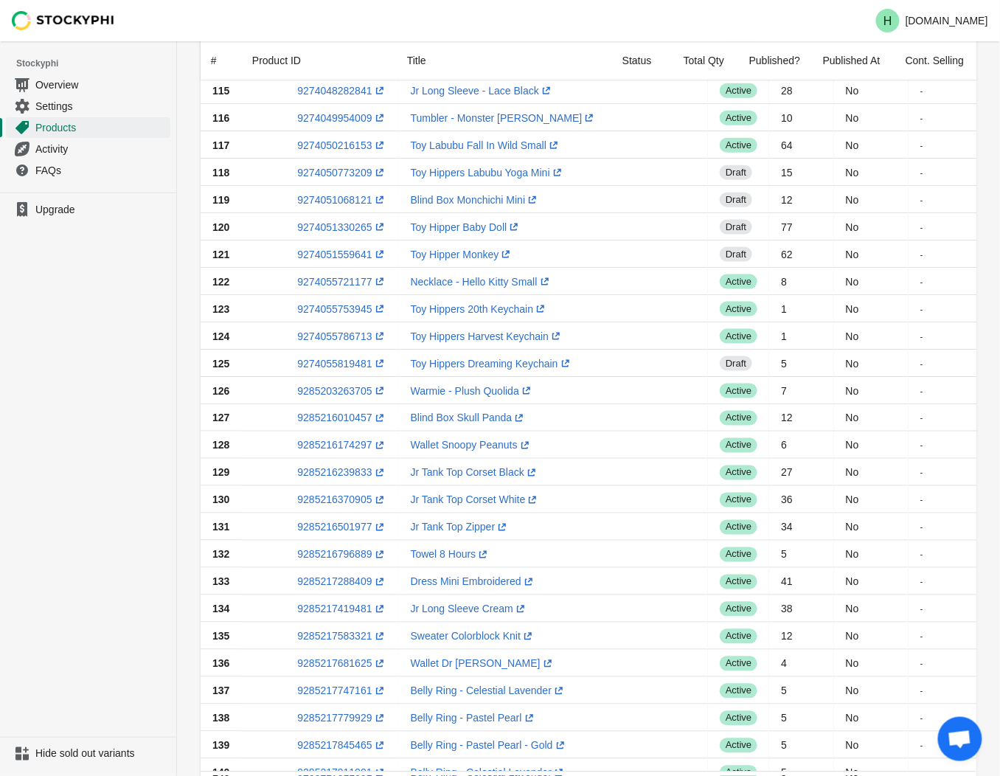
click at [150, 495] on ul "Upgrade" at bounding box center [88, 464] width 176 height 544
click at [333, 636] on link "9285217583321 (opens a new window)" at bounding box center [341, 636] width 89 height 12
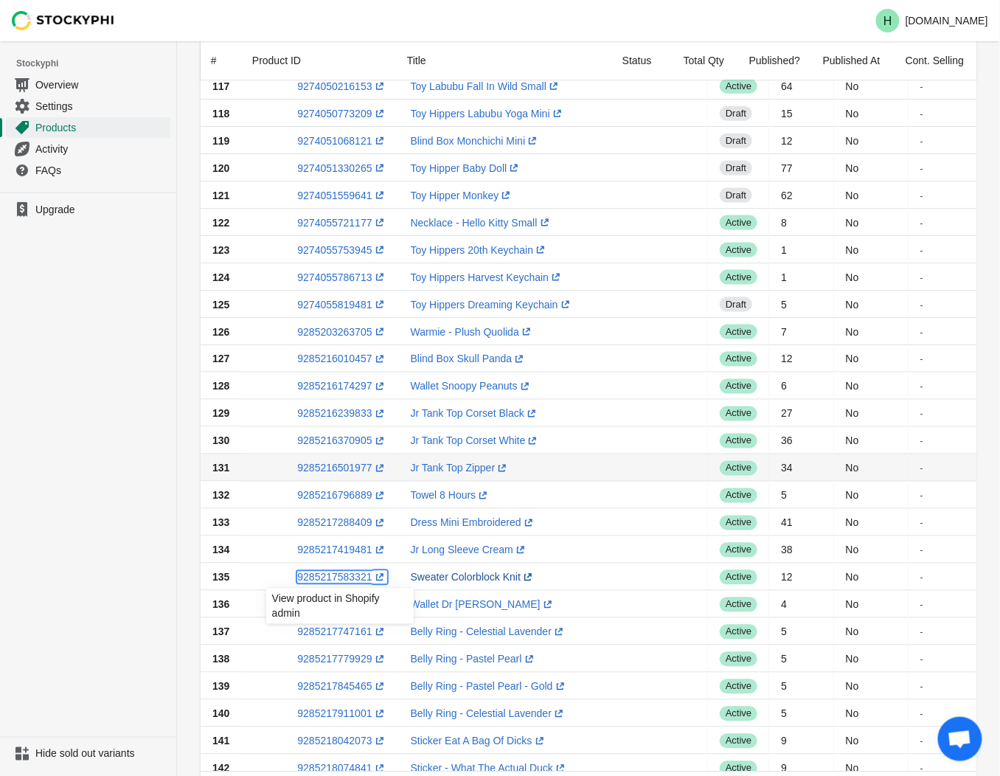
scroll to position [573, 0]
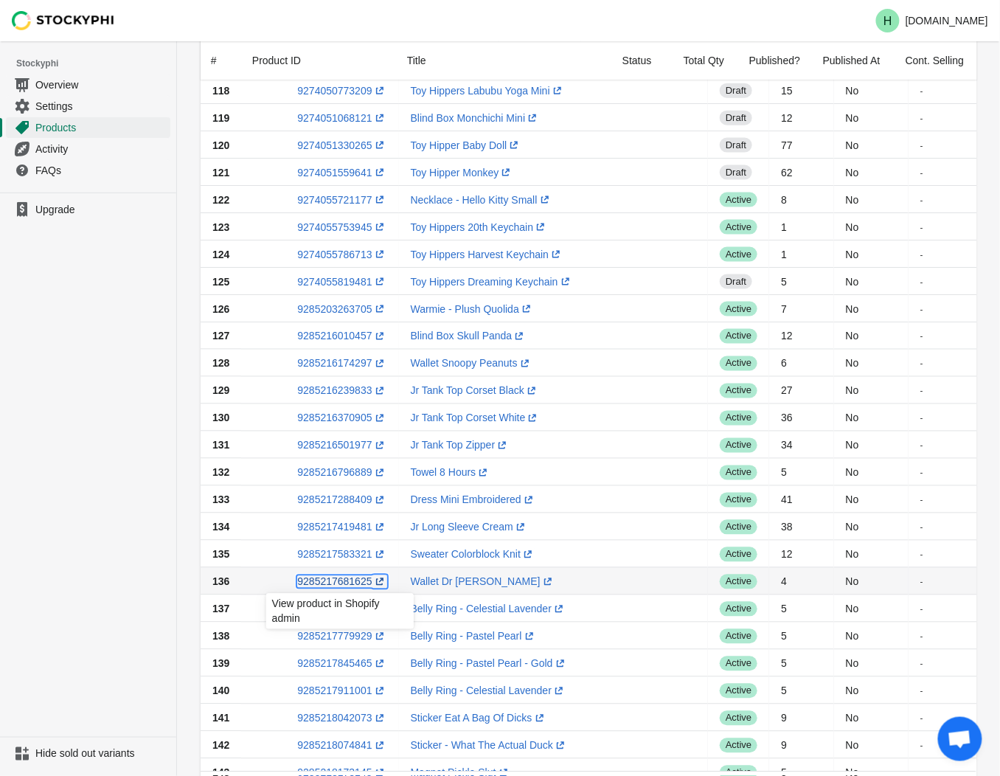
click at [339, 583] on link "9285217681625 (opens a new window)" at bounding box center [341, 582] width 89 height 12
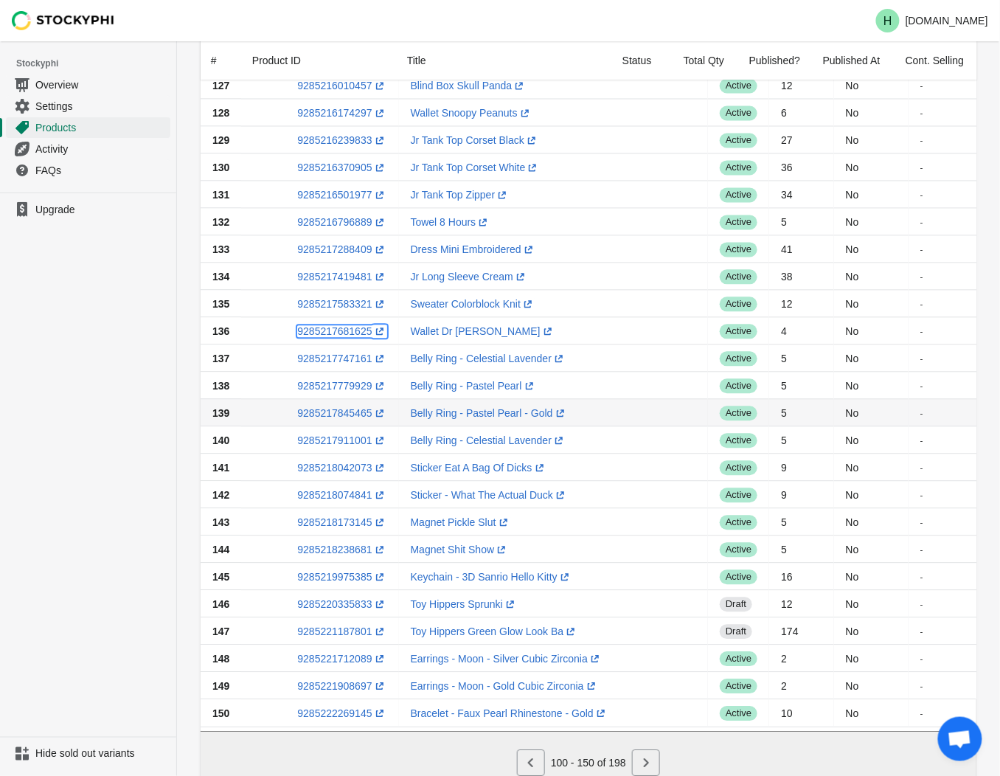
scroll to position [886, 0]
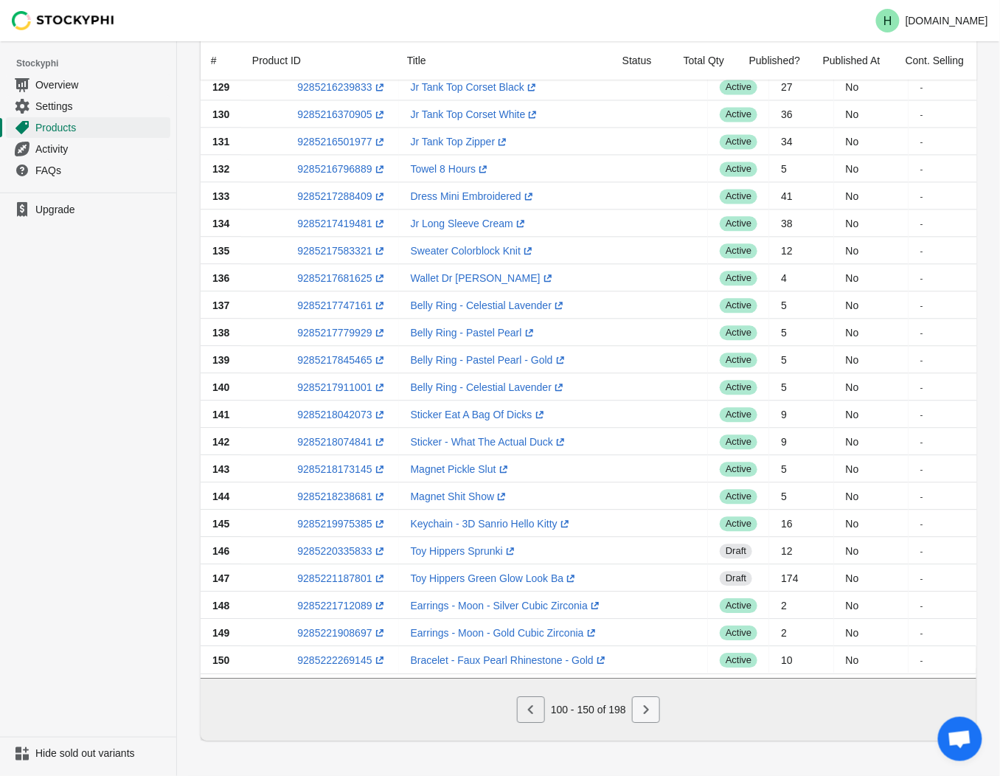
click at [643, 713] on icon "Next" at bounding box center [646, 709] width 15 height 15
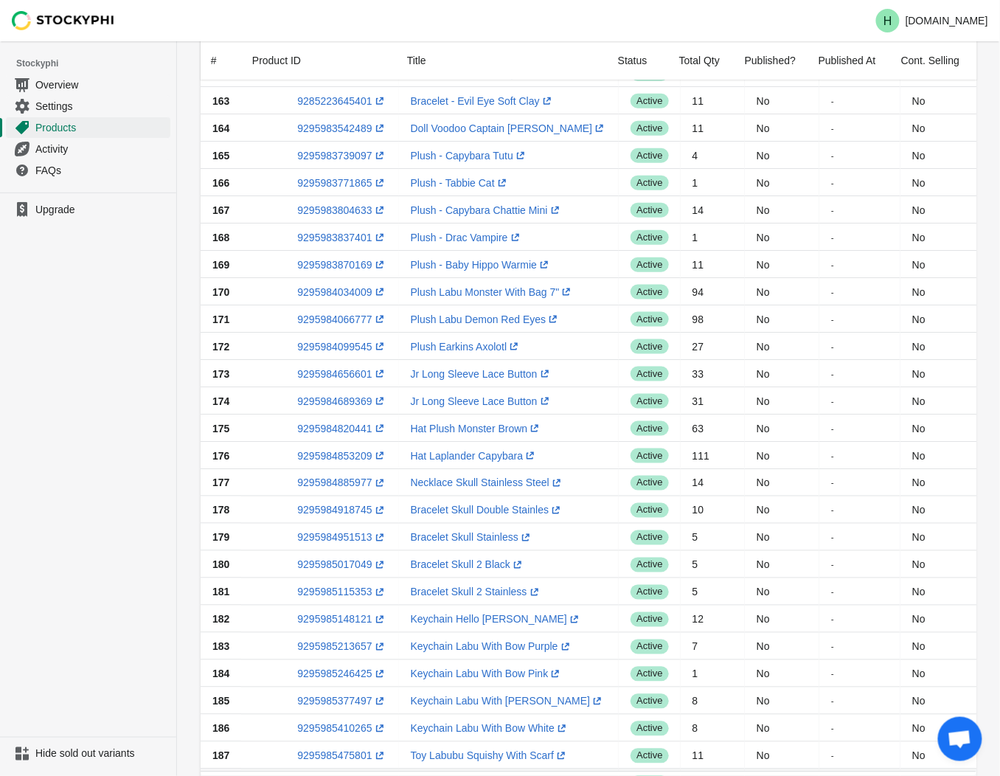
scroll to position [421, 0]
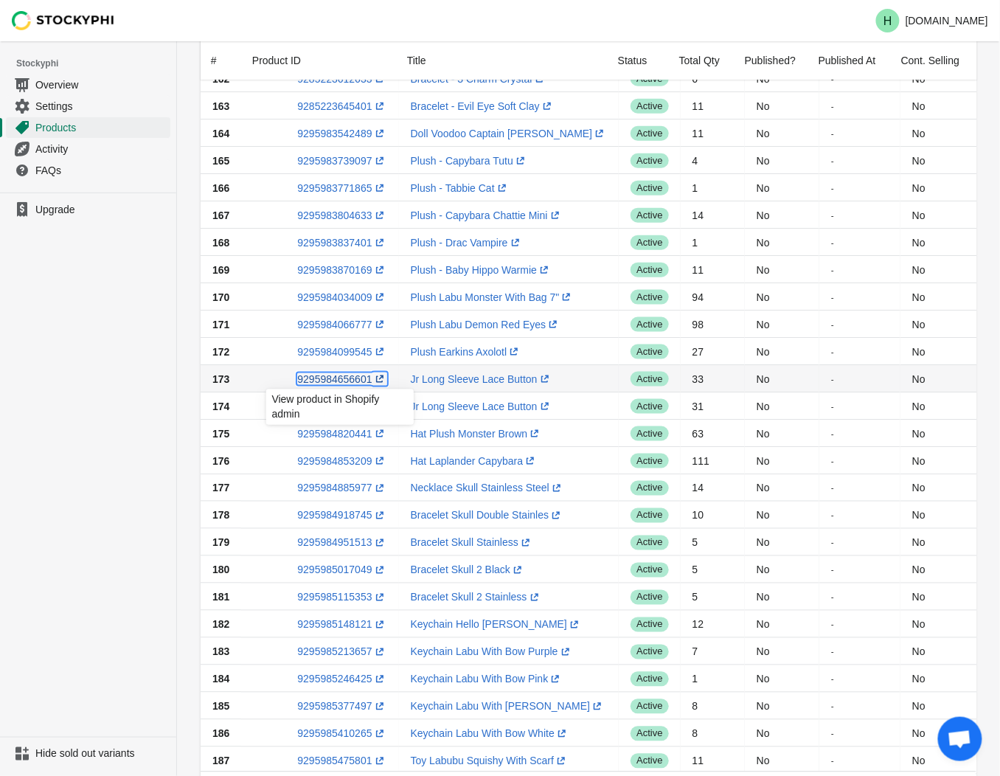
click at [335, 380] on link "9295984656601 (opens a new window)" at bounding box center [341, 379] width 89 height 12
click at [89, 428] on ul "Upgrade" at bounding box center [88, 464] width 176 height 544
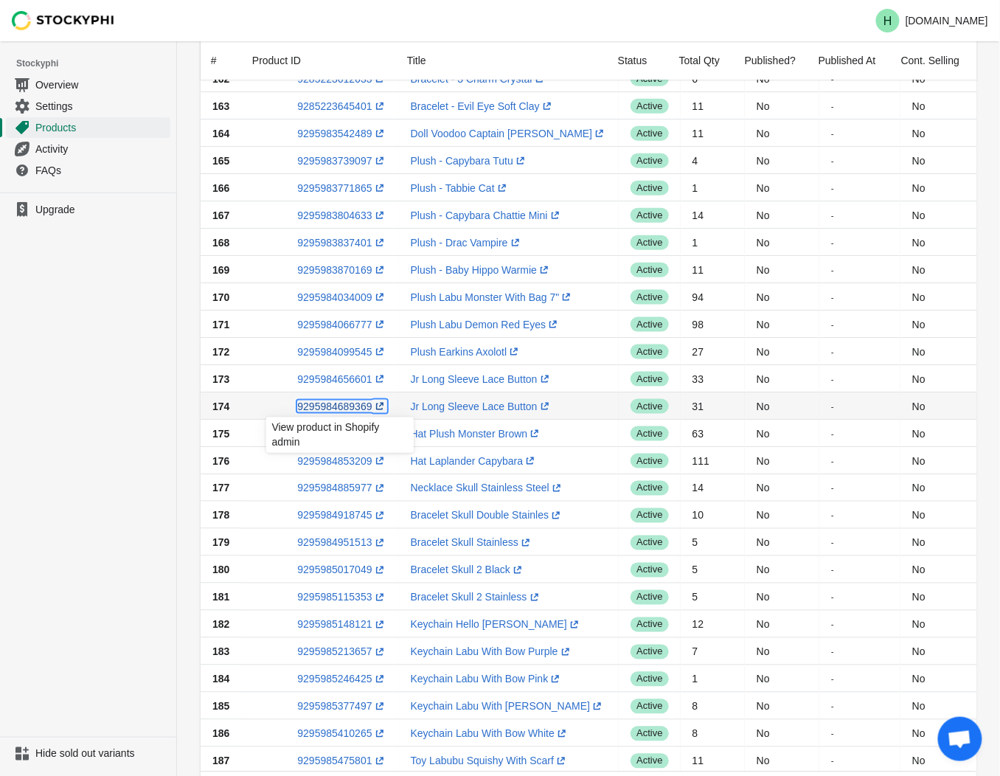
click at [319, 409] on link "9295984689369 (opens a new window)" at bounding box center [341, 406] width 89 height 12
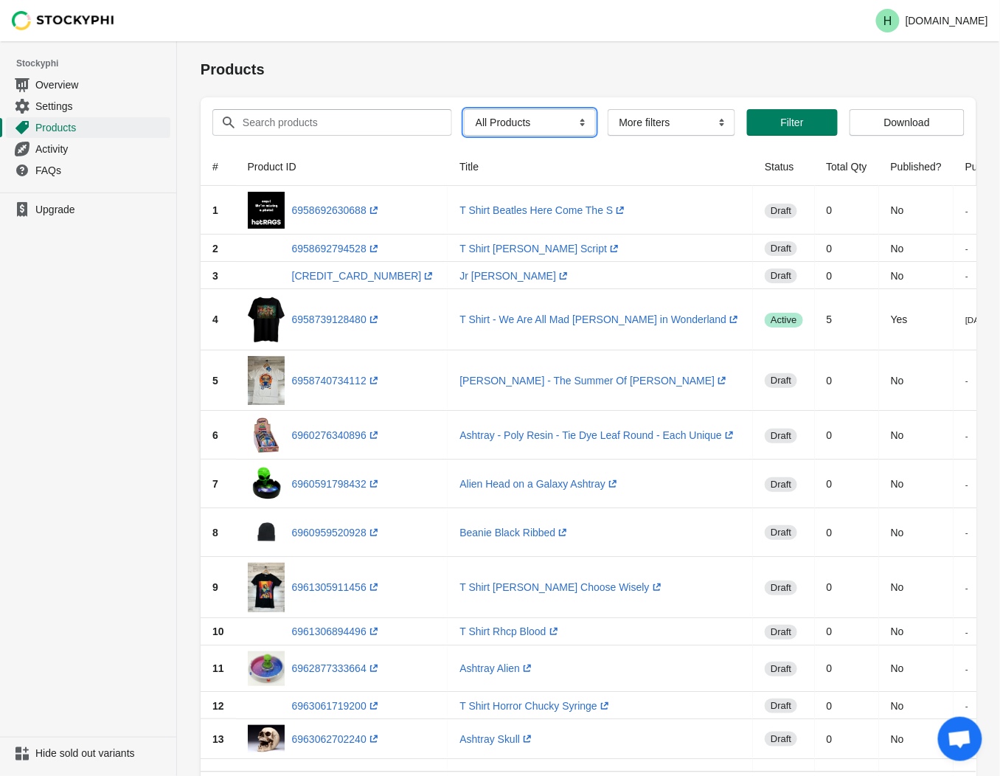
click at [571, 124] on select "All Products InStock InStock Published InStock Un-Published OOS OOS Published O…" at bounding box center [530, 122] width 132 height 27
select select "instock_has_no_image"
click at [464, 109] on select "All Products InStock InStock Published InStock Un-Published OOS OOS Published O…" at bounding box center [530, 122] width 132 height 27
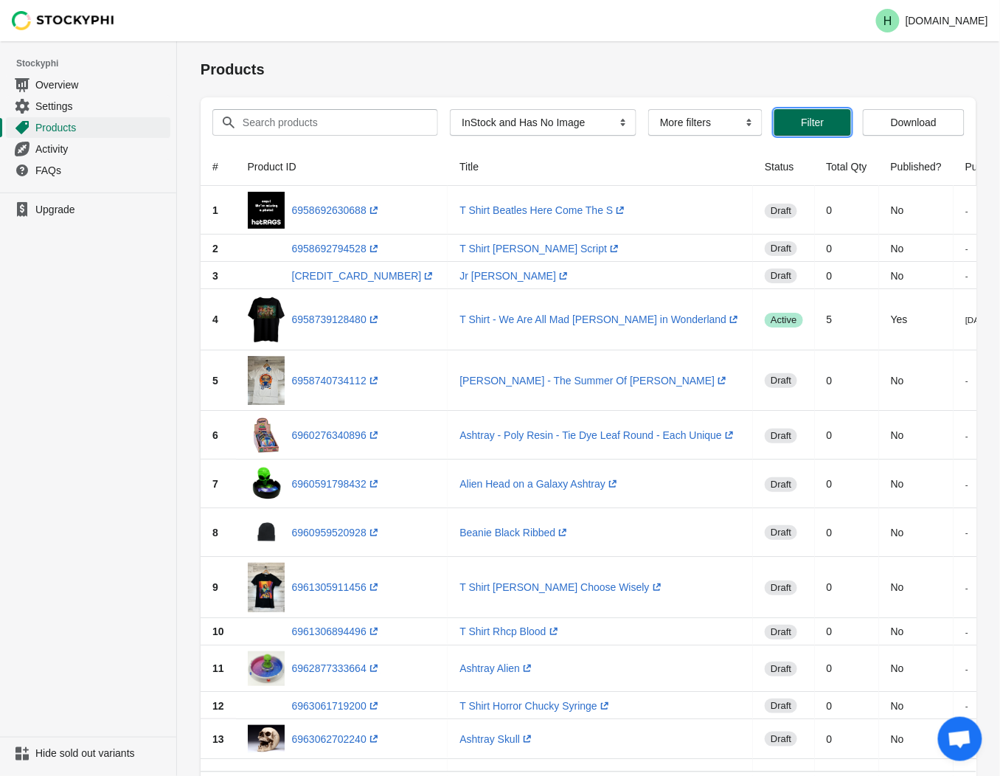
click at [804, 128] on span "Filter" at bounding box center [812, 123] width 23 height 12
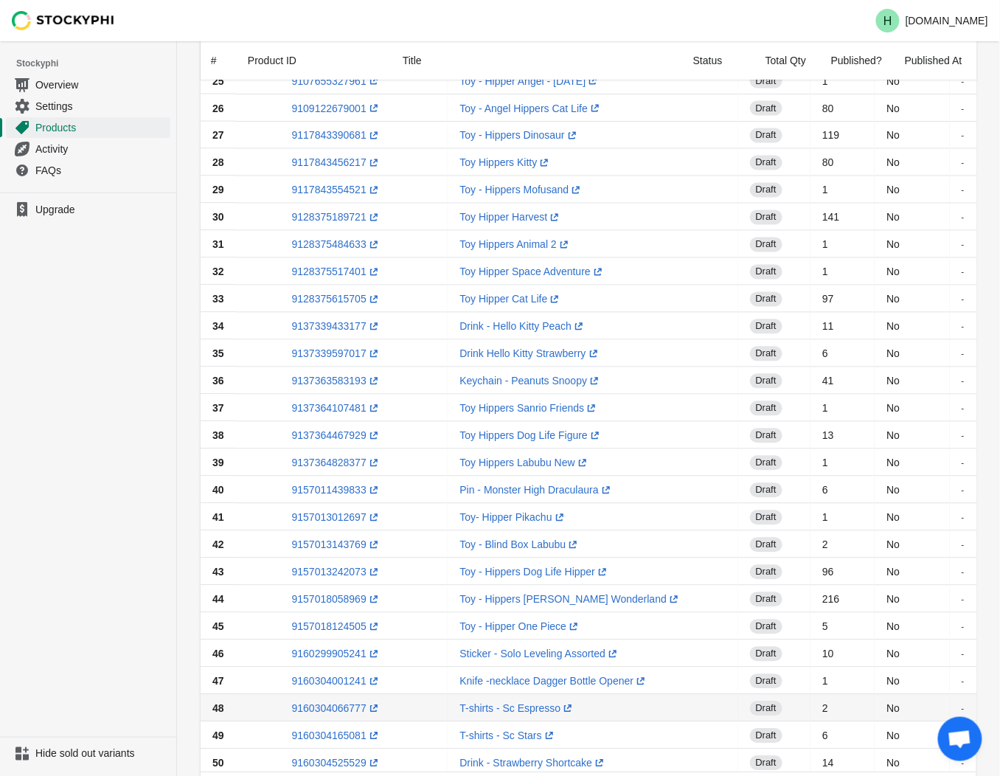
scroll to position [557, 0]
